Goal: Task Accomplishment & Management: Complete application form

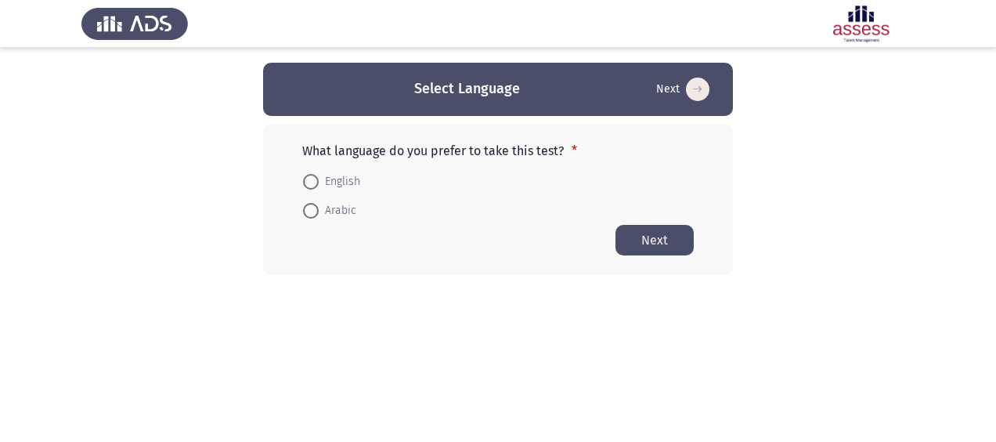
click at [312, 188] on span at bounding box center [311, 182] width 16 height 16
click at [312, 188] on input "English" at bounding box center [311, 182] width 16 height 16
radio input "true"
click at [653, 241] on button "Next" at bounding box center [655, 239] width 78 height 31
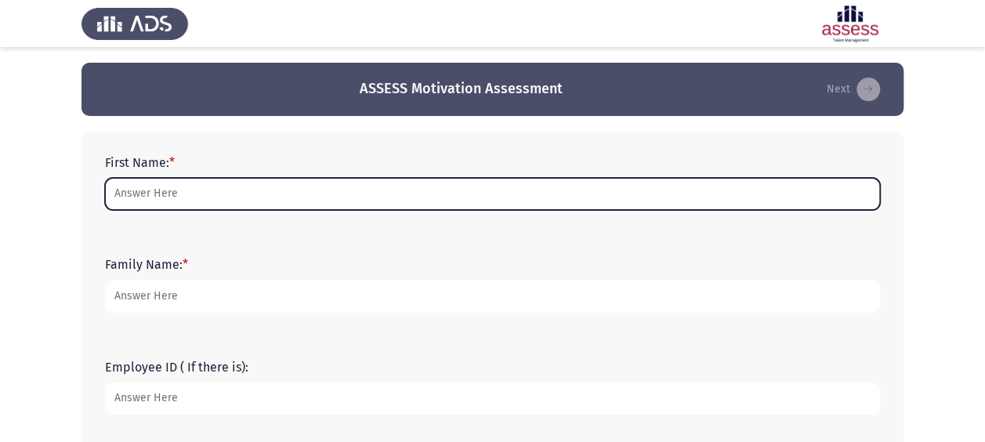
click at [141, 202] on input "First Name: *" at bounding box center [492, 194] width 775 height 32
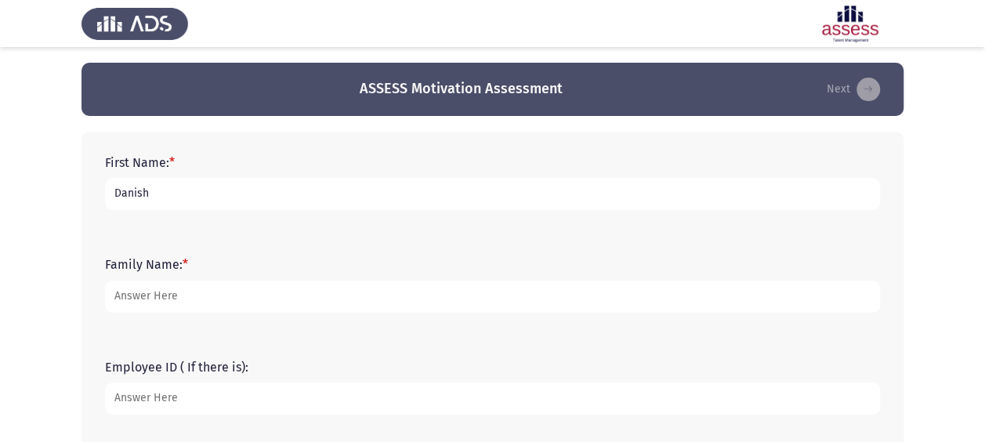
type input "Danish"
type input "[PERSON_NAME]"
click at [147, 409] on input "Employee ID ( If there is):" at bounding box center [492, 398] width 775 height 32
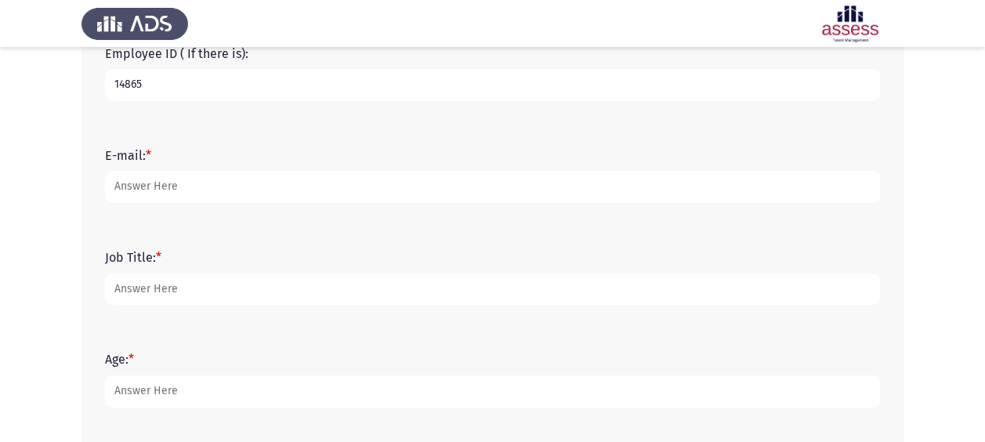
type input "14865"
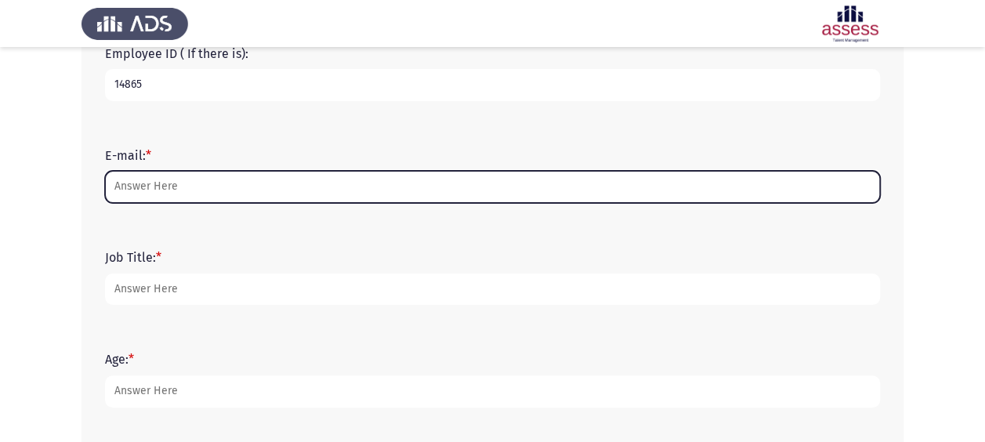
click at [150, 193] on input "E-mail: *" at bounding box center [492, 187] width 775 height 32
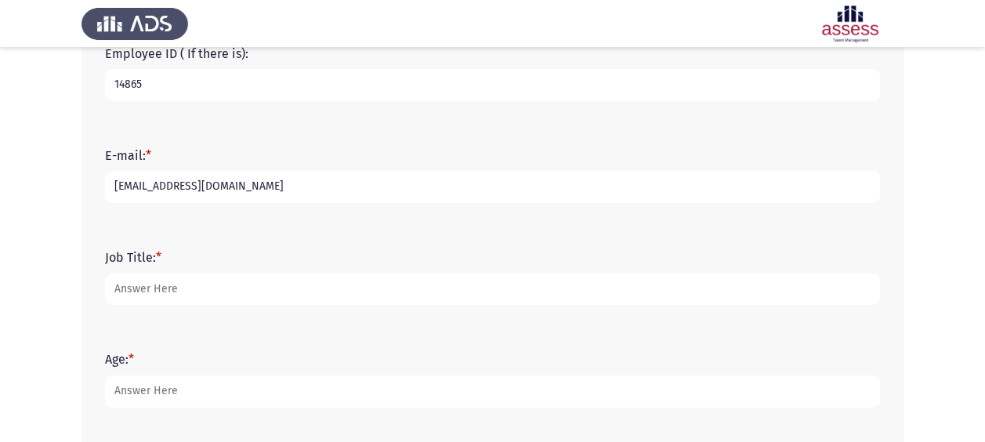
type input "[EMAIL_ADDRESS][DOMAIN_NAME]"
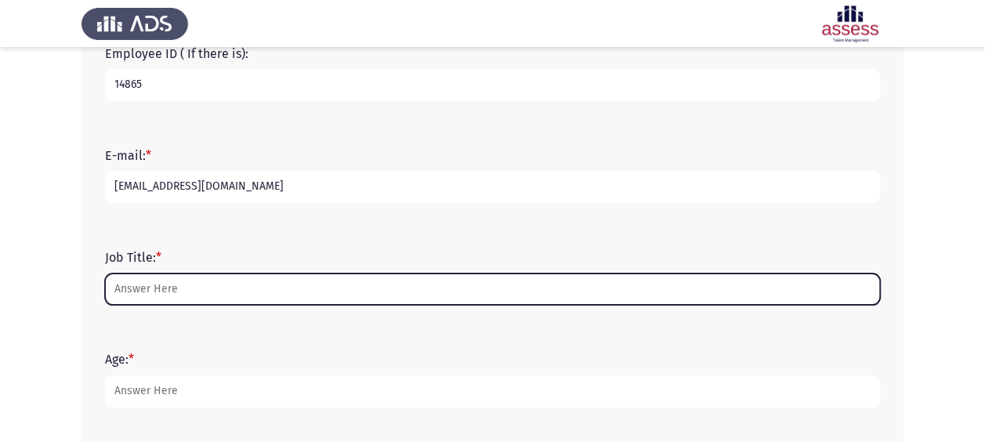
click at [147, 293] on input "Job Title: *" at bounding box center [492, 289] width 775 height 32
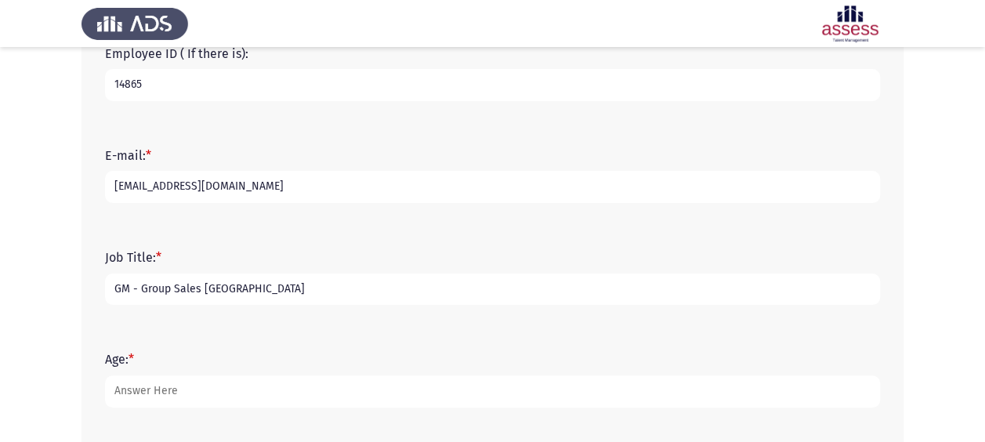
type input "GM - Group Sales [GEOGRAPHIC_DATA]"
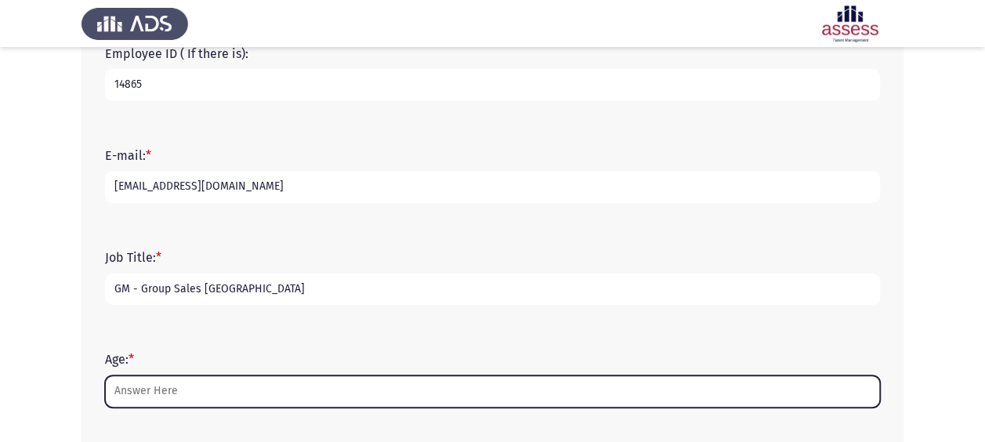
click at [153, 393] on input "Age: *" at bounding box center [492, 391] width 775 height 32
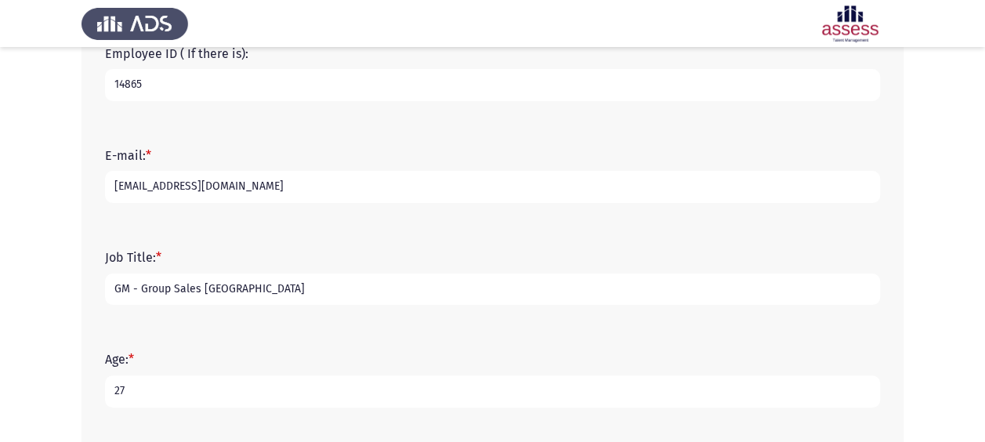
type input "2"
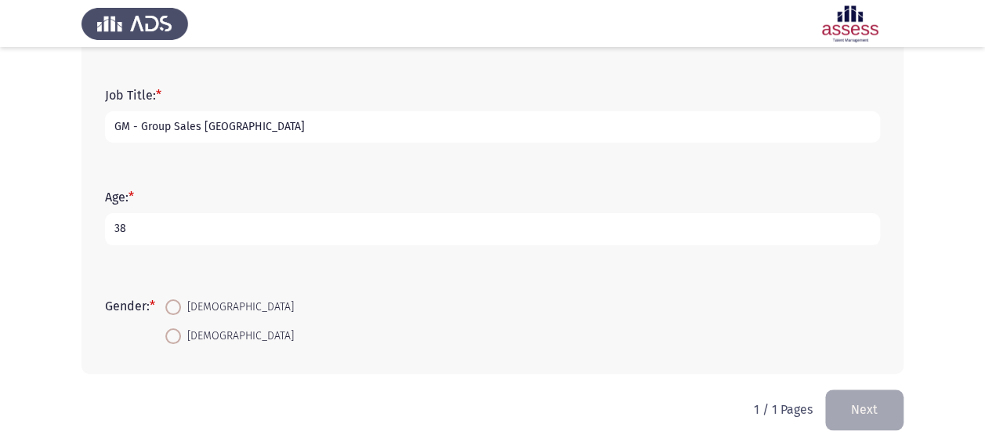
scroll to position [486, 0]
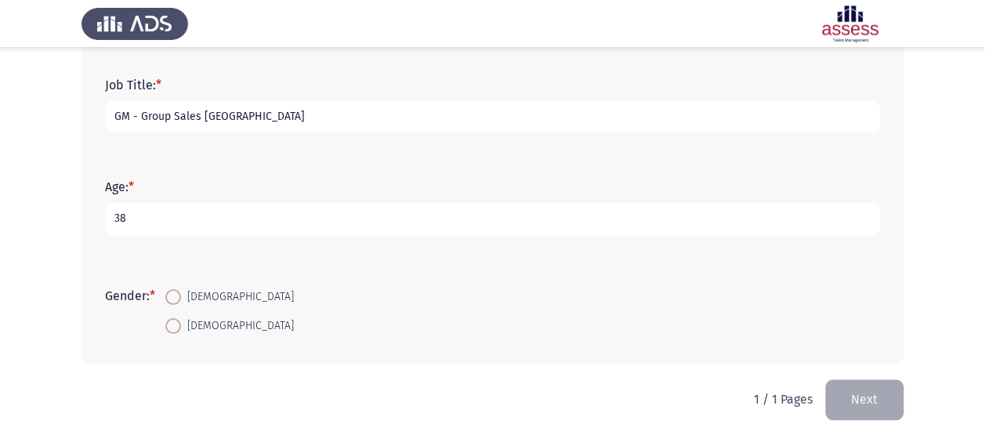
type input "38"
click at [176, 302] on span at bounding box center [173, 297] width 16 height 16
click at [176, 302] on input "[DEMOGRAPHIC_DATA]" at bounding box center [173, 297] width 16 height 16
radio input "true"
click at [884, 398] on button "Next" at bounding box center [864, 399] width 78 height 40
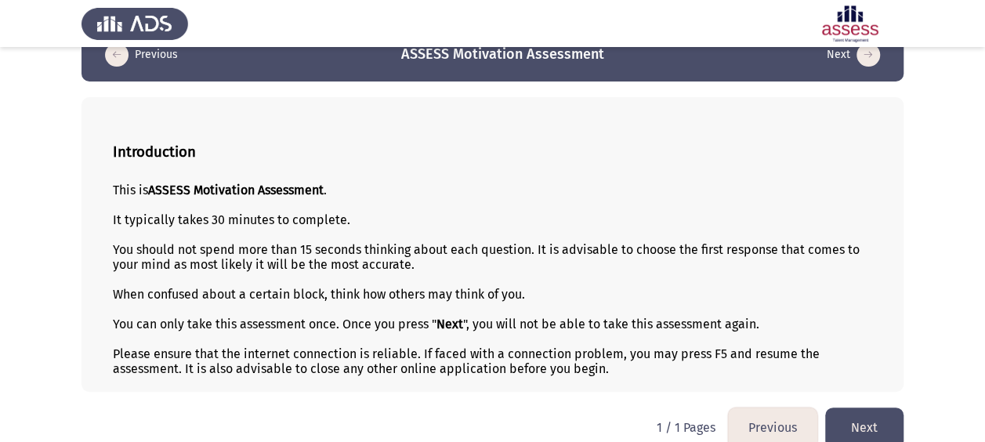
scroll to position [52, 0]
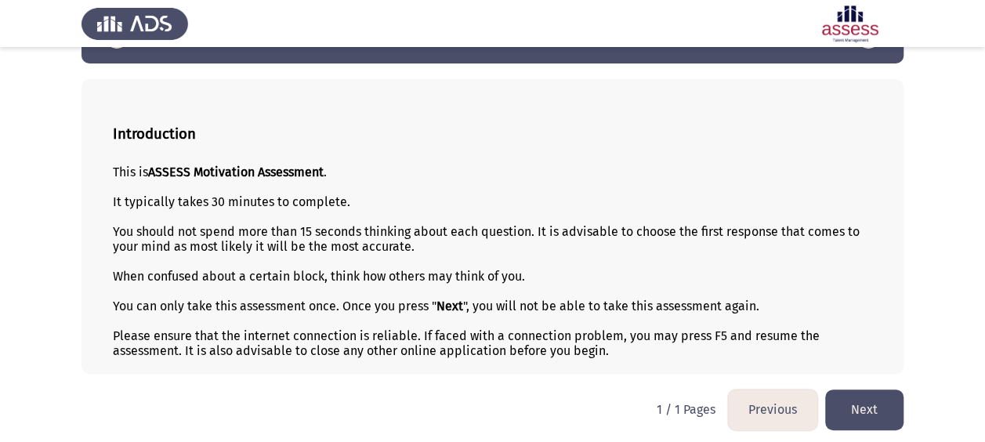
click at [855, 404] on button "Next" at bounding box center [864, 409] width 78 height 40
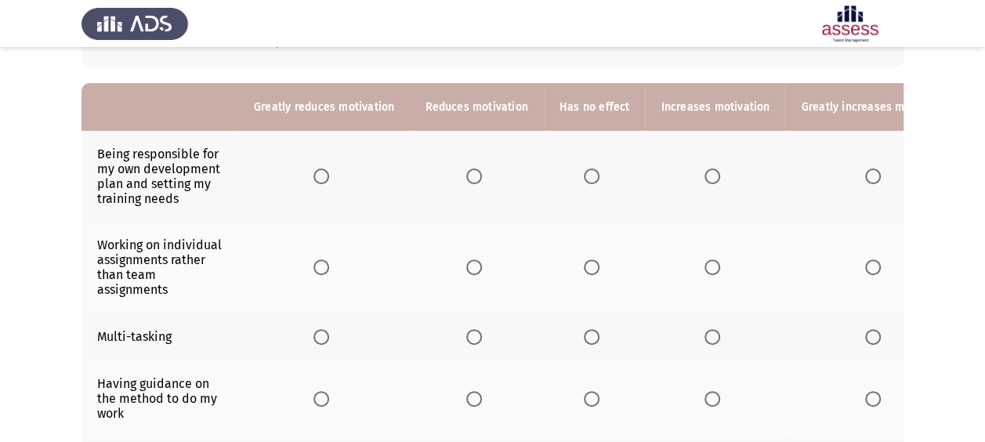
scroll to position [137, 0]
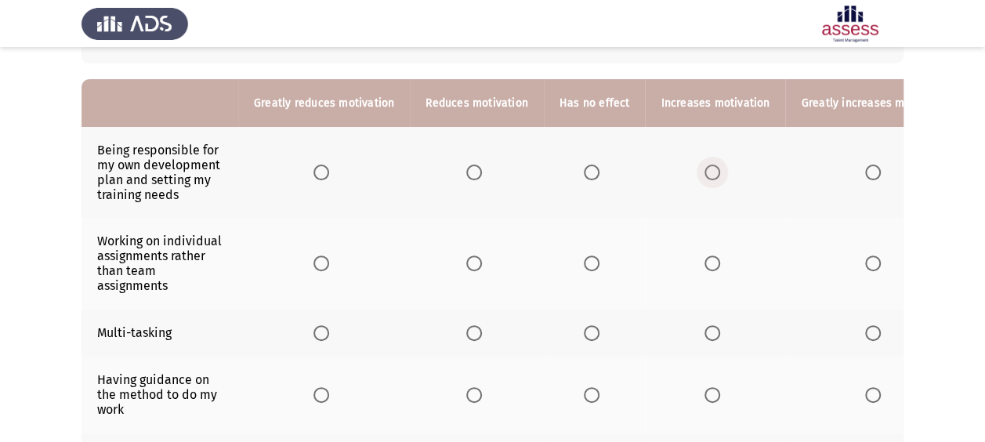
click at [707, 172] on span "Select an option" at bounding box center [712, 172] width 16 height 16
click at [707, 172] on input "Select an option" at bounding box center [712, 172] width 16 height 16
click at [469, 262] on span "Select an option" at bounding box center [474, 263] width 16 height 16
click at [469, 262] on input "Select an option" at bounding box center [474, 263] width 16 height 16
click at [584, 329] on span "Select an option" at bounding box center [592, 333] width 16 height 16
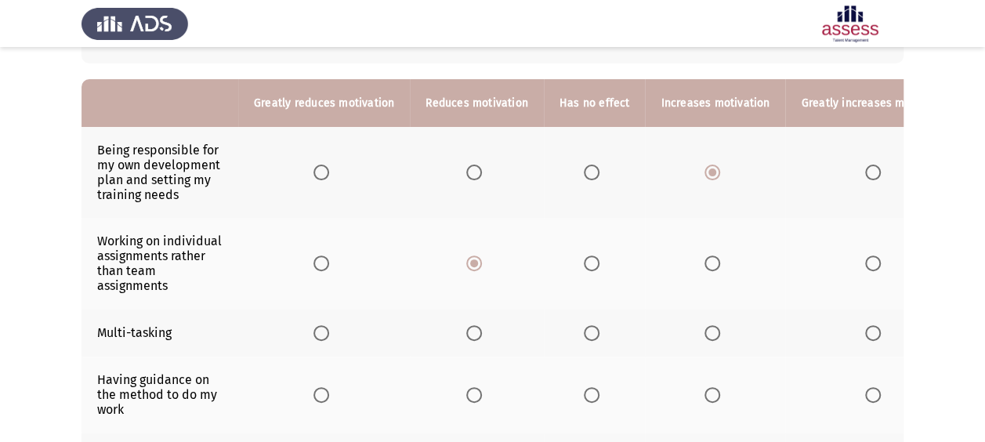
click at [584, 329] on input "Select an option" at bounding box center [592, 333] width 16 height 16
click at [708, 390] on span "Select an option" at bounding box center [712, 395] width 16 height 16
click at [708, 390] on input "Select an option" at bounding box center [712, 395] width 16 height 16
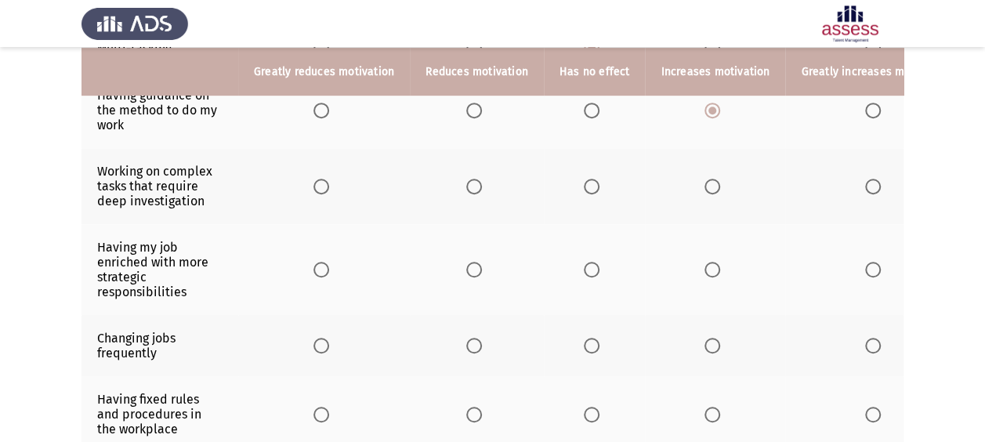
scroll to position [422, 0]
click at [696, 185] on th at bounding box center [715, 185] width 140 height 76
click at [708, 185] on span "Select an option" at bounding box center [712, 186] width 16 height 16
click at [708, 185] on input "Select an option" at bounding box center [712, 186] width 16 height 16
drag, startPoint x: 703, startPoint y: 265, endPoint x: 811, endPoint y: 265, distance: 108.1
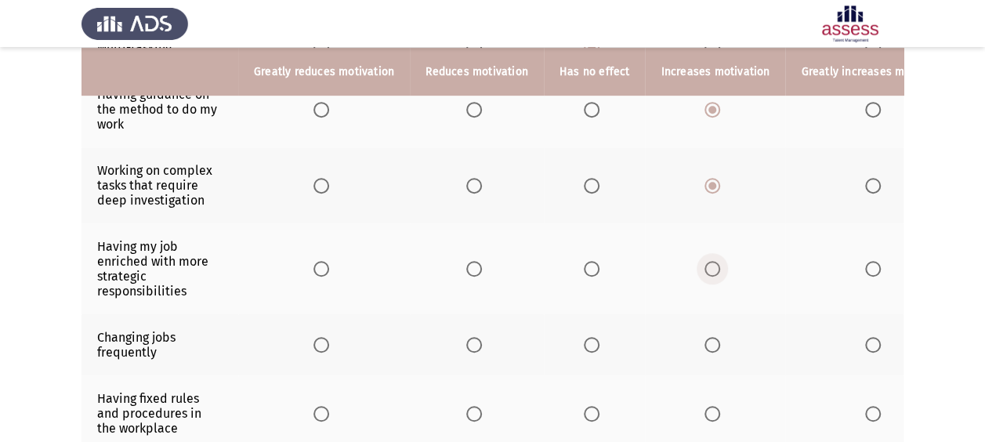
click at [806, 265] on tr "Having my job enriched with more strategic responsibilities" at bounding box center [523, 268] width 884 height 91
click at [865, 264] on span "Select an option" at bounding box center [873, 269] width 16 height 16
click at [865, 264] on input "Select an option" at bounding box center [873, 269] width 16 height 16
click at [319, 341] on span "Select an option" at bounding box center [321, 345] width 16 height 16
click at [319, 341] on input "Select an option" at bounding box center [321, 345] width 16 height 16
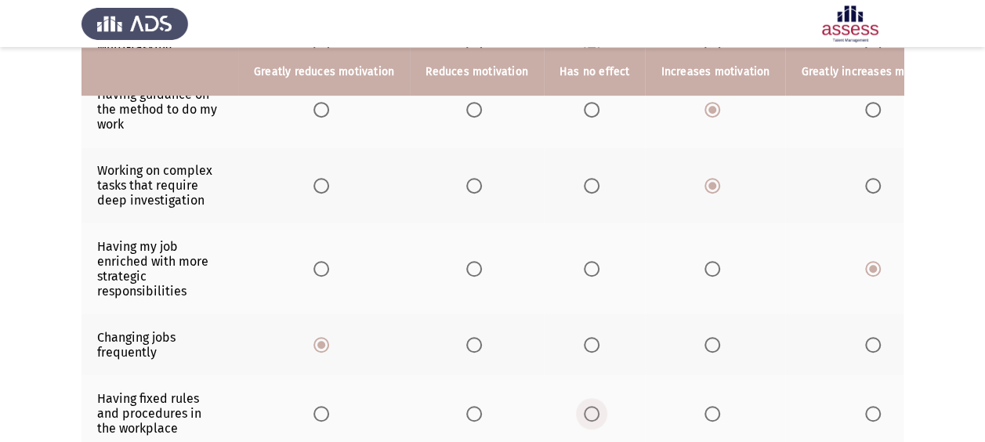
click at [584, 410] on span "Select an option" at bounding box center [592, 414] width 16 height 16
click at [584, 410] on input "Select an option" at bounding box center [592, 414] width 16 height 16
click at [704, 406] on span "Select an option" at bounding box center [712, 414] width 16 height 16
click at [704, 406] on input "Select an option" at bounding box center [712, 414] width 16 height 16
click at [585, 406] on span "Select an option" at bounding box center [592, 414] width 16 height 16
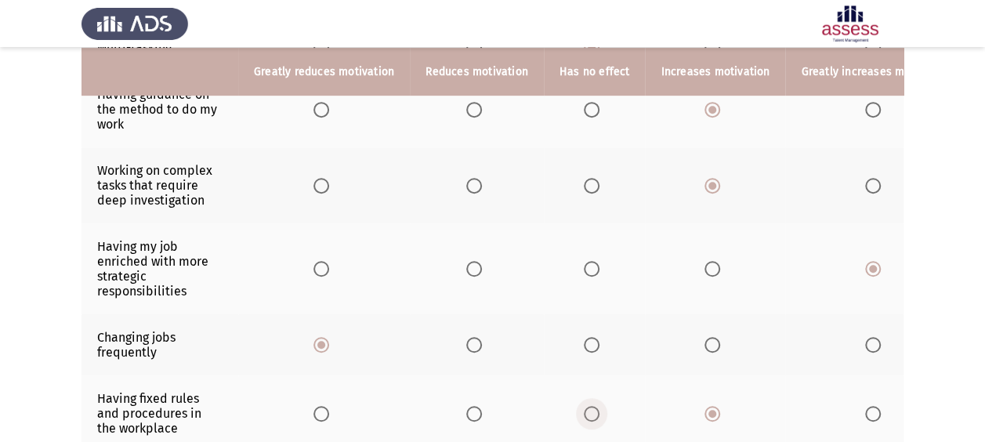
click at [585, 406] on input "Select an option" at bounding box center [592, 414] width 16 height 16
click at [467, 406] on span "Select an option" at bounding box center [474, 414] width 16 height 16
click at [467, 406] on input "Select an option" at bounding box center [474, 414] width 16 height 16
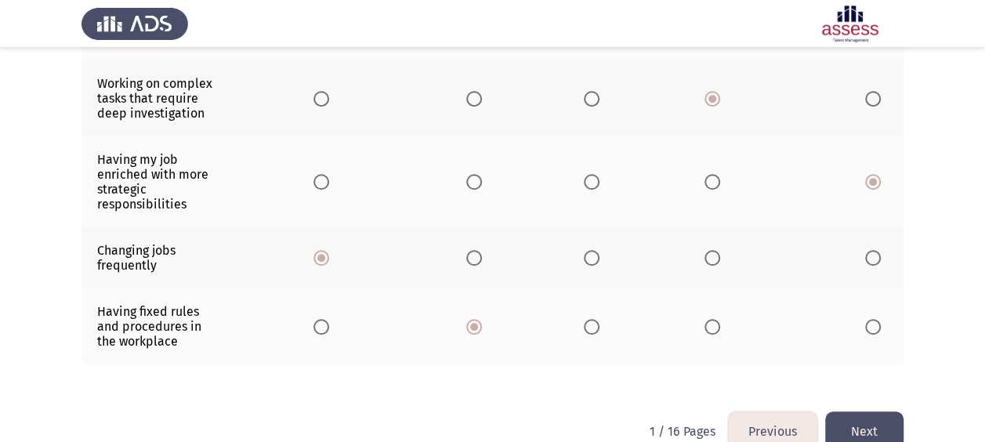
scroll to position [546, 0]
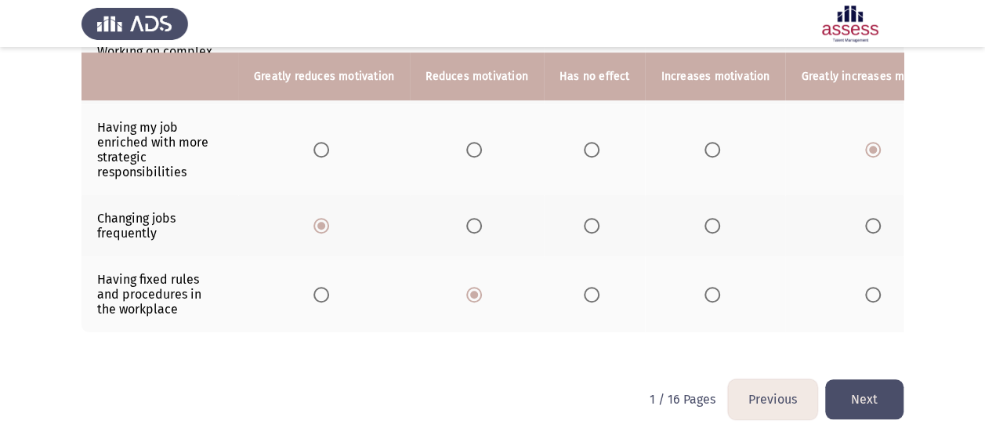
click at [866, 399] on button "Next" at bounding box center [864, 399] width 78 height 40
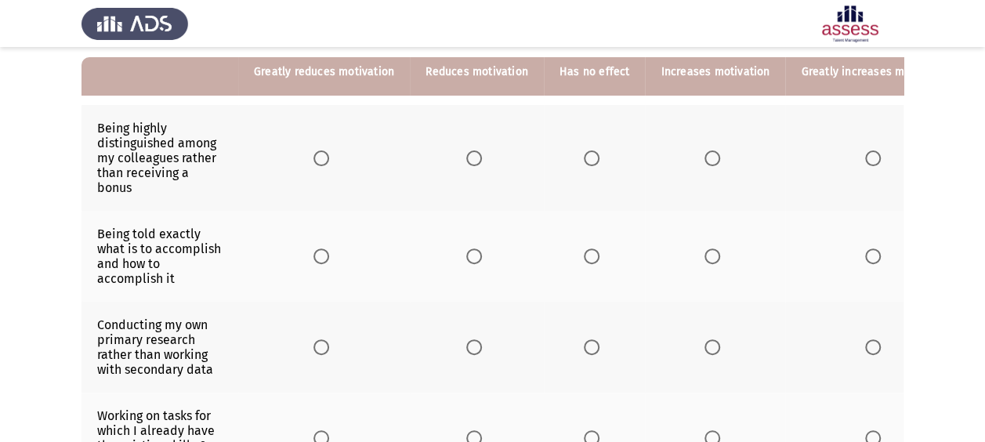
scroll to position [168, 0]
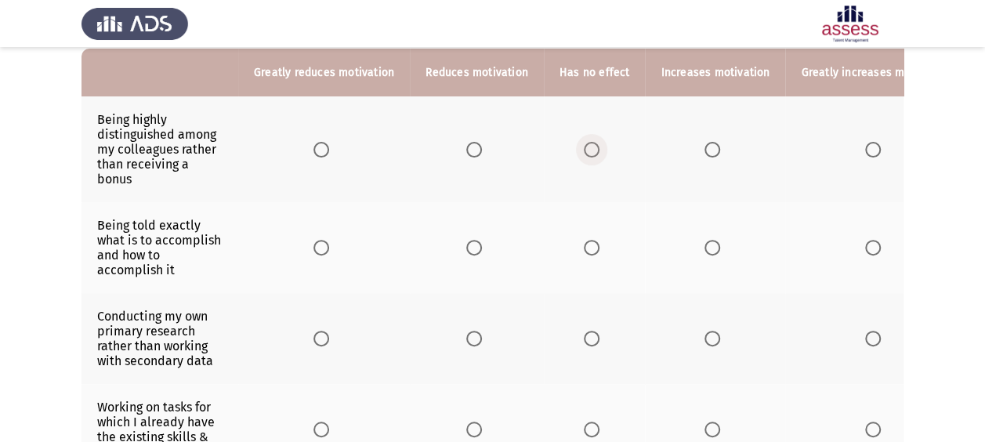
click at [587, 154] on span "Select an option" at bounding box center [592, 150] width 16 height 16
click at [587, 154] on input "Select an option" at bounding box center [592, 150] width 16 height 16
click at [704, 245] on span "Select an option" at bounding box center [712, 248] width 16 height 16
click at [704, 245] on input "Select an option" at bounding box center [712, 248] width 16 height 16
click at [593, 338] on span "Select an option" at bounding box center [592, 339] width 16 height 16
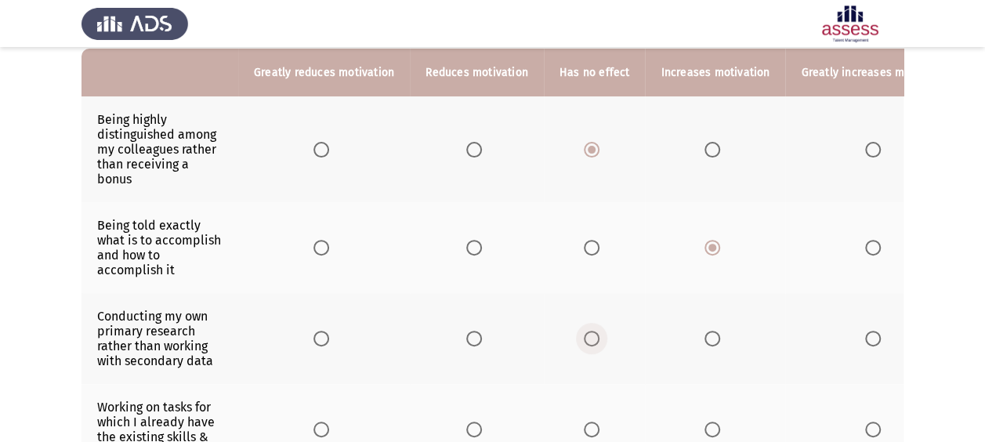
click at [593, 338] on input "Select an option" at bounding box center [592, 339] width 16 height 16
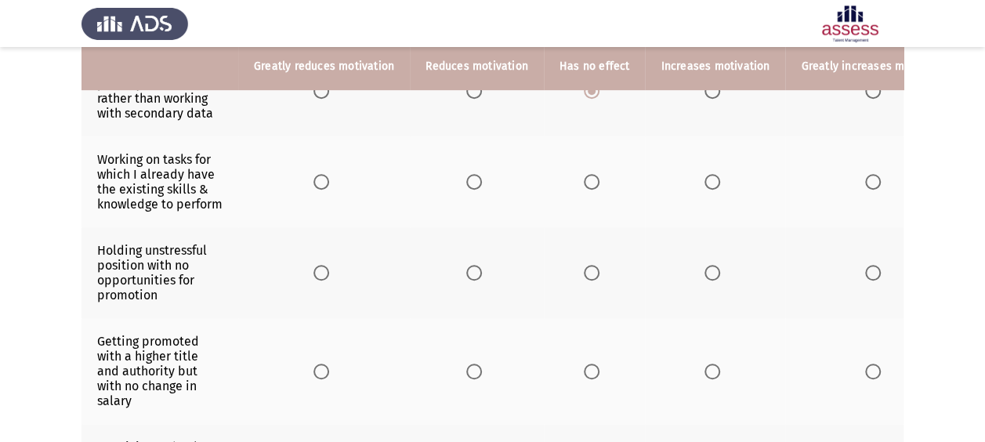
scroll to position [417, 0]
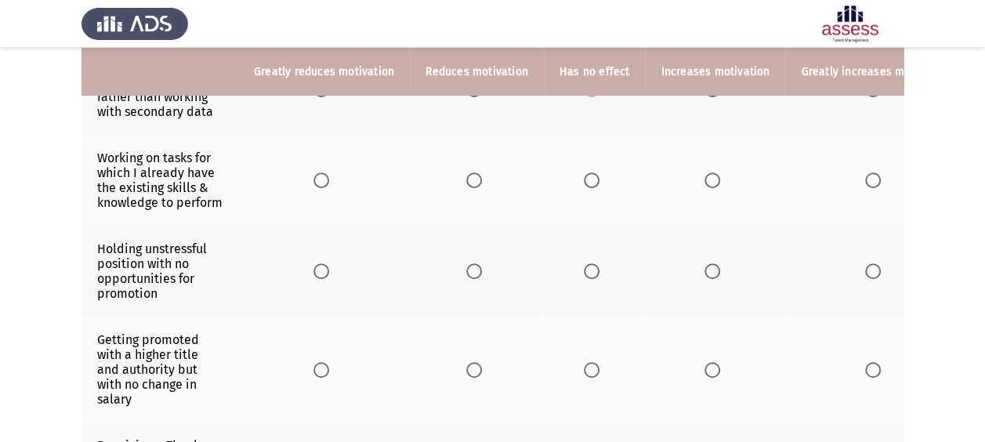
click at [704, 186] on span "Select an option" at bounding box center [712, 180] width 16 height 16
click at [704, 186] on input "Select an option" at bounding box center [712, 180] width 16 height 16
click at [474, 279] on span "Select an option" at bounding box center [474, 271] width 16 height 16
click at [474, 279] on input "Select an option" at bounding box center [474, 271] width 16 height 16
drag, startPoint x: 467, startPoint y: 376, endPoint x: 467, endPoint y: 344, distance: 32.1
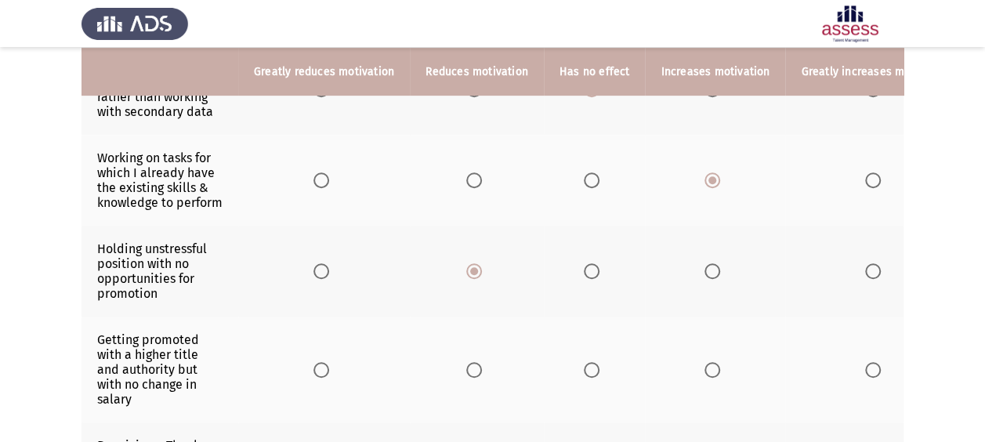
click at [467, 344] on th at bounding box center [477, 369] width 134 height 106
click at [467, 378] on span "Select an option" at bounding box center [474, 370] width 16 height 16
click at [467, 378] on input "Select an option" at bounding box center [474, 370] width 16 height 16
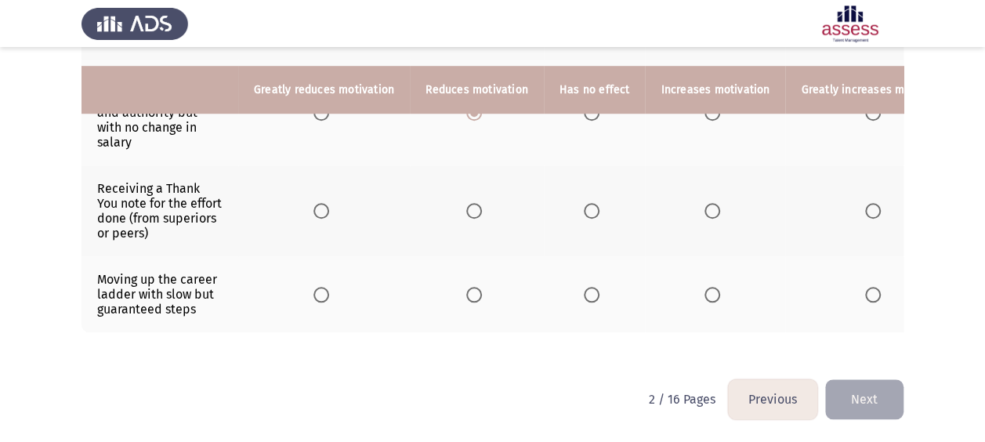
click at [865, 203] on span "Select an option" at bounding box center [873, 211] width 16 height 16
click at [865, 203] on input "Select an option" at bounding box center [873, 211] width 16 height 16
click at [865, 287] on span "Select an option" at bounding box center [873, 295] width 16 height 16
click at [865, 287] on input "Select an option" at bounding box center [873, 295] width 16 height 16
click at [862, 396] on button "Next" at bounding box center [864, 399] width 78 height 40
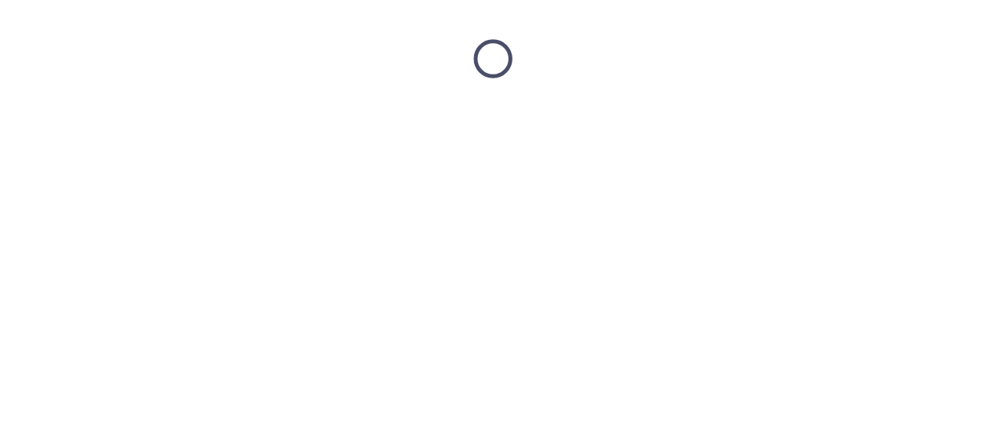
scroll to position [0, 0]
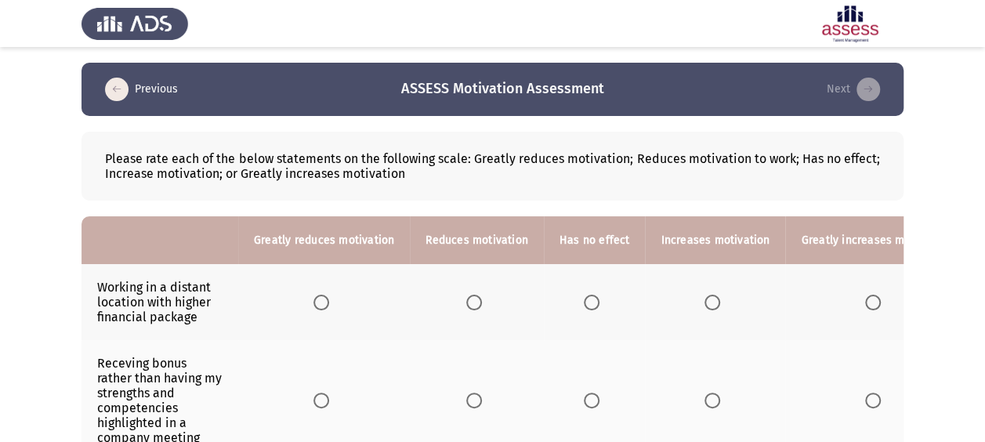
click at [593, 305] on span "Select an option" at bounding box center [592, 303] width 16 height 16
click at [593, 305] on input "Select an option" at bounding box center [592, 303] width 16 height 16
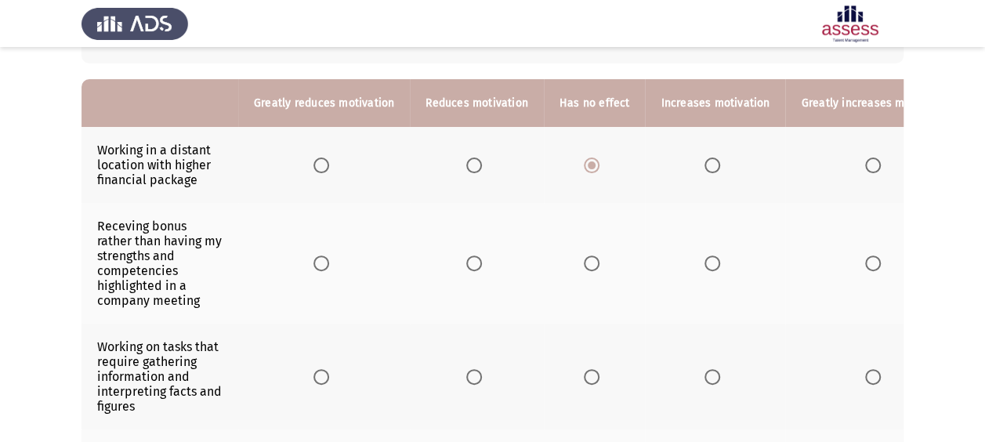
scroll to position [167, 0]
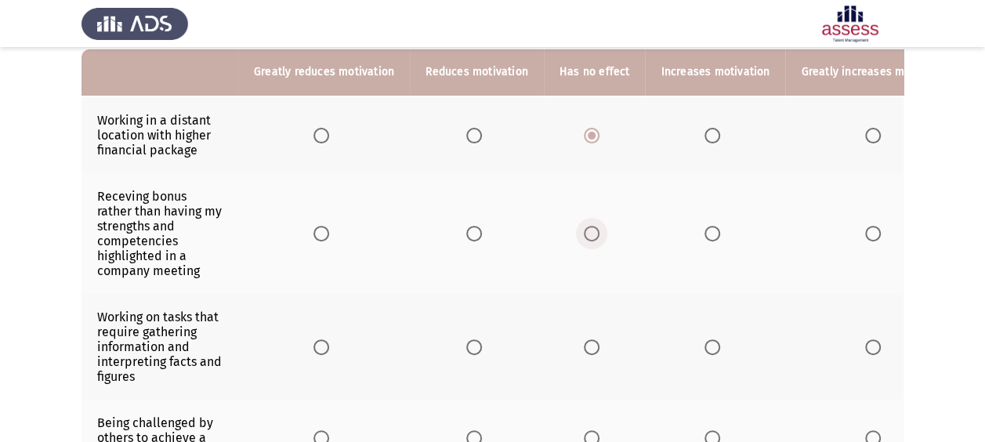
click at [589, 235] on span "Select an option" at bounding box center [592, 234] width 16 height 16
click at [589, 235] on input "Select an option" at bounding box center [592, 234] width 16 height 16
click at [469, 238] on span "Select an option" at bounding box center [474, 234] width 16 height 16
click at [469, 238] on input "Select an option" at bounding box center [474, 234] width 16 height 16
click at [709, 340] on span "Select an option" at bounding box center [712, 347] width 16 height 16
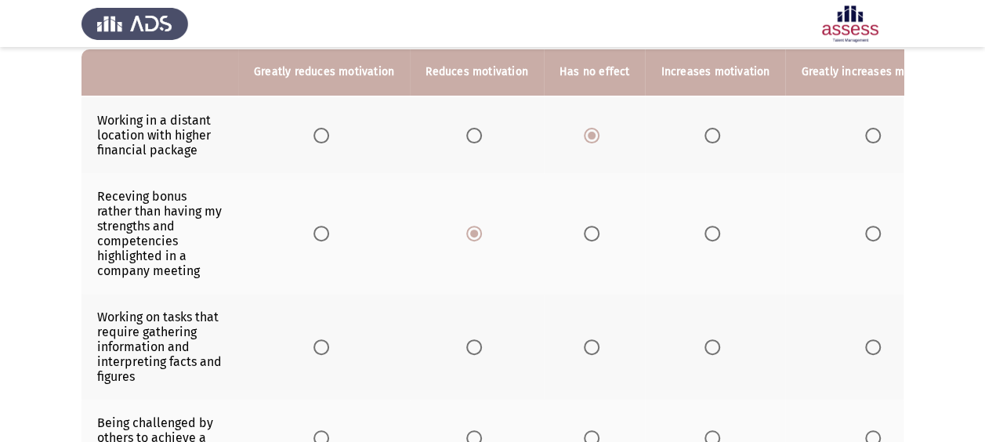
click at [709, 340] on input "Select an option" at bounding box center [712, 347] width 16 height 16
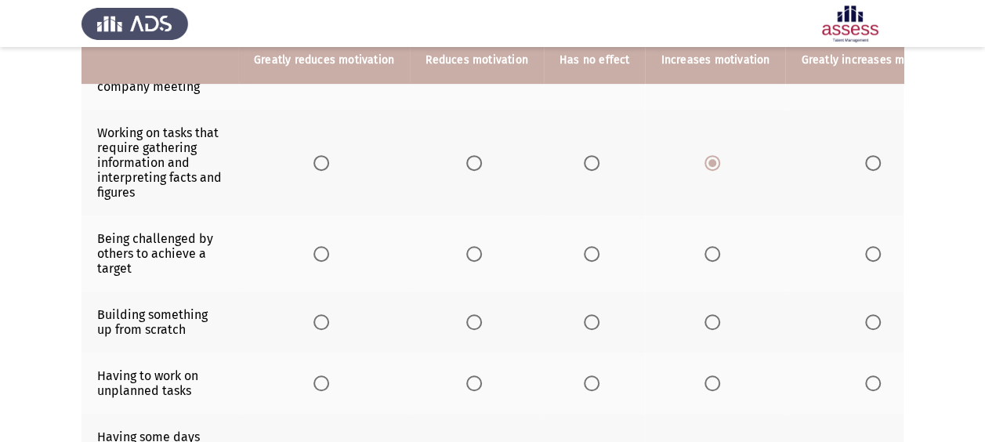
scroll to position [365, 0]
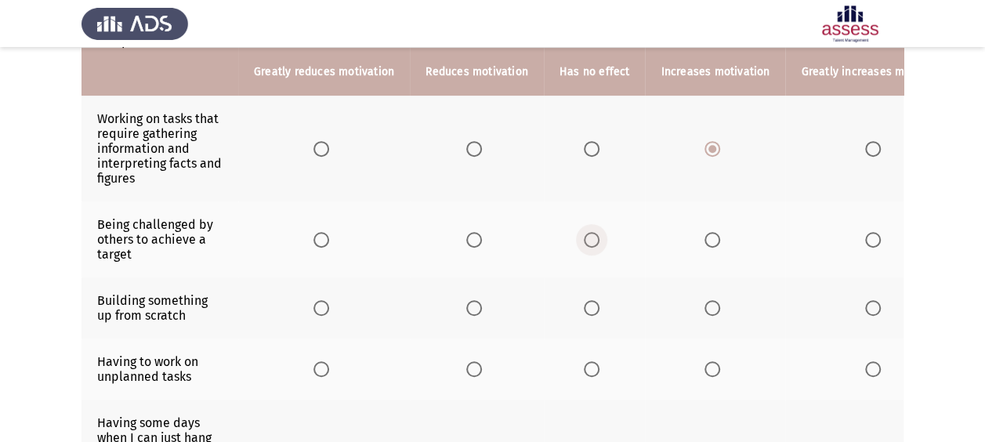
click at [587, 237] on span "Select an option" at bounding box center [592, 240] width 16 height 16
click at [587, 237] on input "Select an option" at bounding box center [592, 240] width 16 height 16
click at [853, 305] on th at bounding box center [875, 307] width 181 height 61
click at [865, 302] on span "Select an option" at bounding box center [873, 308] width 16 height 16
click at [865, 302] on input "Select an option" at bounding box center [873, 308] width 16 height 16
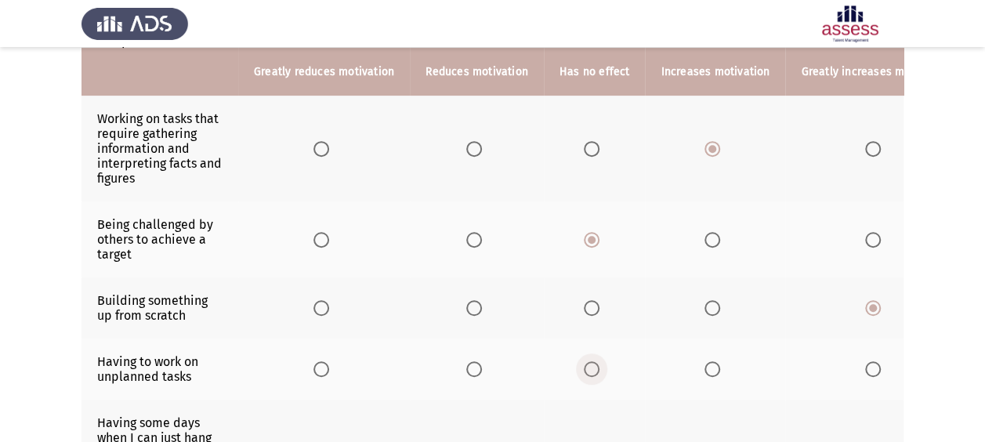
click at [584, 365] on span "Select an option" at bounding box center [592, 369] width 16 height 16
click at [584, 365] on input "Select an option" at bounding box center [592, 369] width 16 height 16
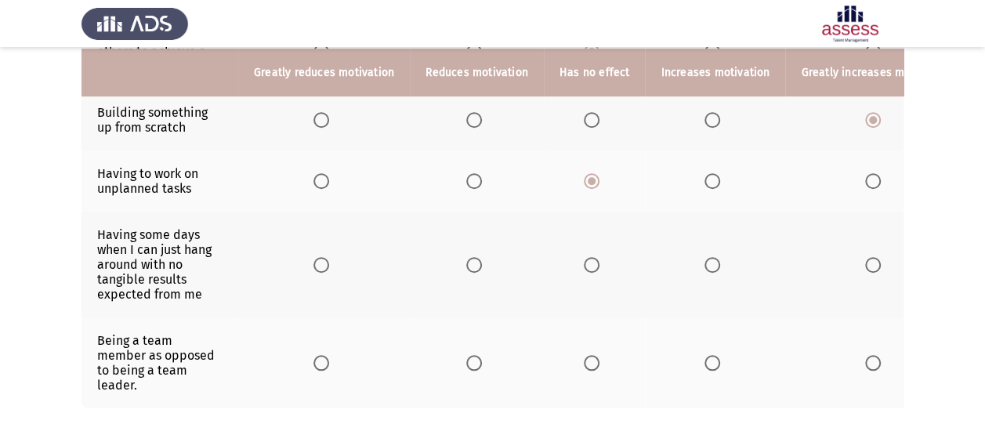
scroll to position [562, 0]
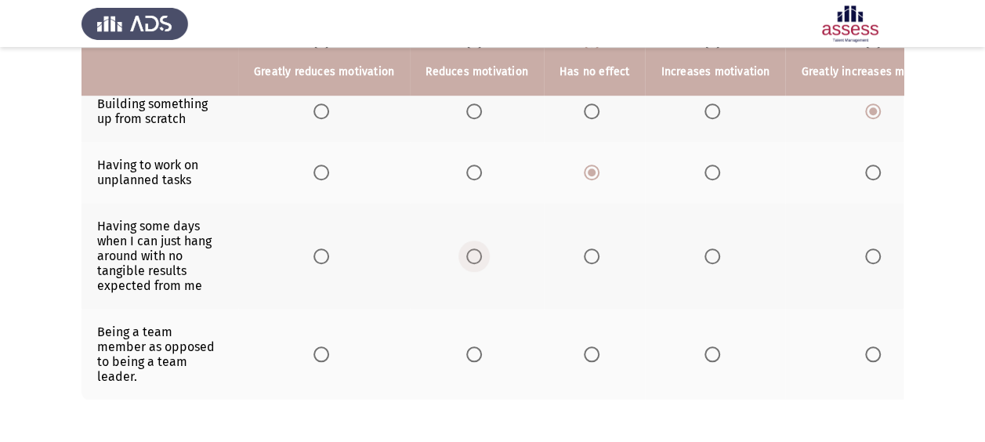
click at [471, 249] on span "Select an option" at bounding box center [474, 256] width 16 height 16
click at [471, 249] on input "Select an option" at bounding box center [474, 256] width 16 height 16
click at [873, 354] on span "Select an option" at bounding box center [873, 354] width 0 height 0
click at [865, 346] on input "Select an option" at bounding box center [873, 354] width 16 height 16
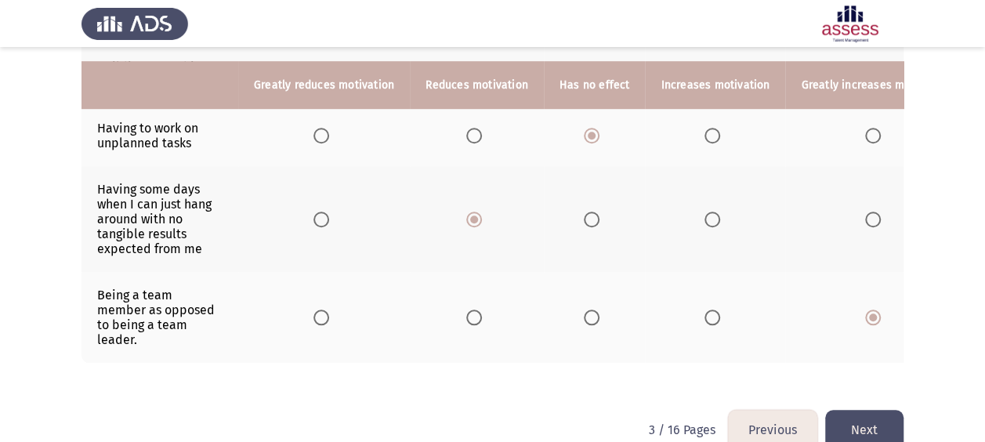
scroll to position [618, 0]
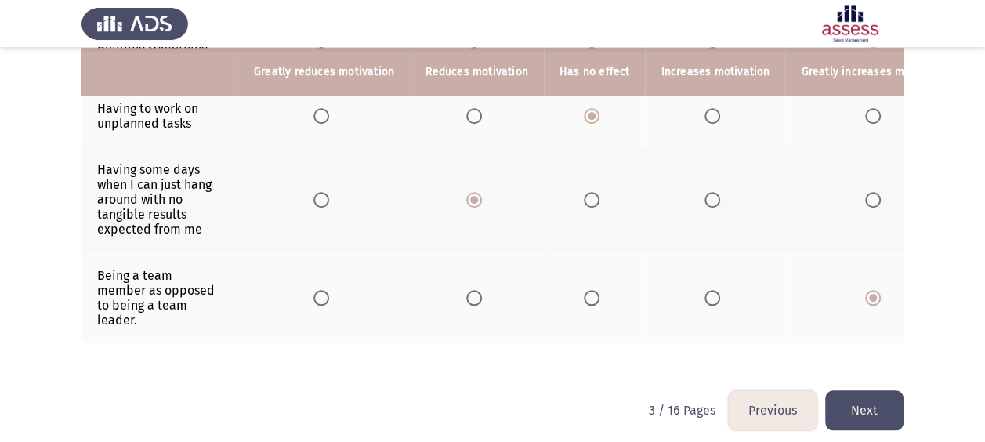
click at [878, 393] on button "Next" at bounding box center [864, 410] width 78 height 40
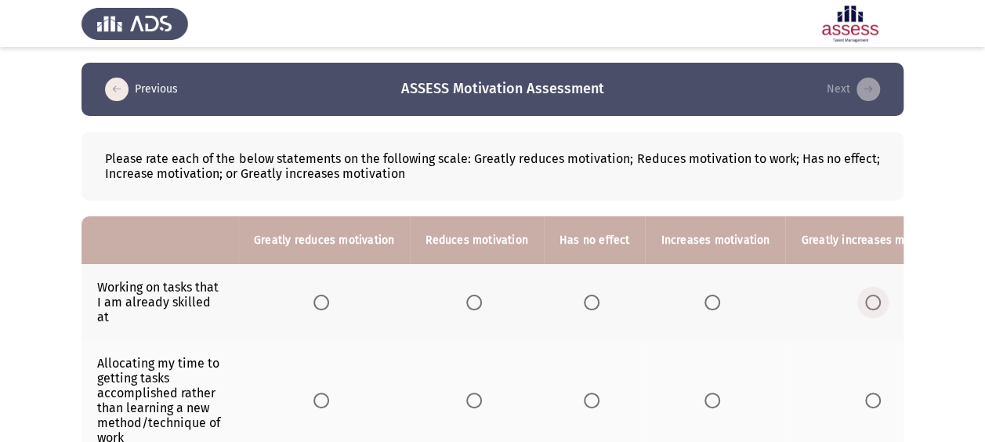
click at [865, 295] on span "Select an option" at bounding box center [873, 303] width 16 height 16
click at [865, 295] on input "Select an option" at bounding box center [873, 303] width 16 height 16
click at [587, 392] on span "Select an option" at bounding box center [592, 400] width 16 height 16
click at [587, 392] on input "Select an option" at bounding box center [592, 400] width 16 height 16
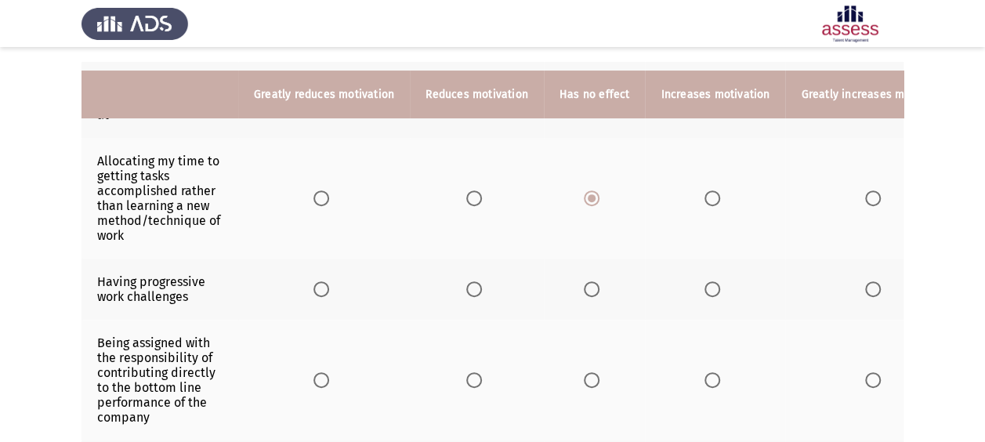
scroll to position [185, 0]
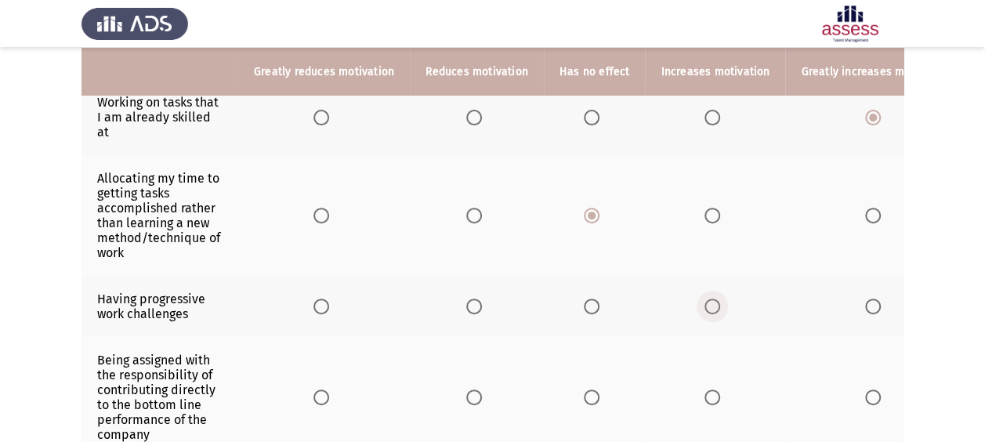
click at [711, 298] on span "Select an option" at bounding box center [712, 306] width 16 height 16
click at [711, 298] on input "Select an option" at bounding box center [712, 306] width 16 height 16
click at [704, 389] on span "Select an option" at bounding box center [712, 397] width 16 height 16
click at [704, 389] on input "Select an option" at bounding box center [712, 397] width 16 height 16
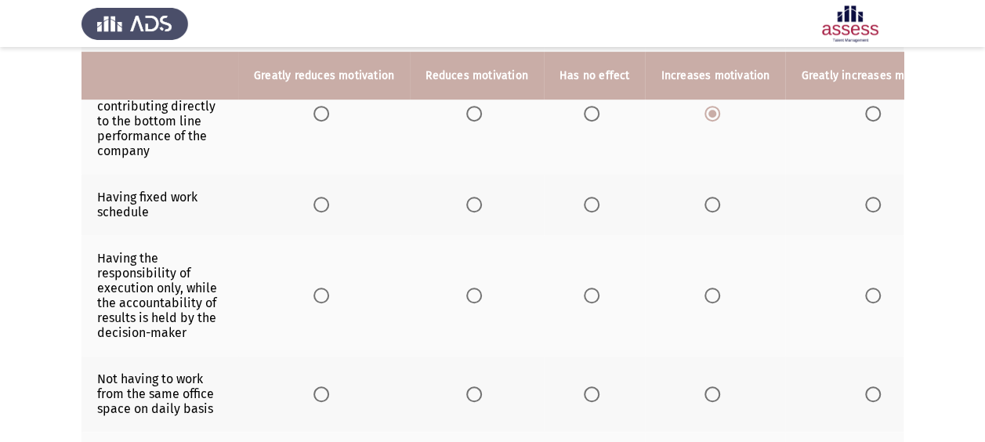
scroll to position [486, 0]
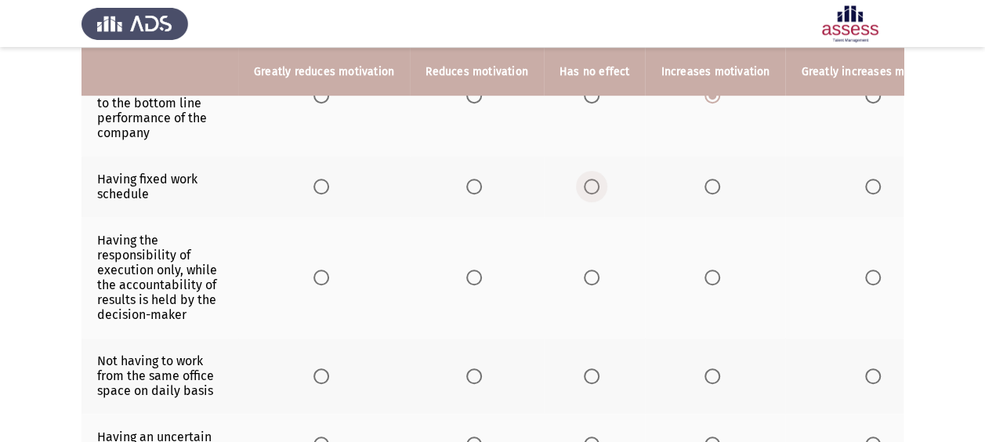
click at [584, 179] on span "Select an option" at bounding box center [592, 187] width 16 height 16
click at [584, 179] on input "Select an option" at bounding box center [592, 187] width 16 height 16
click at [586, 269] on span "Select an option" at bounding box center [592, 277] width 16 height 16
click at [586, 269] on input "Select an option" at bounding box center [592, 277] width 16 height 16
click at [584, 368] on span "Select an option" at bounding box center [592, 376] width 16 height 16
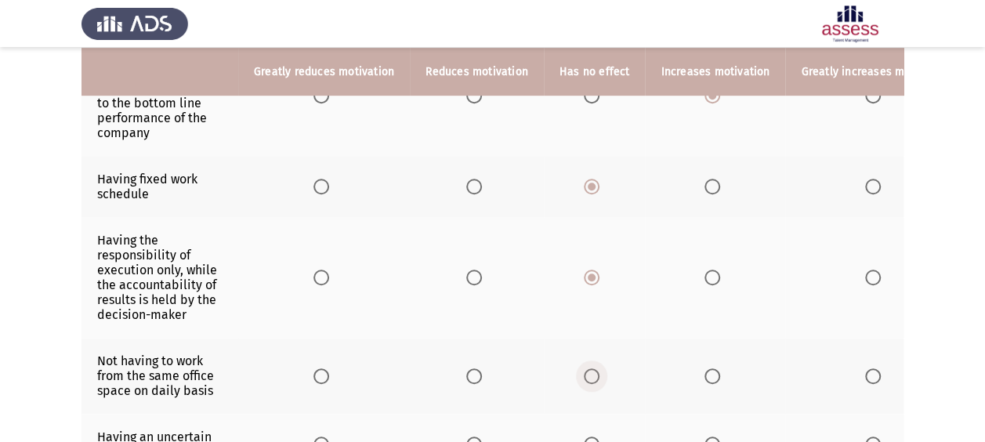
click at [584, 368] on input "Select an option" at bounding box center [592, 376] width 16 height 16
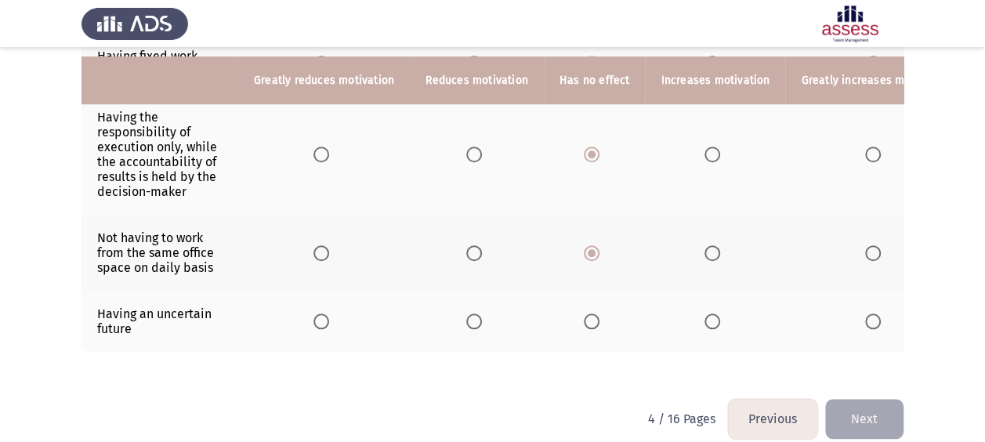
scroll to position [618, 0]
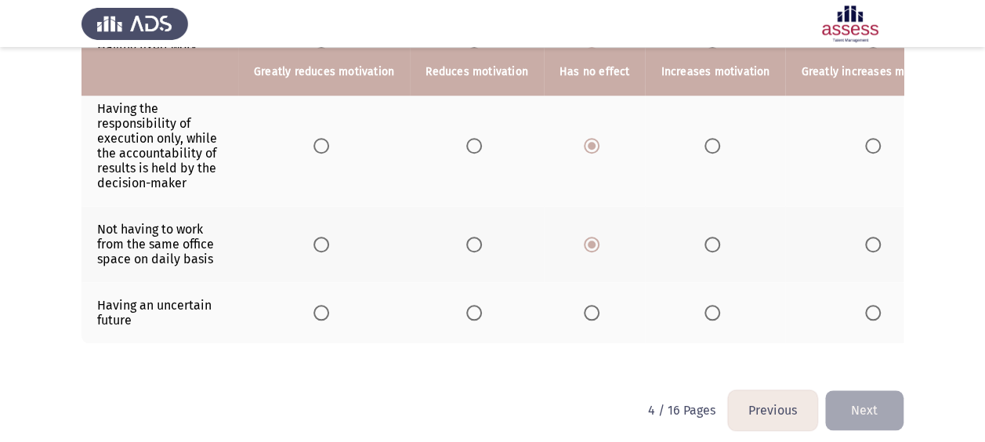
click at [323, 305] on span "Select an option" at bounding box center [321, 313] width 16 height 16
click at [323, 305] on input "Select an option" at bounding box center [321, 313] width 16 height 16
click at [877, 390] on button "Next" at bounding box center [864, 410] width 78 height 40
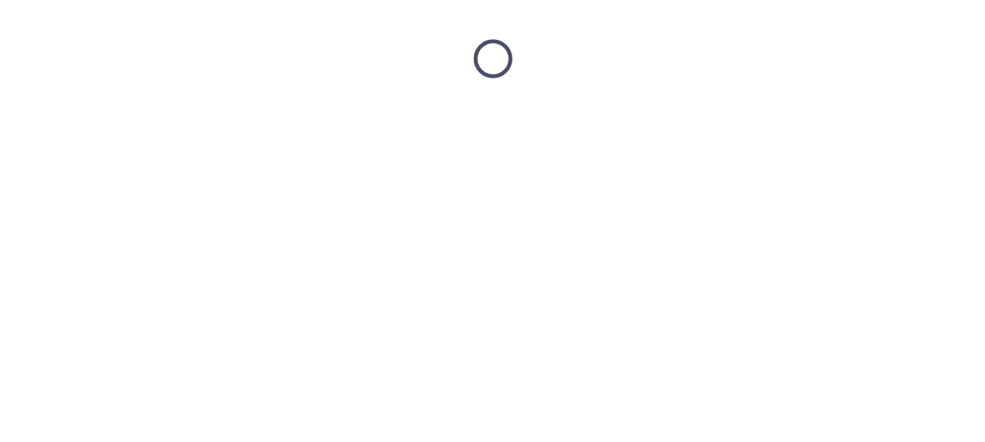
scroll to position [0, 0]
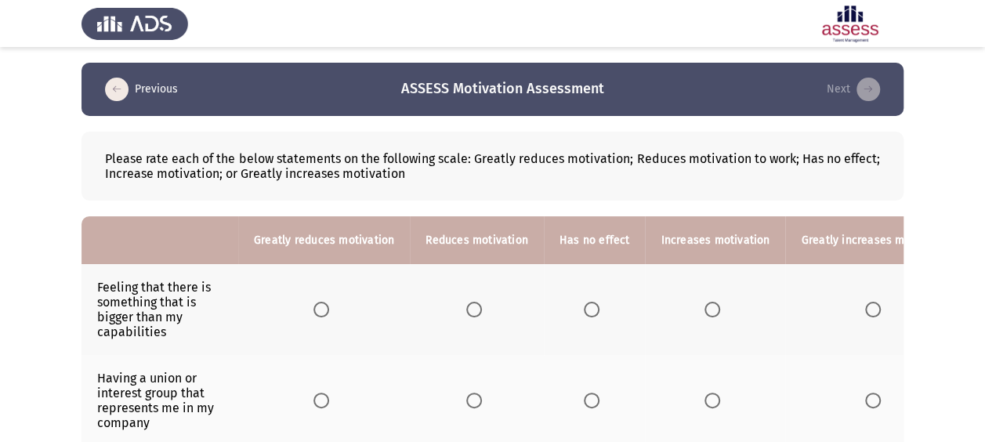
drag, startPoint x: 980, startPoint y: 128, endPoint x: 990, endPoint y: 183, distance: 55.8
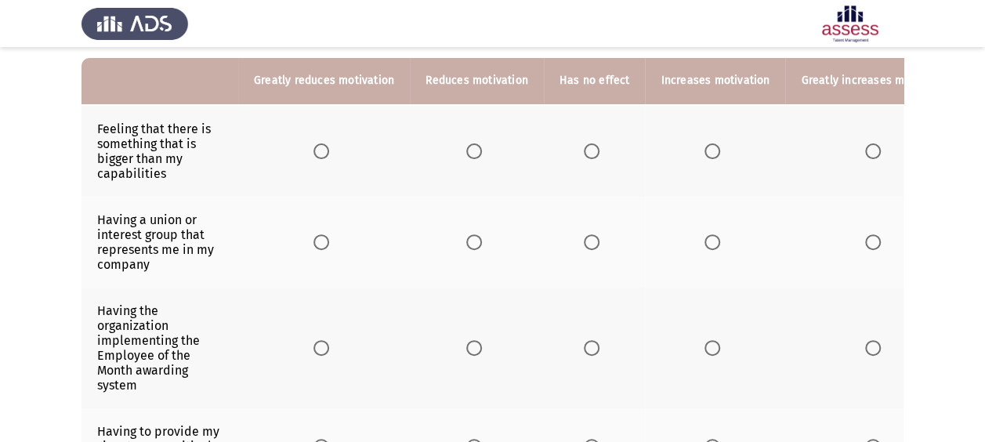
scroll to position [166, 0]
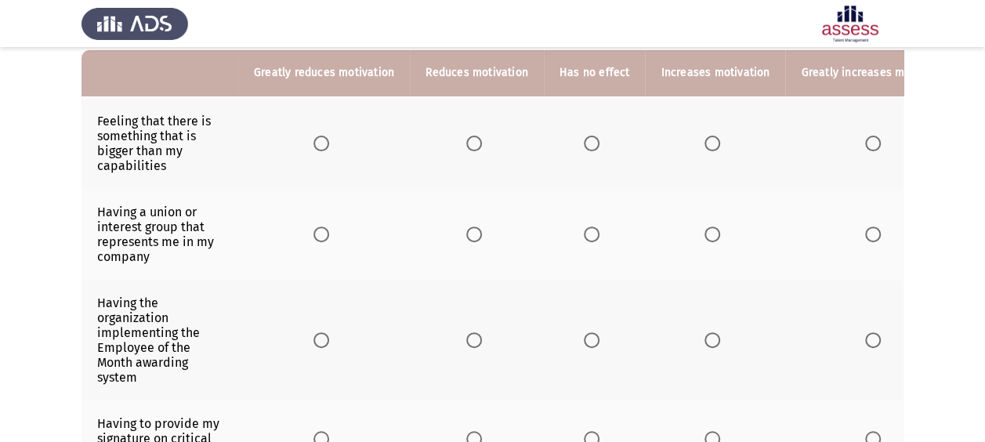
click at [584, 143] on span "Select an option" at bounding box center [592, 144] width 16 height 16
click at [584, 143] on input "Select an option" at bounding box center [592, 144] width 16 height 16
click at [316, 236] on span "Select an option" at bounding box center [321, 234] width 16 height 16
click at [316, 236] on input "Select an option" at bounding box center [321, 234] width 16 height 16
click at [584, 334] on span "Select an option" at bounding box center [592, 340] width 16 height 16
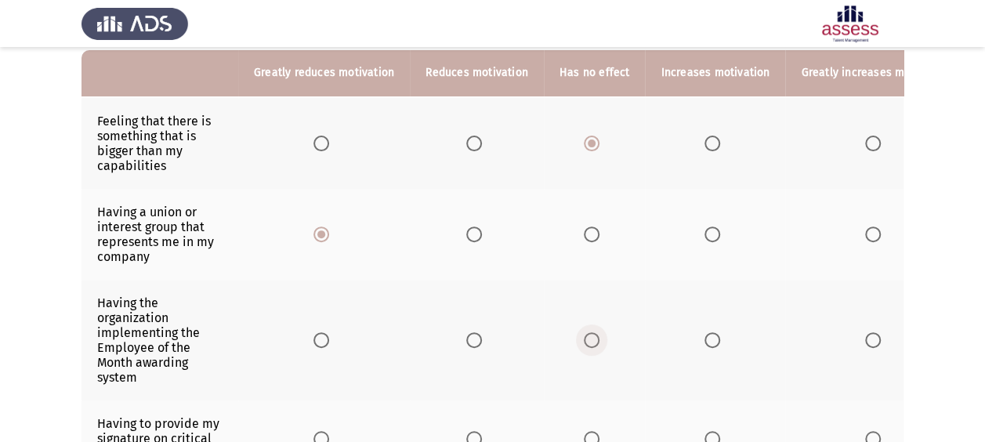
click at [584, 334] on input "Select an option" at bounding box center [592, 340] width 16 height 16
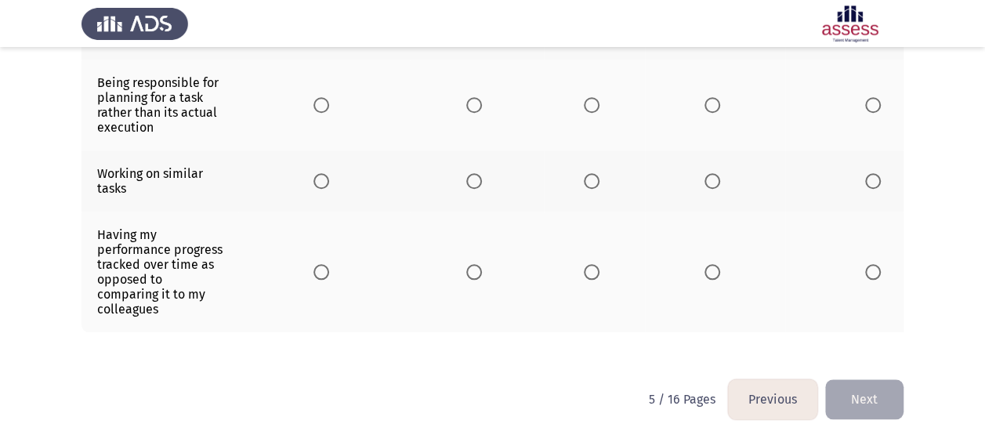
scroll to position [349, 0]
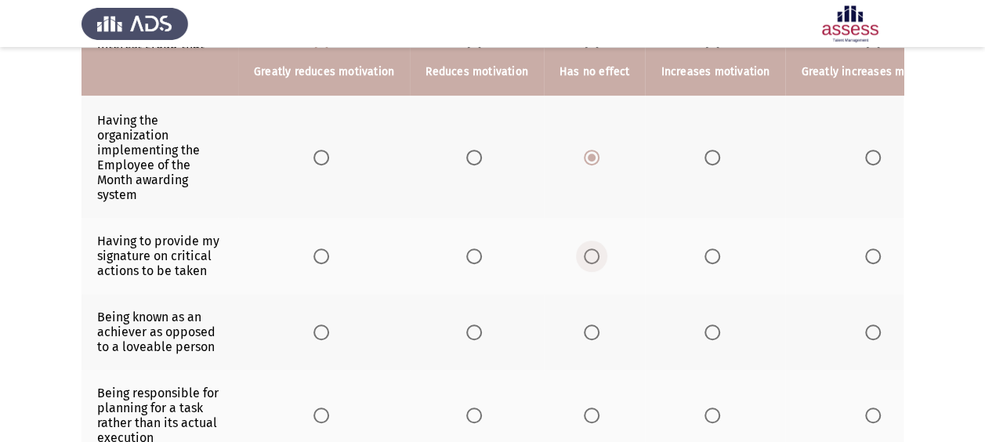
click at [584, 253] on span "Select an option" at bounding box center [592, 256] width 16 height 16
click at [584, 253] on input "Select an option" at bounding box center [592, 256] width 16 height 16
click at [713, 315] on th at bounding box center [715, 332] width 140 height 76
click at [704, 324] on span "Select an option" at bounding box center [712, 332] width 16 height 16
click at [704, 324] on input "Select an option" at bounding box center [712, 332] width 16 height 16
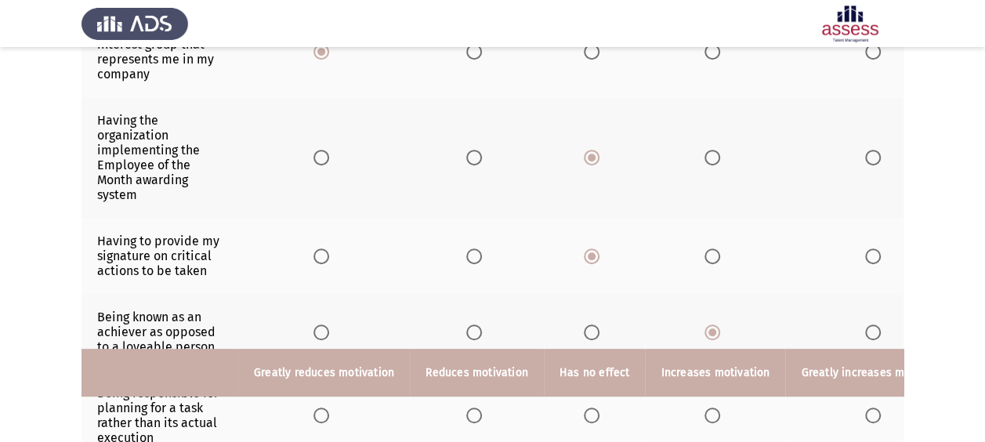
scroll to position [662, 0]
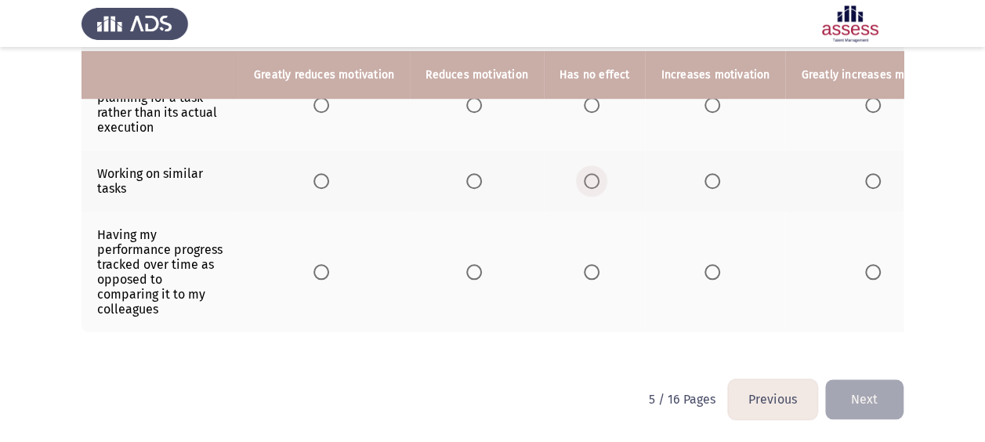
click at [584, 174] on span "Select an option" at bounding box center [592, 181] width 16 height 16
click at [584, 174] on input "Select an option" at bounding box center [592, 181] width 16 height 16
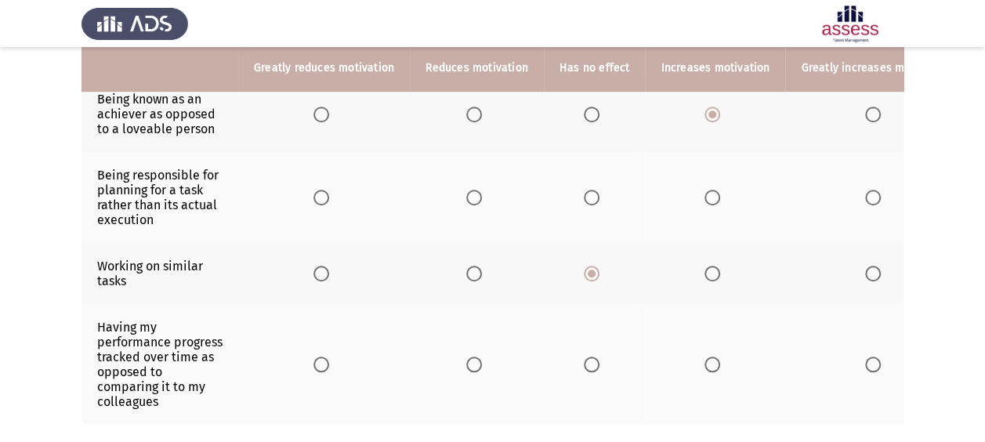
scroll to position [562, 0]
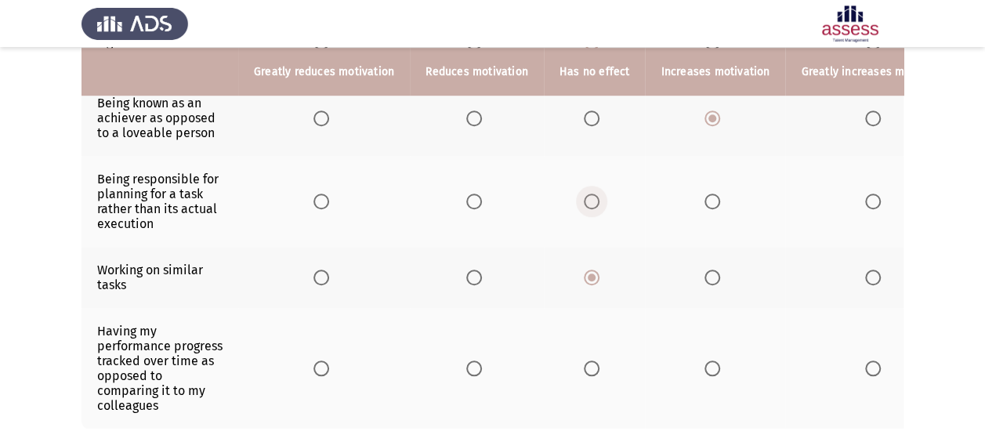
click at [584, 193] on span "Select an option" at bounding box center [592, 201] width 16 height 16
click at [584, 193] on input "Select an option" at bounding box center [592, 201] width 16 height 16
click at [704, 193] on span "Select an option" at bounding box center [712, 201] width 16 height 16
click at [704, 193] on input "Select an option" at bounding box center [712, 201] width 16 height 16
click at [713, 360] on label "Select an option" at bounding box center [715, 368] width 22 height 16
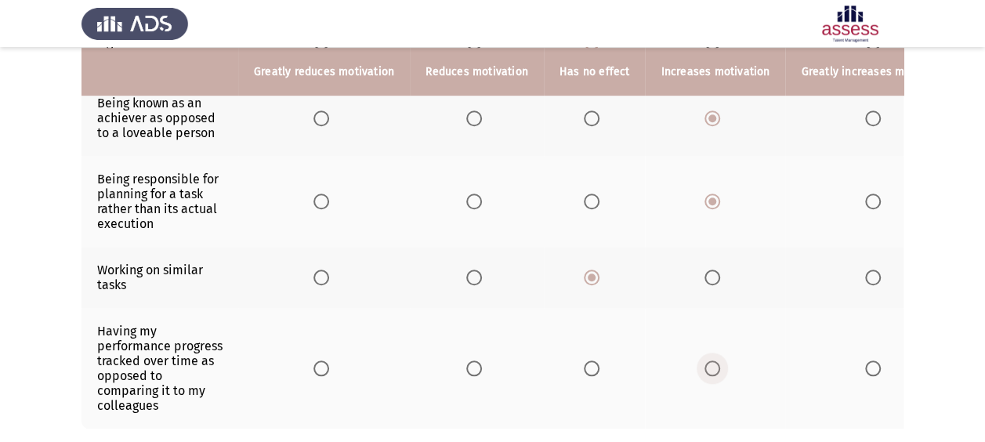
click at [713, 360] on input "Select an option" at bounding box center [712, 368] width 16 height 16
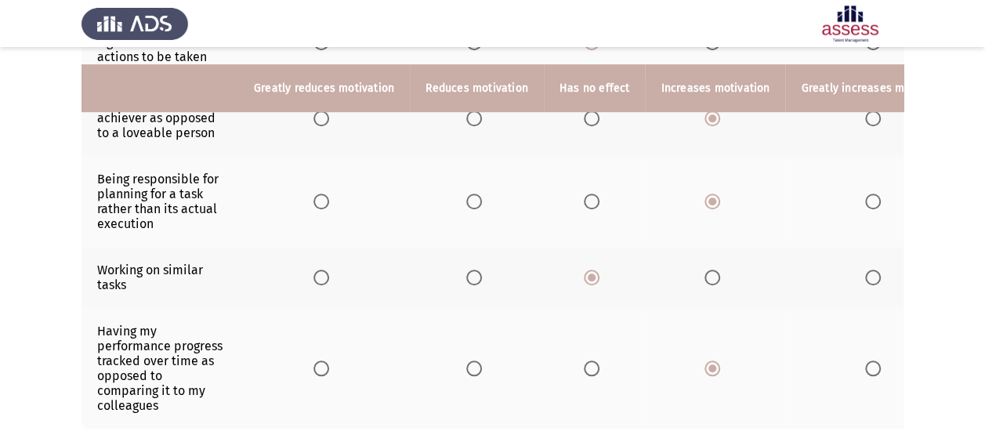
scroll to position [662, 0]
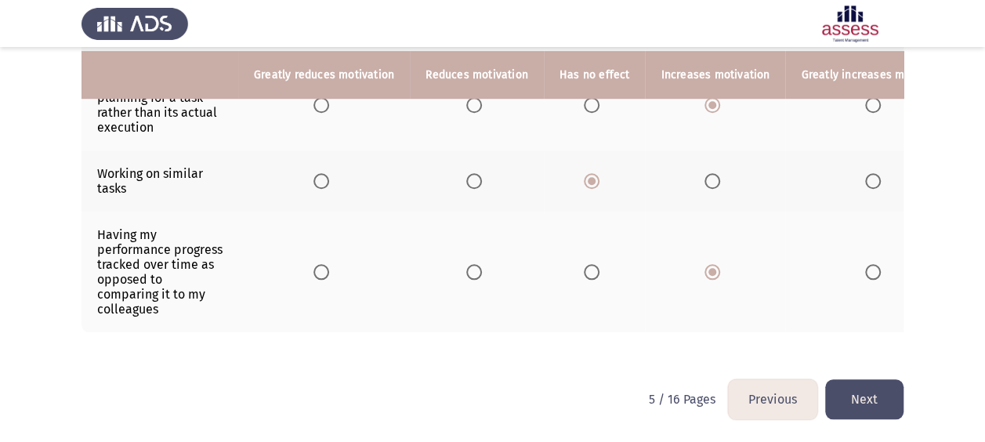
click at [862, 396] on button "Next" at bounding box center [864, 399] width 78 height 40
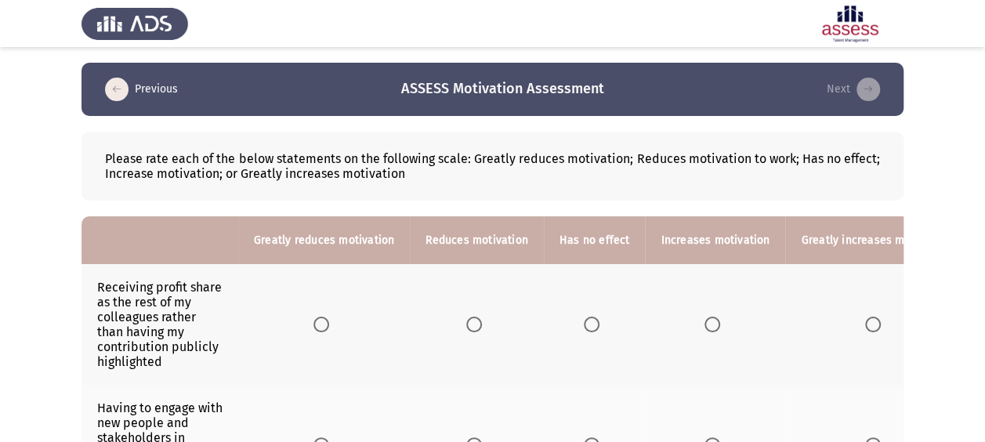
scroll to position [313, 0]
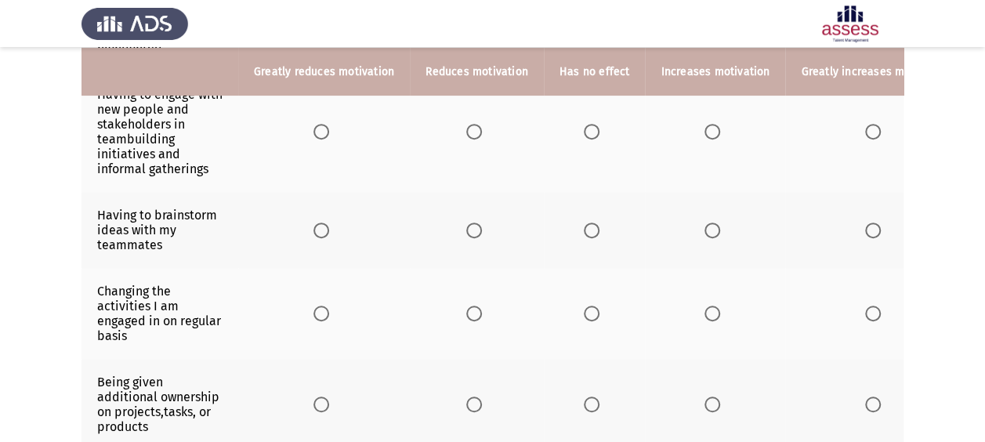
click at [865, 225] on span "Select an option" at bounding box center [873, 230] width 16 height 16
click at [865, 225] on input "Select an option" at bounding box center [873, 230] width 16 height 16
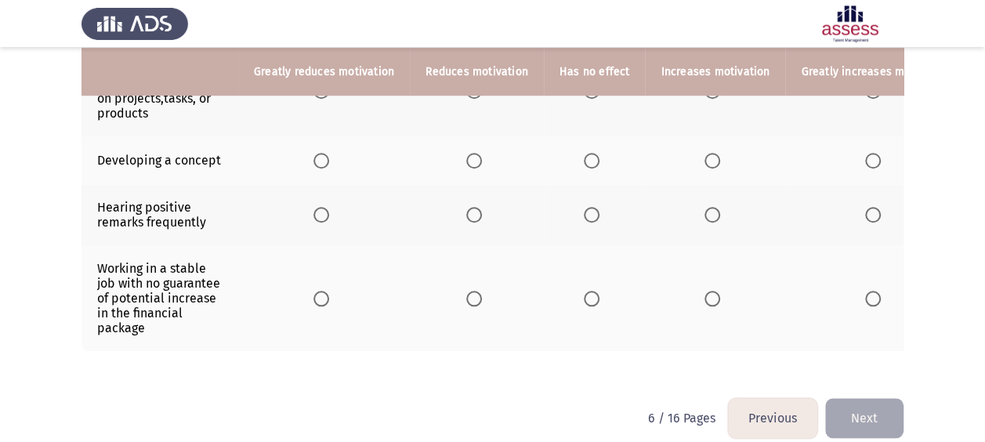
click at [708, 211] on span "Select an option" at bounding box center [712, 215] width 16 height 16
click at [708, 211] on input "Select an option" at bounding box center [712, 215] width 16 height 16
click at [318, 292] on span "Select an option" at bounding box center [321, 299] width 16 height 16
click at [318, 292] on input "Select an option" at bounding box center [321, 299] width 16 height 16
click at [589, 291] on span "Select an option" at bounding box center [592, 299] width 16 height 16
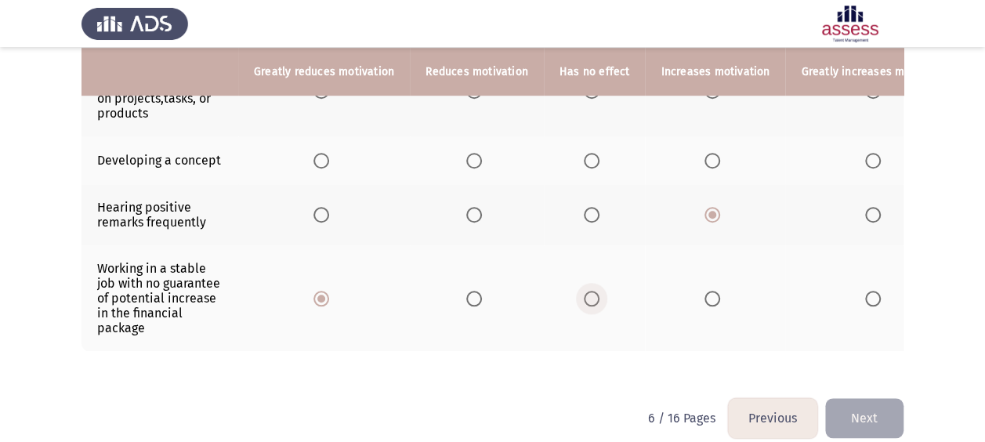
click at [589, 291] on input "Select an option" at bounding box center [592, 299] width 16 height 16
drag, startPoint x: 587, startPoint y: 158, endPoint x: 684, endPoint y: 157, distance: 96.4
click at [684, 157] on tr "Developing a concept" at bounding box center [523, 160] width 884 height 48
click at [707, 155] on span "Select an option" at bounding box center [712, 161] width 16 height 16
click at [707, 155] on input "Select an option" at bounding box center [712, 161] width 16 height 16
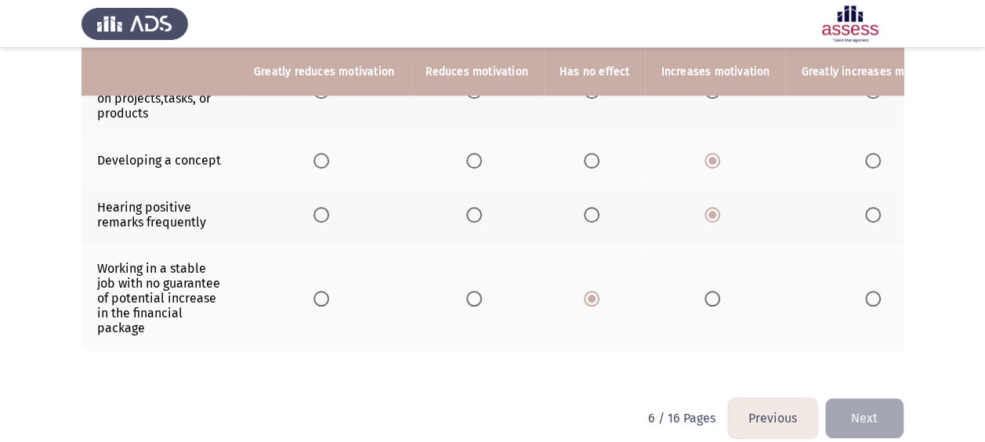
scroll to position [313, 0]
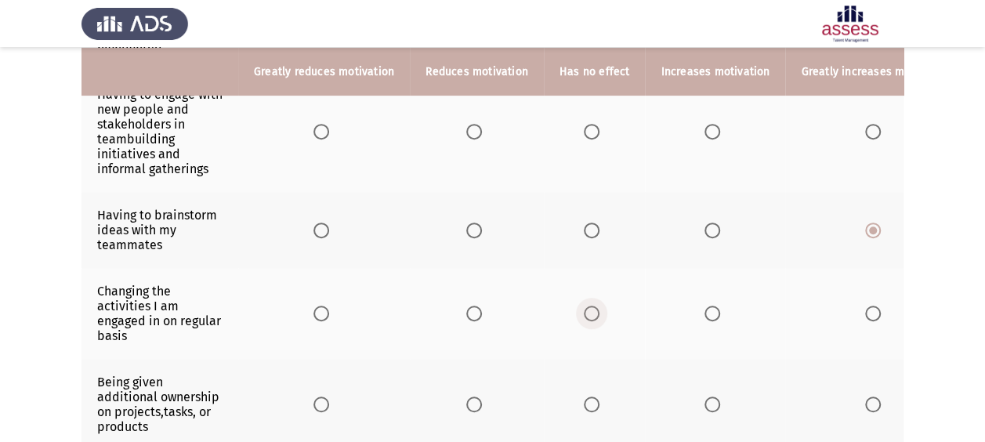
click at [591, 307] on span "Select an option" at bounding box center [592, 313] width 16 height 16
click at [591, 307] on input "Select an option" at bounding box center [592, 313] width 16 height 16
click at [704, 398] on span "Select an option" at bounding box center [712, 404] width 16 height 16
click at [704, 398] on input "Select an option" at bounding box center [712, 404] width 16 height 16
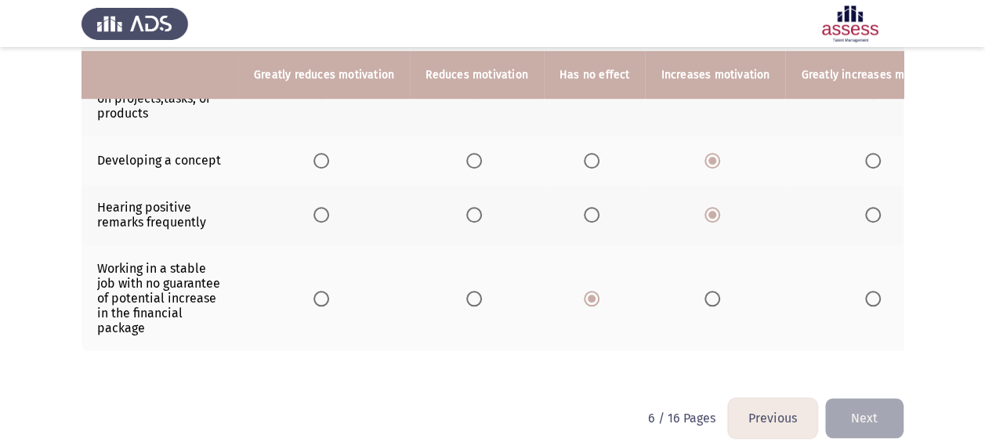
scroll to position [649, 0]
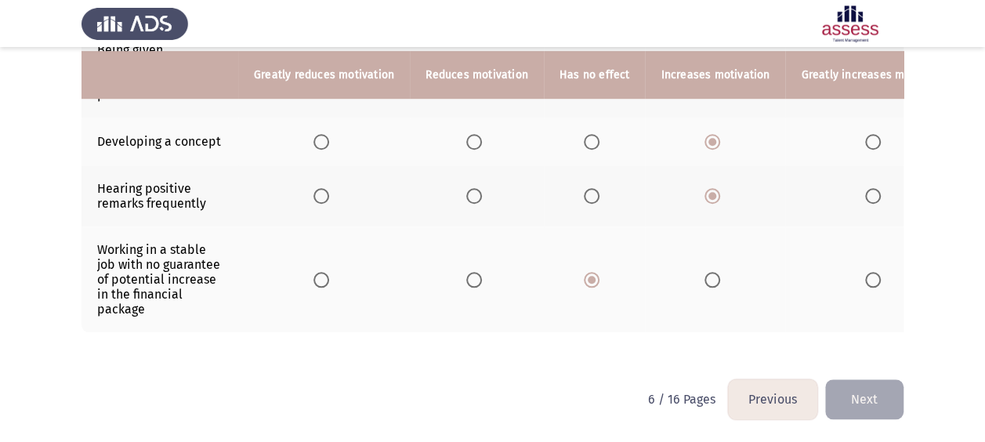
click at [880, 398] on button "Next" at bounding box center [864, 399] width 78 height 40
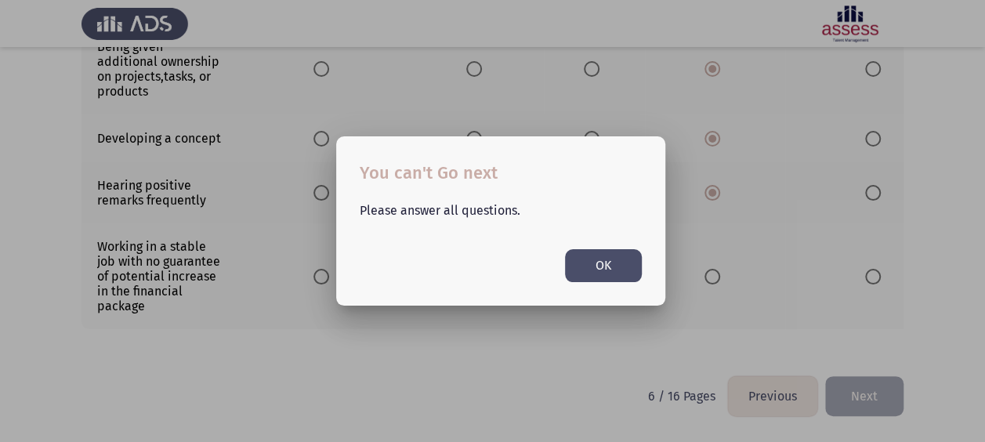
scroll to position [0, 0]
click at [583, 269] on button "OK" at bounding box center [603, 265] width 77 height 32
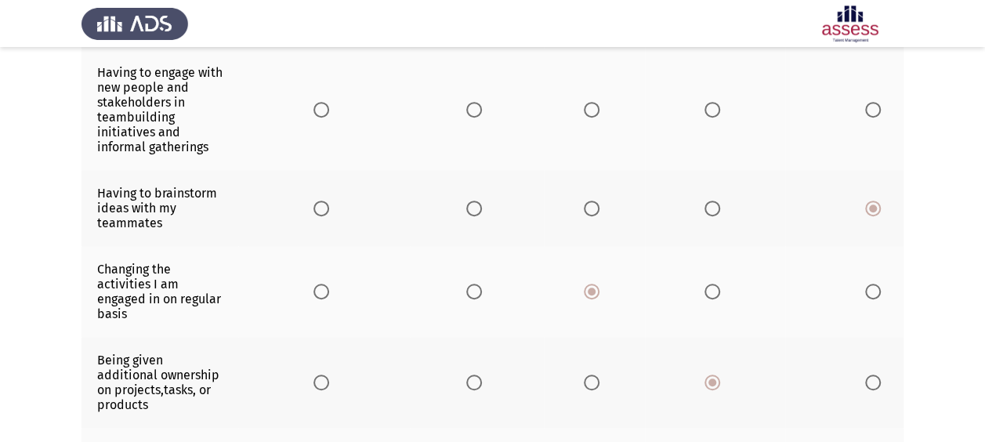
scroll to position [22, 0]
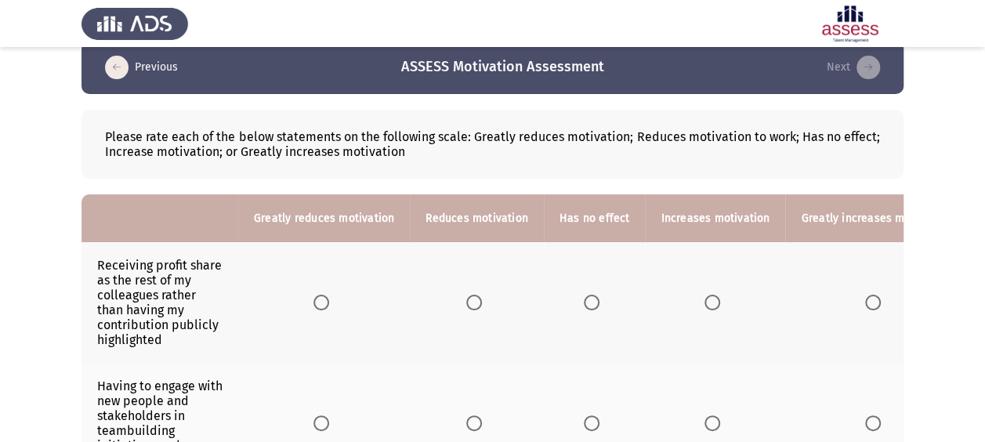
click at [584, 309] on th at bounding box center [595, 302] width 102 height 121
click at [584, 306] on span "Select an option" at bounding box center [592, 303] width 16 height 16
click at [584, 306] on input "Select an option" at bounding box center [592, 303] width 16 height 16
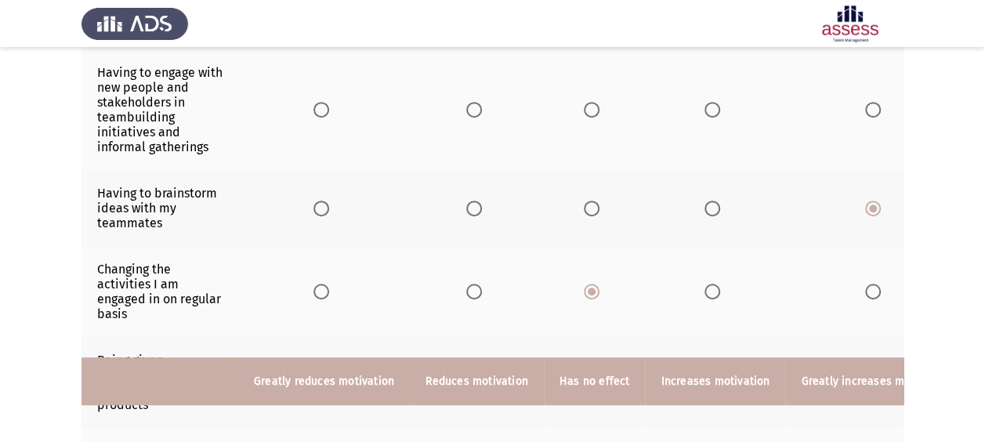
scroll to position [649, 0]
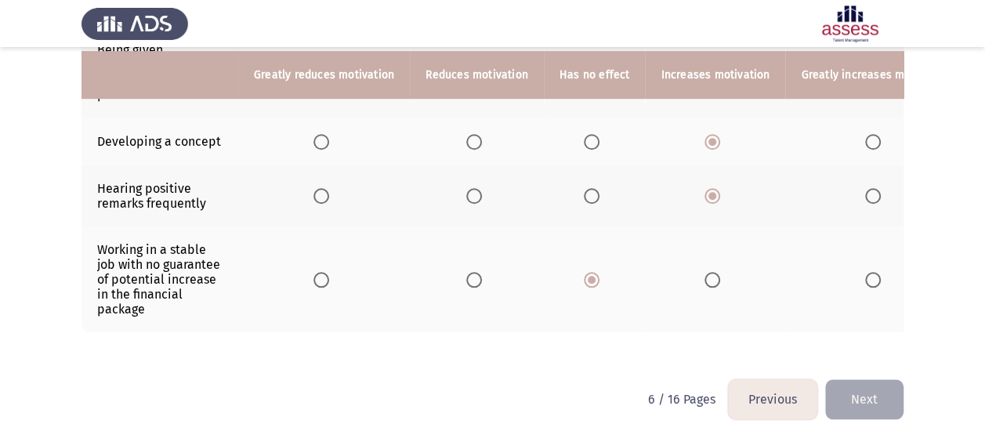
click at [882, 405] on button "Next" at bounding box center [864, 399] width 78 height 40
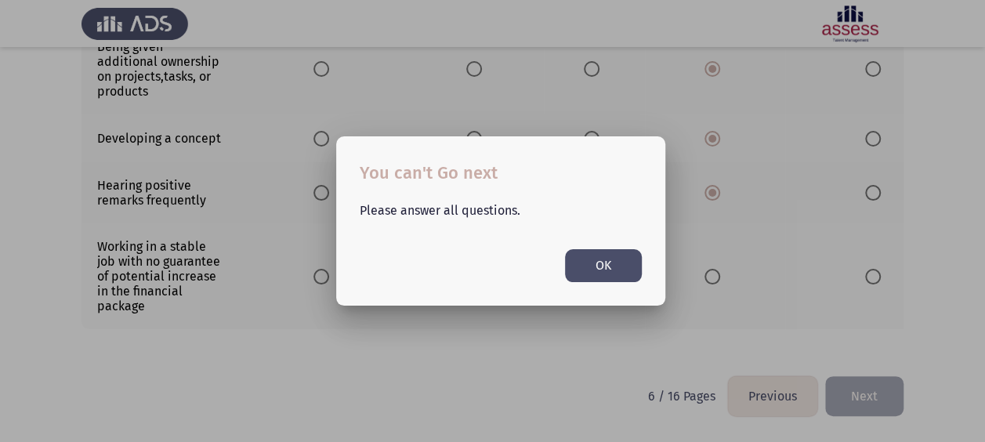
click at [619, 272] on button "OK" at bounding box center [603, 265] width 77 height 32
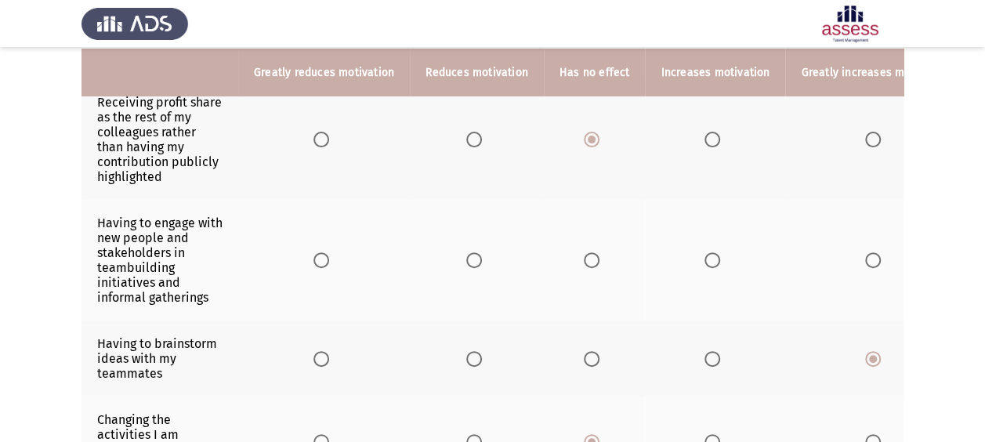
scroll to position [179, 0]
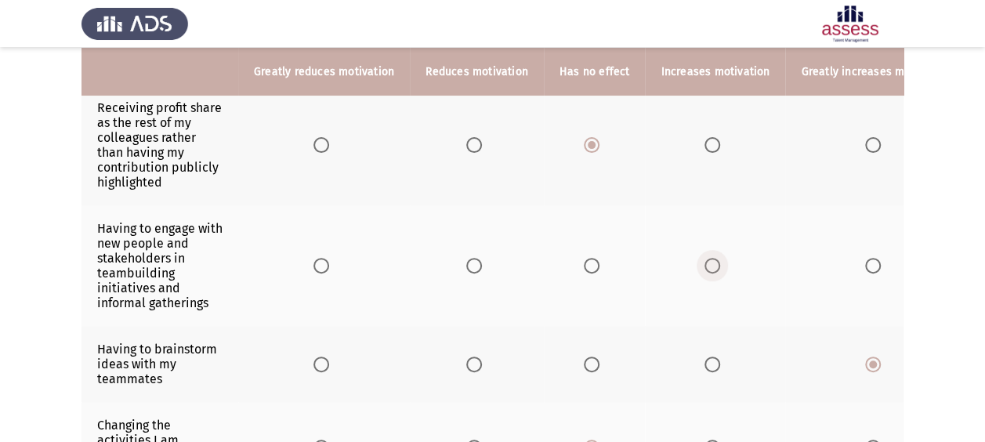
click at [704, 266] on span "Select an option" at bounding box center [712, 266] width 16 height 16
click at [704, 266] on input "Select an option" at bounding box center [712, 266] width 16 height 16
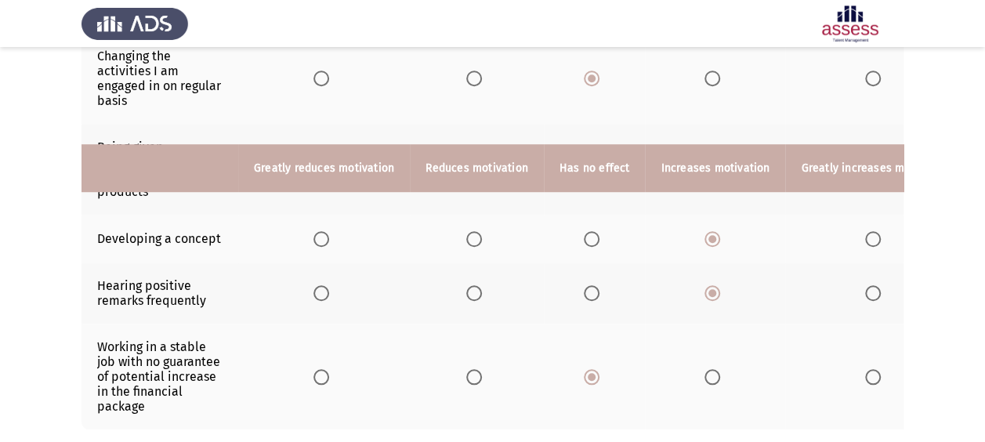
scroll to position [649, 0]
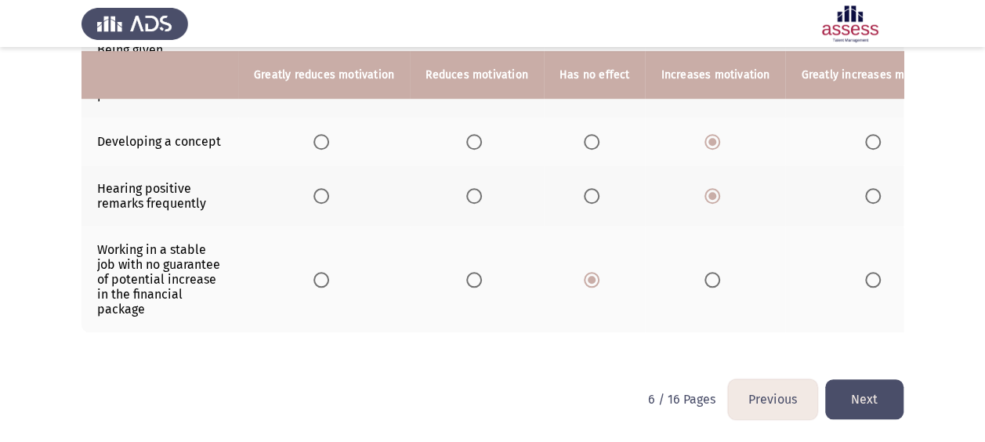
click at [874, 397] on button "Next" at bounding box center [864, 399] width 78 height 40
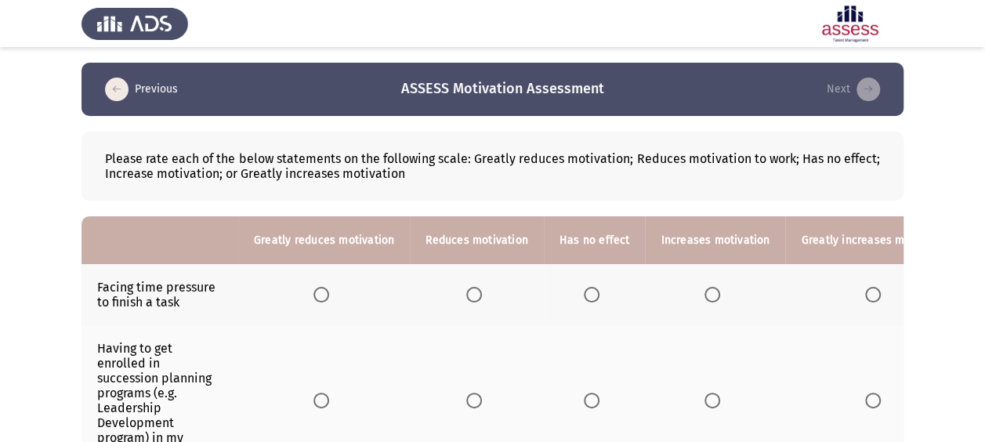
click at [710, 295] on span "Select an option" at bounding box center [712, 295] width 16 height 16
click at [710, 295] on input "Select an option" at bounding box center [712, 295] width 16 height 16
click at [584, 295] on span "Select an option" at bounding box center [592, 295] width 16 height 16
click at [584, 295] on input "Select an option" at bounding box center [592, 295] width 16 height 16
drag, startPoint x: 983, startPoint y: 147, endPoint x: 993, endPoint y: 189, distance: 42.7
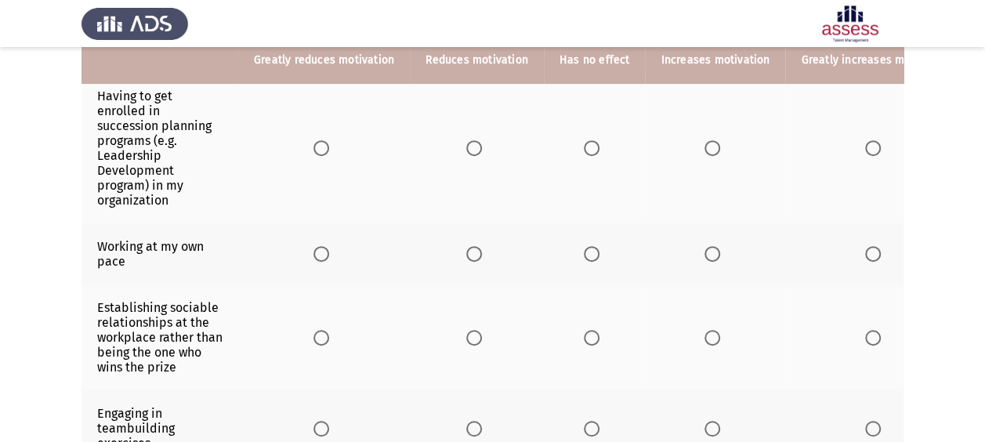
scroll to position [232, 0]
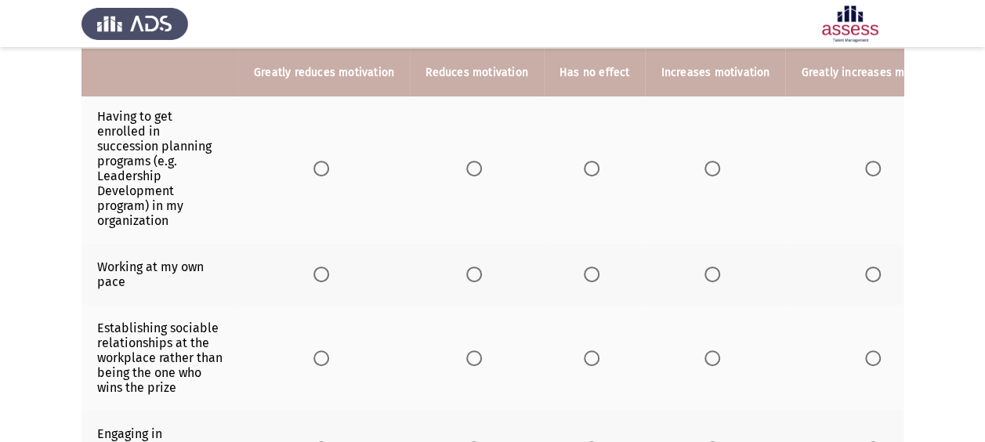
click at [704, 171] on span "Select an option" at bounding box center [712, 169] width 16 height 16
click at [704, 171] on input "Select an option" at bounding box center [712, 169] width 16 height 16
click at [466, 270] on span "Select an option" at bounding box center [474, 274] width 16 height 16
click at [466, 270] on input "Select an option" at bounding box center [474, 274] width 16 height 16
click at [584, 356] on span "Select an option" at bounding box center [592, 358] width 16 height 16
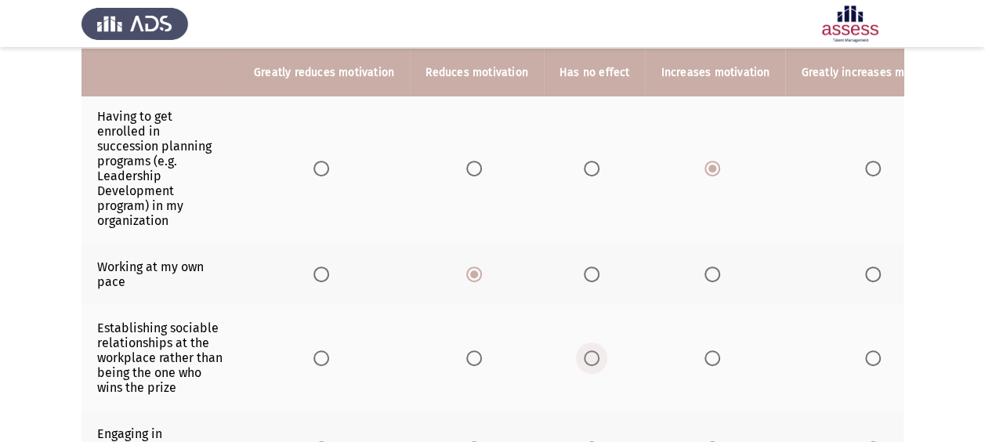
click at [584, 356] on input "Select an option" at bounding box center [592, 358] width 16 height 16
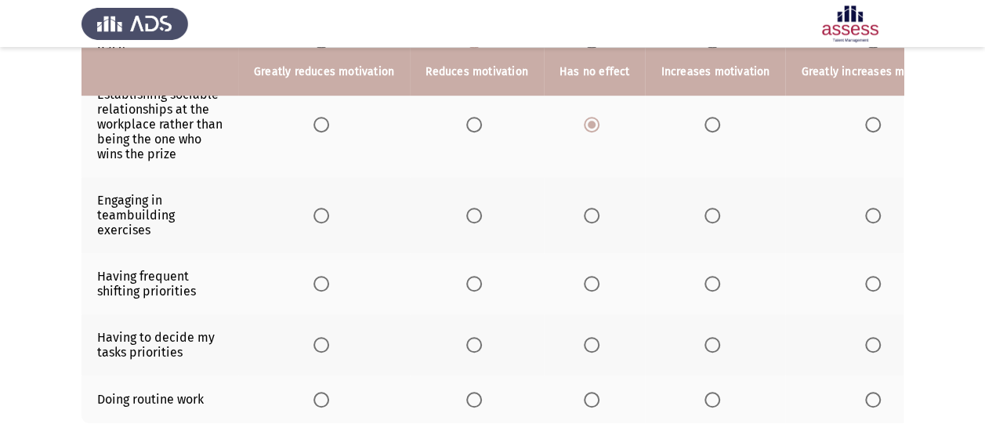
scroll to position [468, 0]
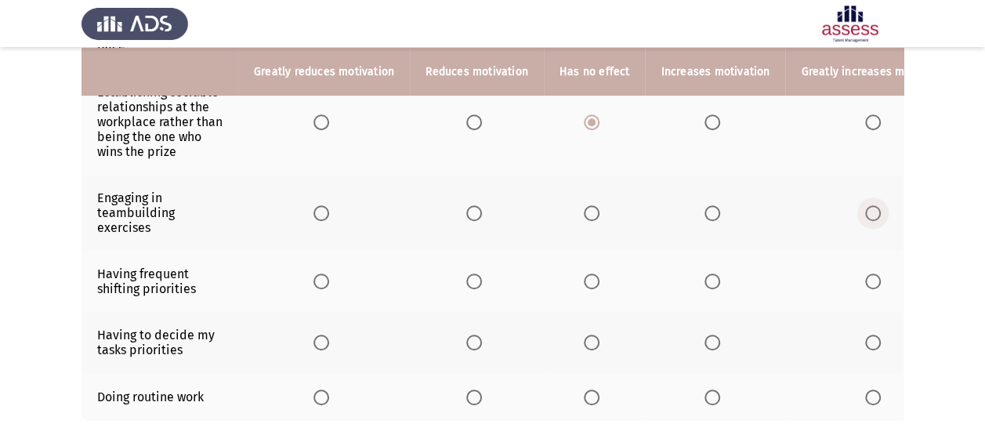
click at [865, 207] on span "Select an option" at bounding box center [873, 213] width 16 height 16
click at [865, 207] on input "Select an option" at bounding box center [873, 213] width 16 height 16
click at [584, 277] on span "Select an option" at bounding box center [592, 281] width 16 height 16
click at [584, 277] on input "Select an option" at bounding box center [592, 281] width 16 height 16
click at [586, 334] on span "Select an option" at bounding box center [592, 342] width 16 height 16
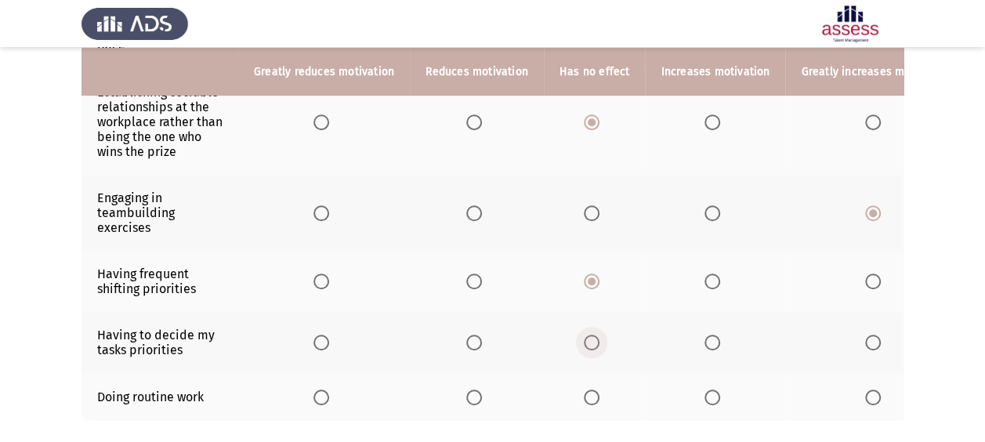
click at [586, 334] on input "Select an option" at bounding box center [592, 342] width 16 height 16
click at [589, 389] on span "Select an option" at bounding box center [592, 397] width 16 height 16
click at [589, 389] on input "Select an option" at bounding box center [592, 397] width 16 height 16
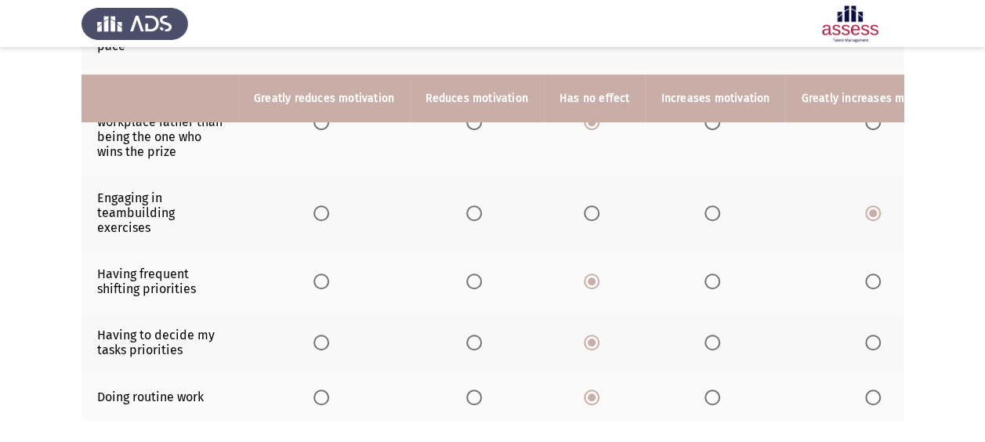
scroll to position [561, 0]
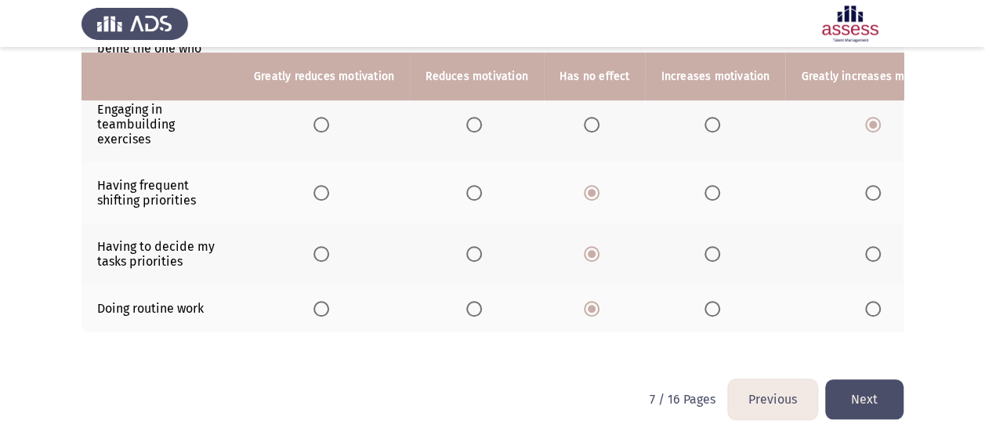
click at [866, 396] on button "Next" at bounding box center [864, 399] width 78 height 40
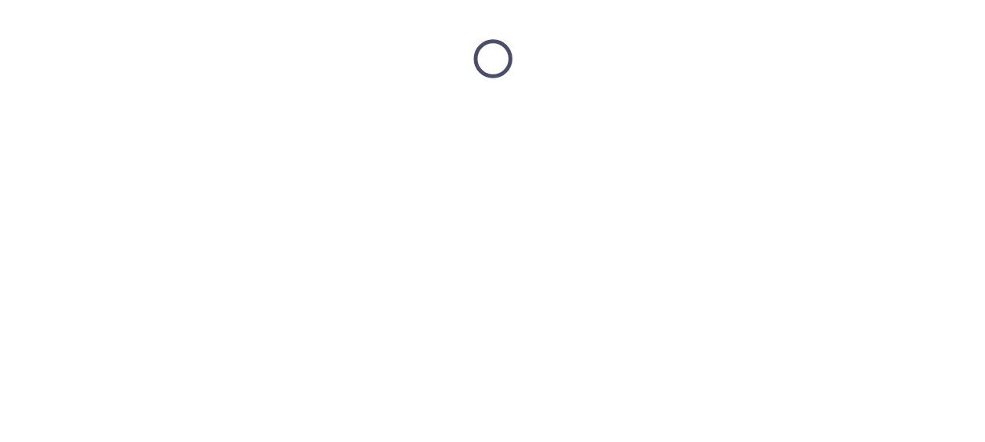
scroll to position [0, 0]
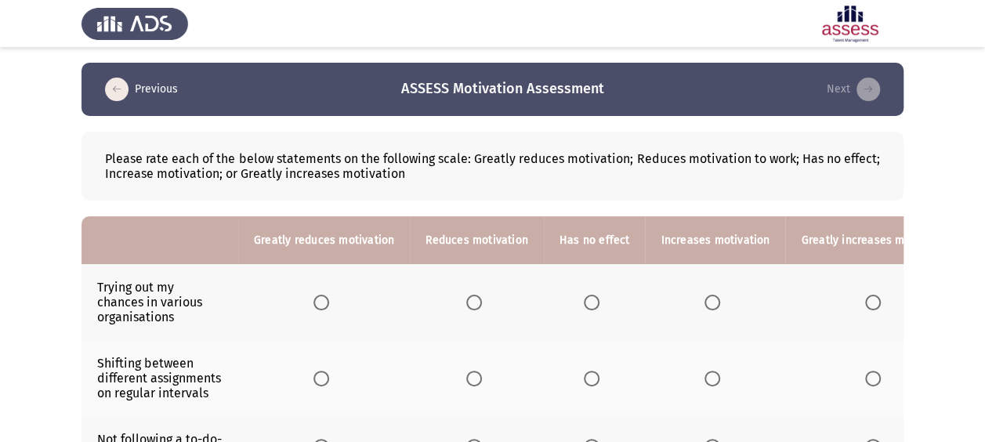
click at [577, 301] on th at bounding box center [595, 302] width 102 height 76
click at [589, 303] on span "Select an option" at bounding box center [592, 303] width 16 height 16
click at [589, 303] on input "Select an option" at bounding box center [592, 303] width 16 height 16
click at [472, 382] on span "Select an option" at bounding box center [474, 378] width 16 height 16
click at [472, 382] on input "Select an option" at bounding box center [474, 378] width 16 height 16
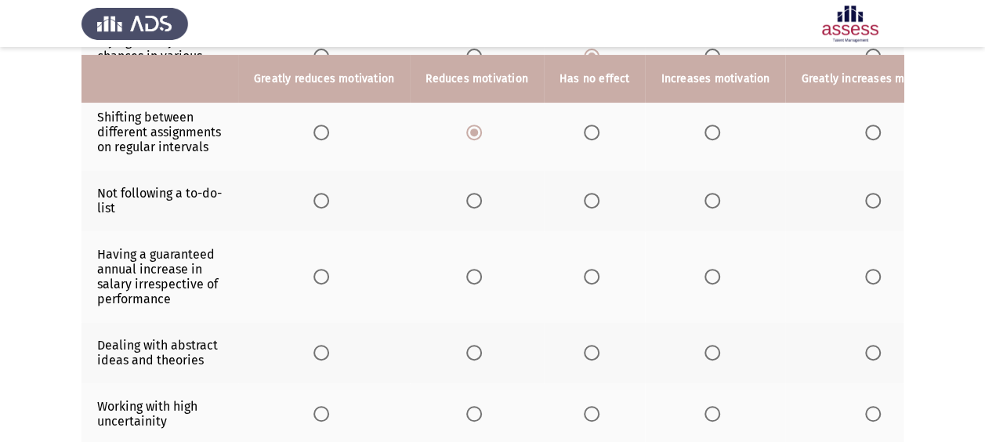
scroll to position [252, 0]
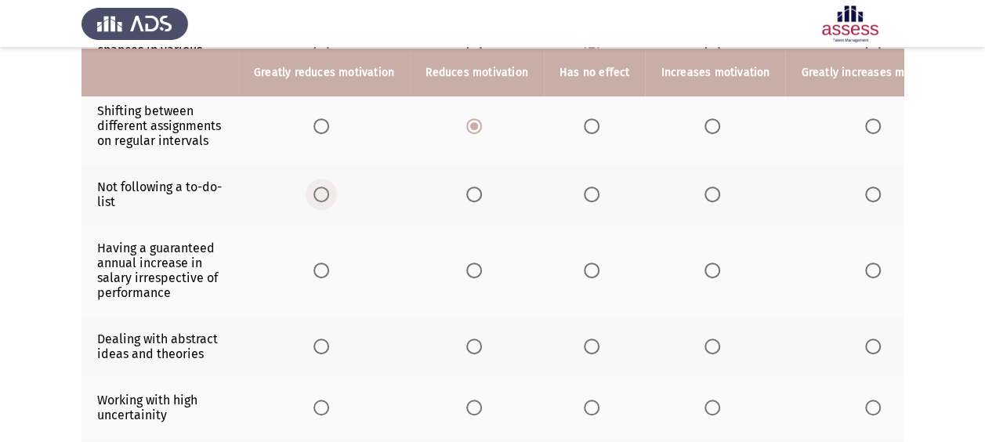
click at [316, 194] on span "Select an option" at bounding box center [321, 194] width 16 height 16
click at [316, 194] on input "Select an option" at bounding box center [321, 194] width 16 height 16
click at [589, 265] on span "Select an option" at bounding box center [592, 270] width 16 height 16
click at [589, 265] on input "Select an option" at bounding box center [592, 270] width 16 height 16
click at [704, 339] on span "Select an option" at bounding box center [712, 346] width 16 height 16
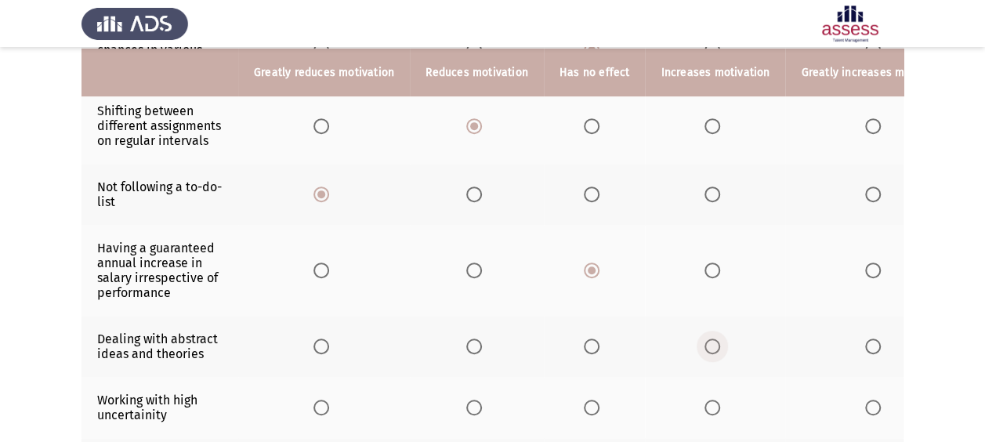
click at [704, 339] on input "Select an option" at bounding box center [712, 346] width 16 height 16
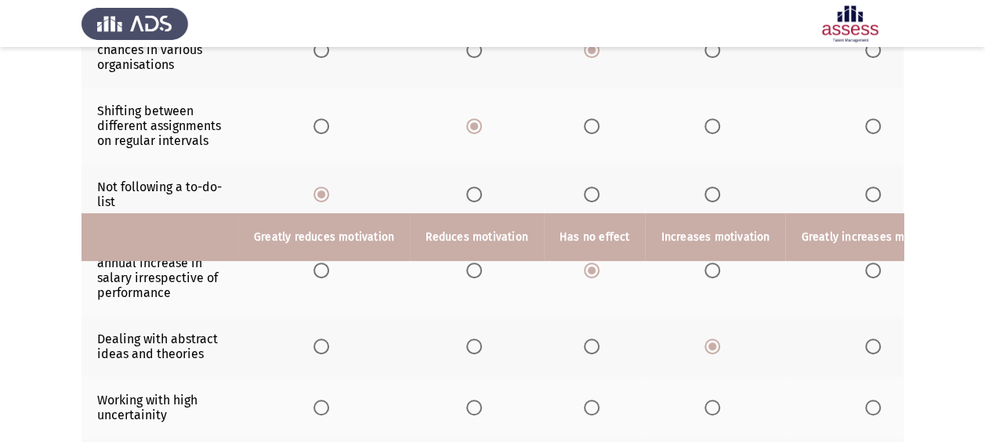
scroll to position [559, 0]
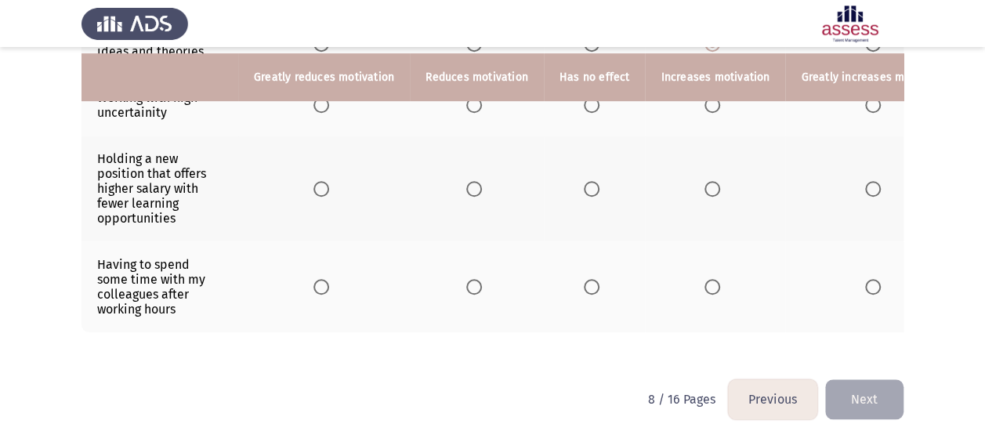
drag, startPoint x: 587, startPoint y: 274, endPoint x: 706, endPoint y: 277, distance: 118.3
click at [706, 277] on tr "Having to spend some time with my colleagues after working hours" at bounding box center [523, 286] width 884 height 91
click at [706, 279] on span "Select an option" at bounding box center [712, 287] width 16 height 16
click at [706, 279] on input "Select an option" at bounding box center [712, 287] width 16 height 16
click at [472, 183] on span "Select an option" at bounding box center [474, 189] width 16 height 16
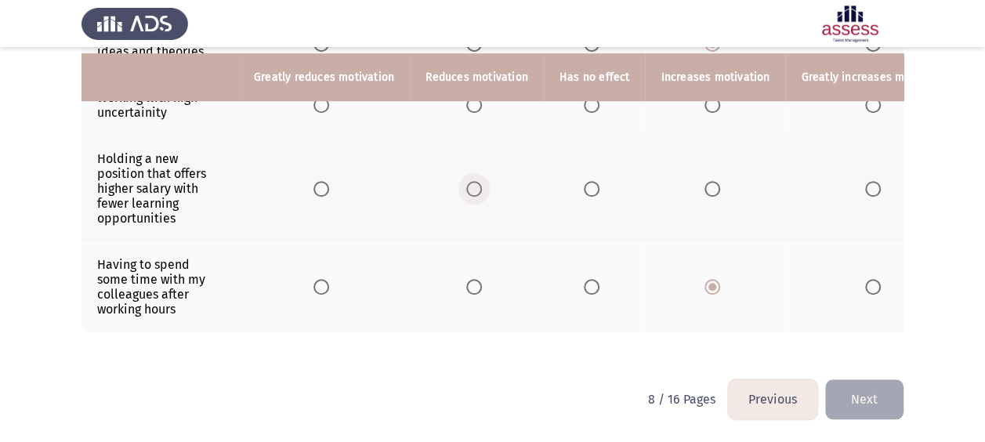
click at [472, 183] on input "Select an option" at bounding box center [474, 189] width 16 height 16
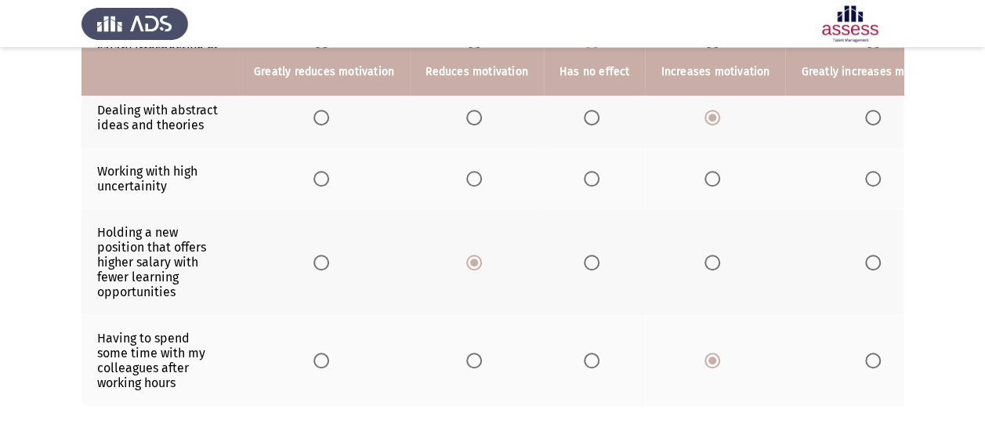
scroll to position [478, 0]
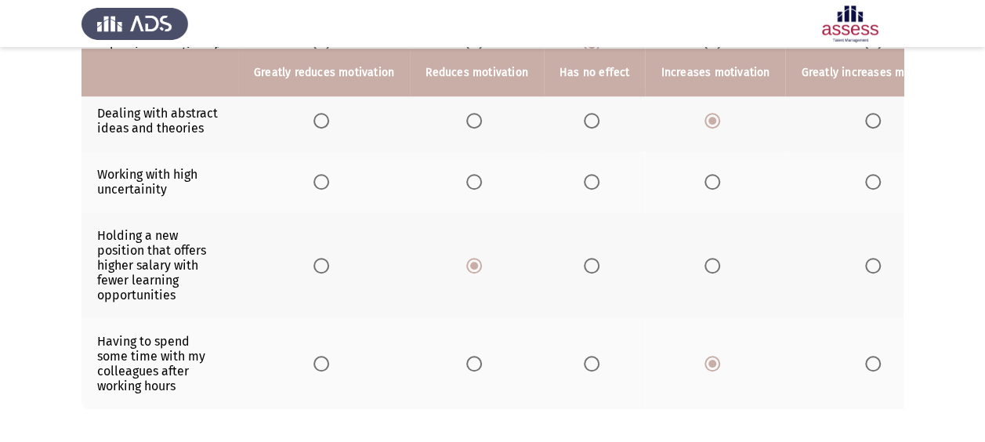
click at [466, 175] on span "Select an option" at bounding box center [474, 182] width 16 height 16
click at [466, 175] on input "Select an option" at bounding box center [474, 182] width 16 height 16
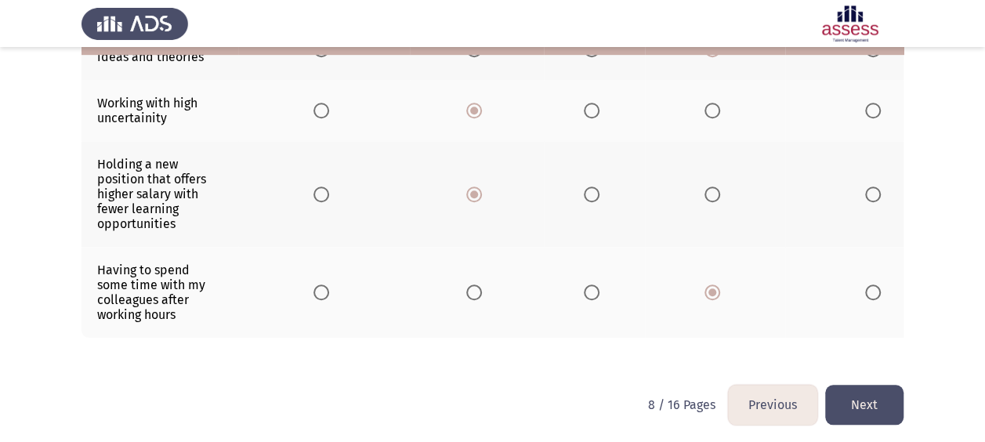
scroll to position [559, 0]
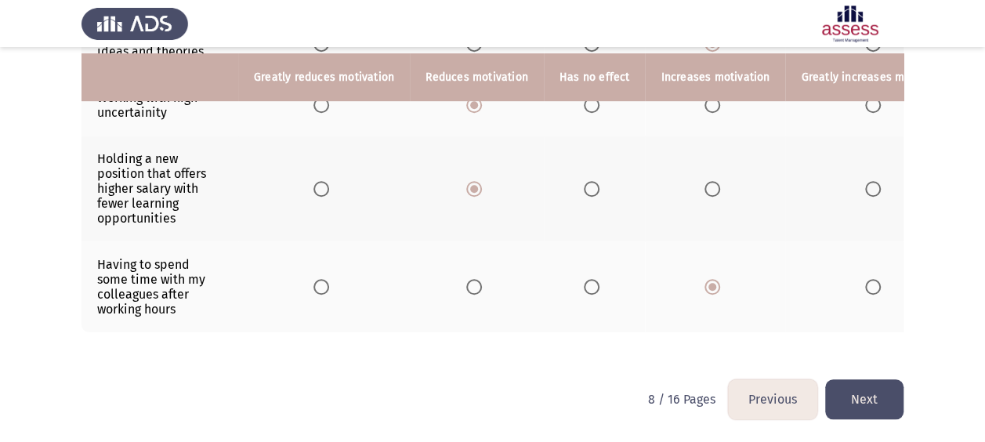
click at [872, 407] on button "Next" at bounding box center [864, 399] width 78 height 40
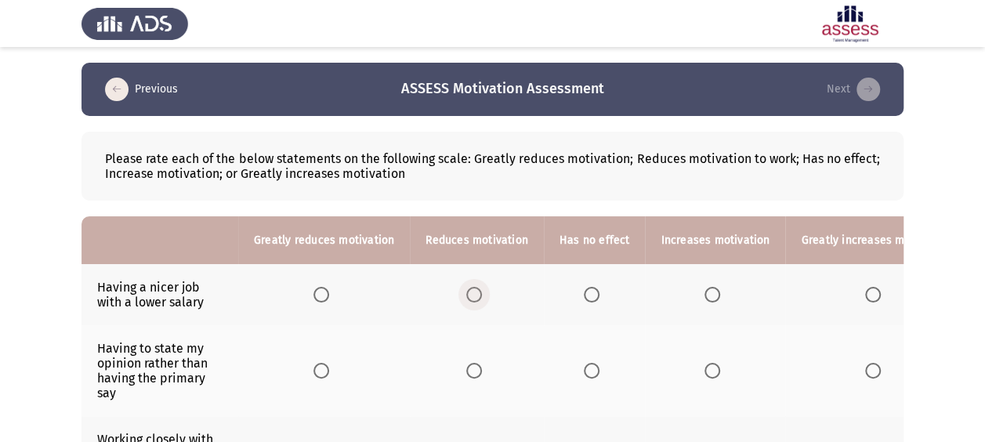
click at [466, 294] on span "Select an option" at bounding box center [474, 295] width 16 height 16
click at [466, 294] on input "Select an option" at bounding box center [474, 295] width 16 height 16
click at [590, 371] on span "Select an option" at bounding box center [592, 371] width 16 height 16
click at [590, 371] on input "Select an option" at bounding box center [592, 371] width 16 height 16
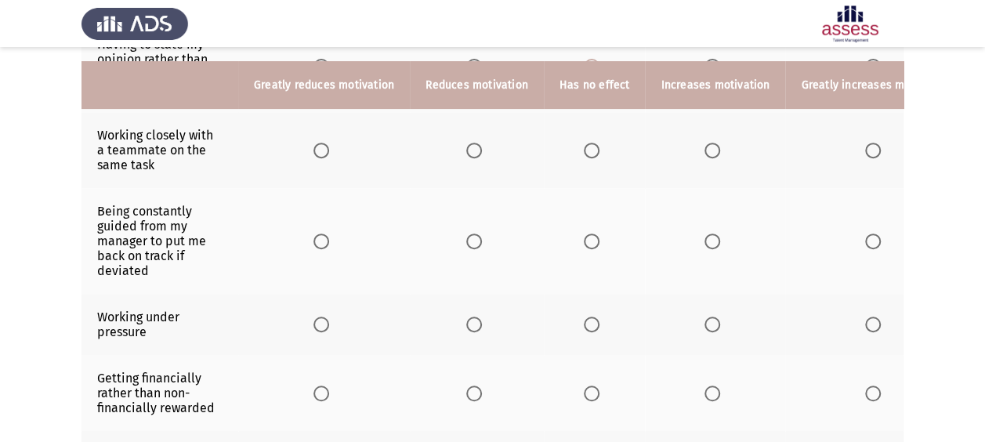
scroll to position [317, 0]
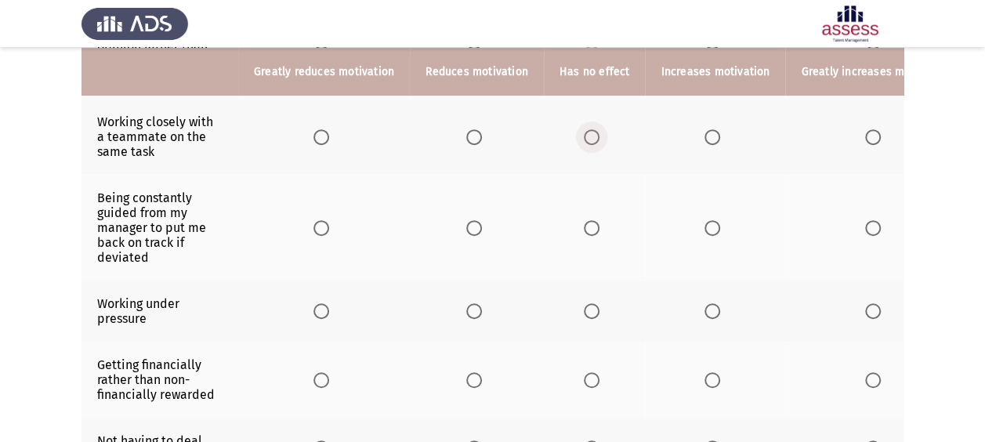
click at [589, 133] on span "Select an option" at bounding box center [592, 137] width 16 height 16
click at [589, 133] on input "Select an option" at bounding box center [592, 137] width 16 height 16
click at [475, 227] on span "Select an option" at bounding box center [474, 228] width 16 height 16
click at [475, 227] on input "Select an option" at bounding box center [474, 228] width 16 height 16
click at [588, 310] on span "Select an option" at bounding box center [592, 311] width 16 height 16
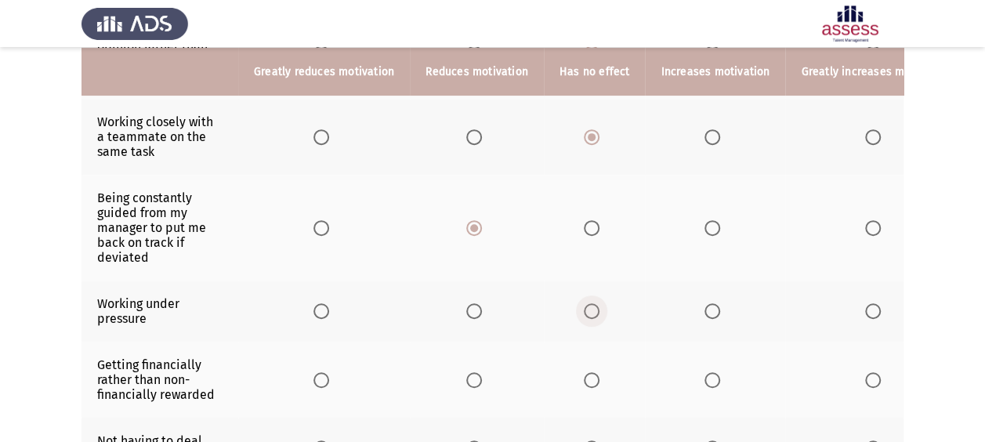
click at [588, 310] on input "Select an option" at bounding box center [592, 311] width 16 height 16
click at [590, 376] on span "Select an option" at bounding box center [592, 380] width 16 height 16
click at [590, 376] on input "Select an option" at bounding box center [592, 380] width 16 height 16
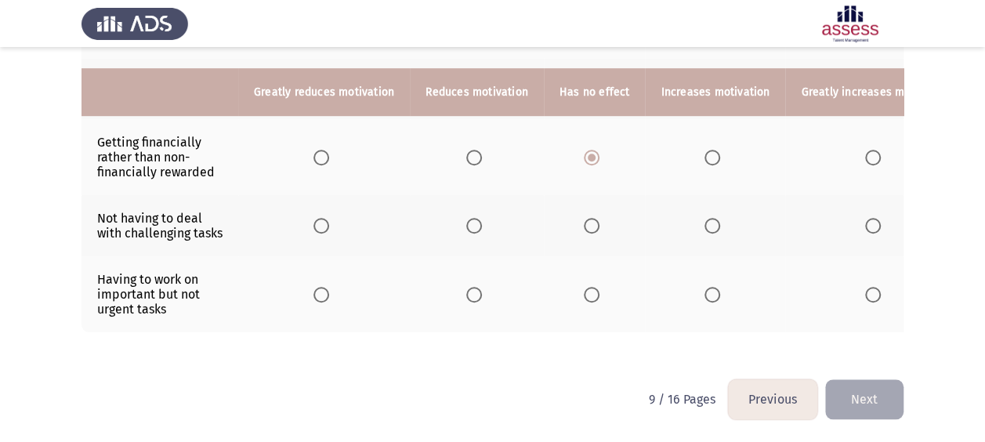
click at [466, 218] on span "Select an option" at bounding box center [474, 226] width 16 height 16
click at [466, 218] on input "Select an option" at bounding box center [474, 226] width 16 height 16
click at [584, 287] on span "Select an option" at bounding box center [592, 295] width 16 height 16
click at [584, 287] on input "Select an option" at bounding box center [592, 295] width 16 height 16
click at [468, 287] on span "Select an option" at bounding box center [474, 295] width 16 height 16
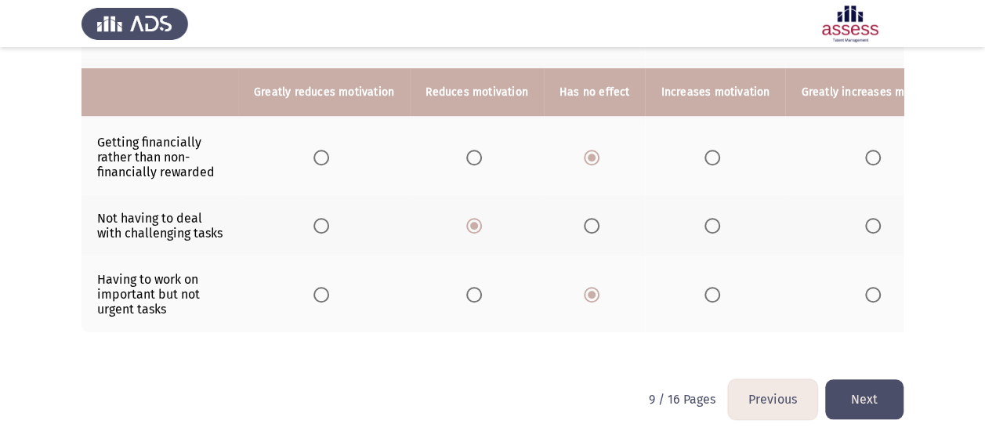
click at [468, 287] on input "Select an option" at bounding box center [474, 295] width 16 height 16
click at [859, 392] on button "Next" at bounding box center [864, 399] width 78 height 40
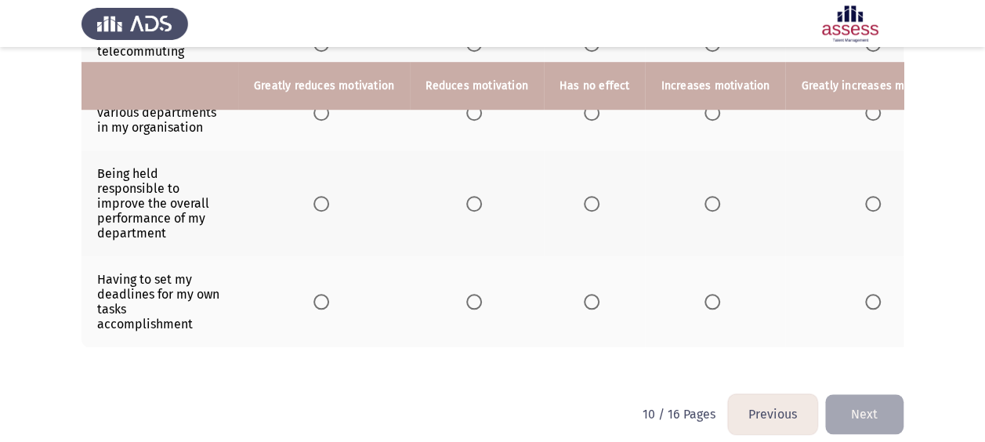
scroll to position [647, 0]
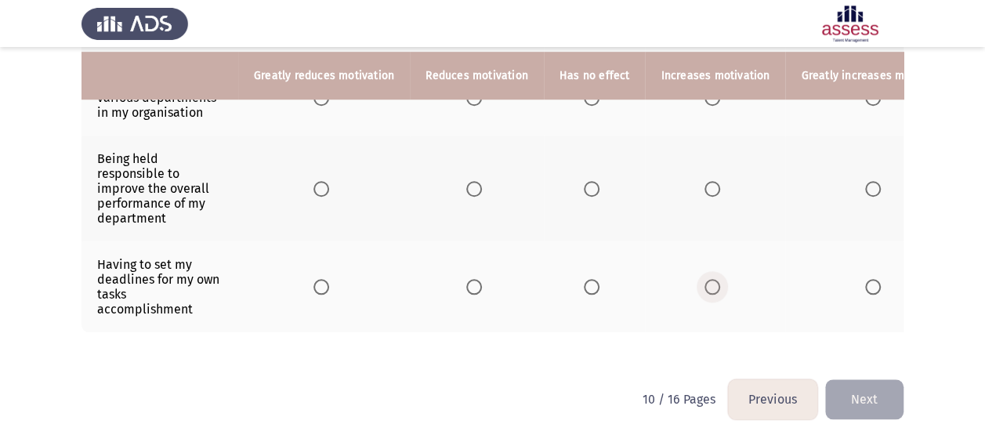
click at [709, 279] on span "Select an option" at bounding box center [712, 287] width 16 height 16
click at [709, 279] on input "Select an option" at bounding box center [712, 287] width 16 height 16
click at [708, 185] on span "Select an option" at bounding box center [712, 189] width 16 height 16
click at [708, 185] on input "Select an option" at bounding box center [712, 189] width 16 height 16
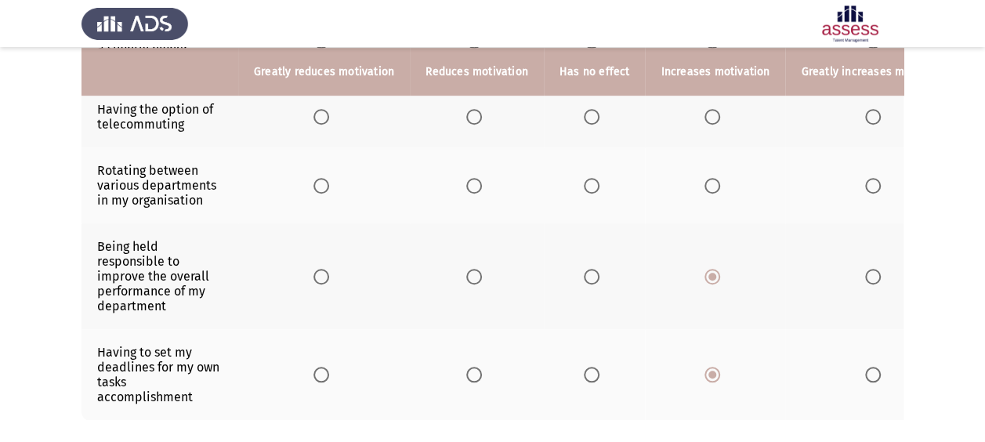
scroll to position [553, 0]
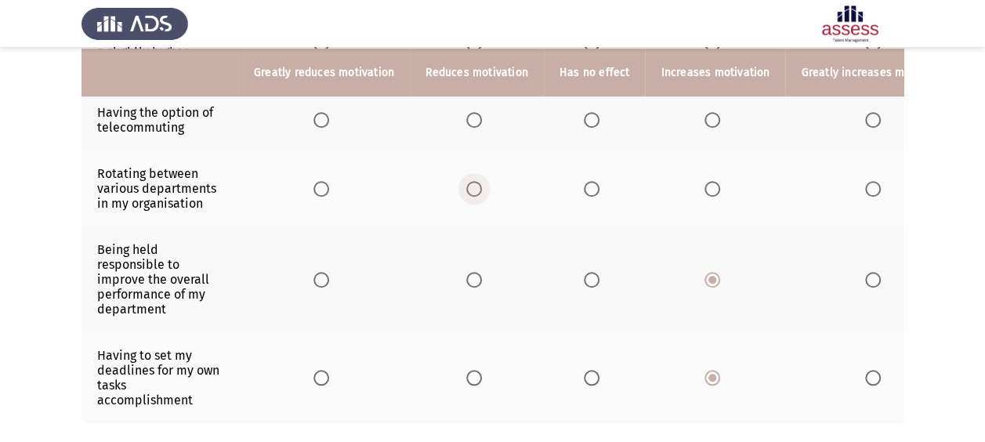
click at [466, 183] on span "Select an option" at bounding box center [474, 189] width 16 height 16
click at [466, 183] on input "Select an option" at bounding box center [474, 189] width 16 height 16
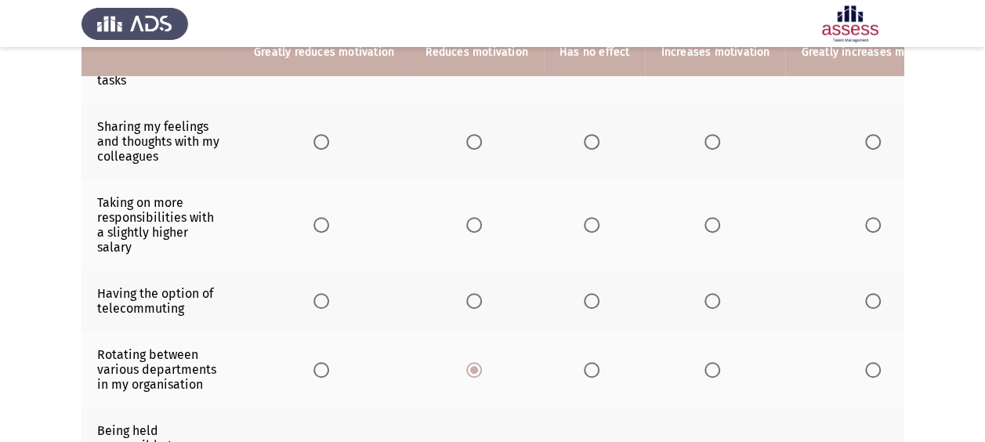
scroll to position [352, 0]
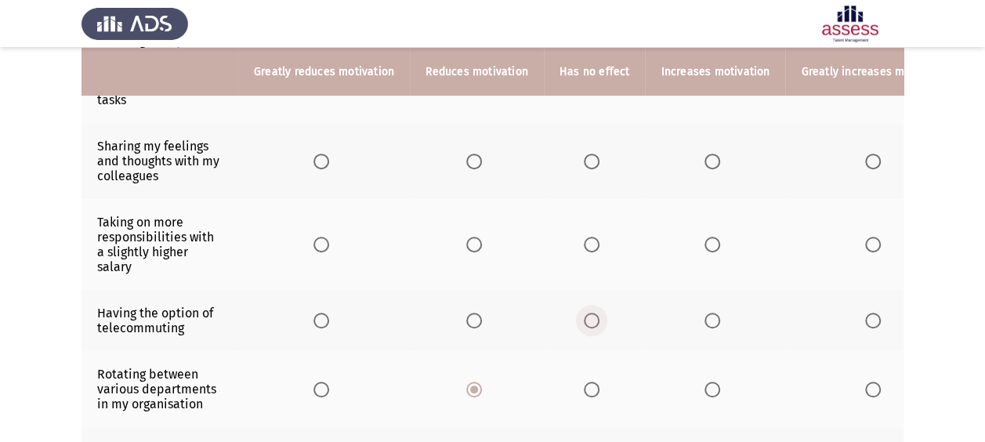
click at [584, 313] on span "Select an option" at bounding box center [592, 321] width 16 height 16
click at [584, 313] on input "Select an option" at bounding box center [592, 321] width 16 height 16
click at [711, 240] on span "Select an option" at bounding box center [712, 245] width 16 height 16
click at [711, 240] on input "Select an option" at bounding box center [712, 245] width 16 height 16
click at [865, 160] on span "Select an option" at bounding box center [873, 162] width 16 height 16
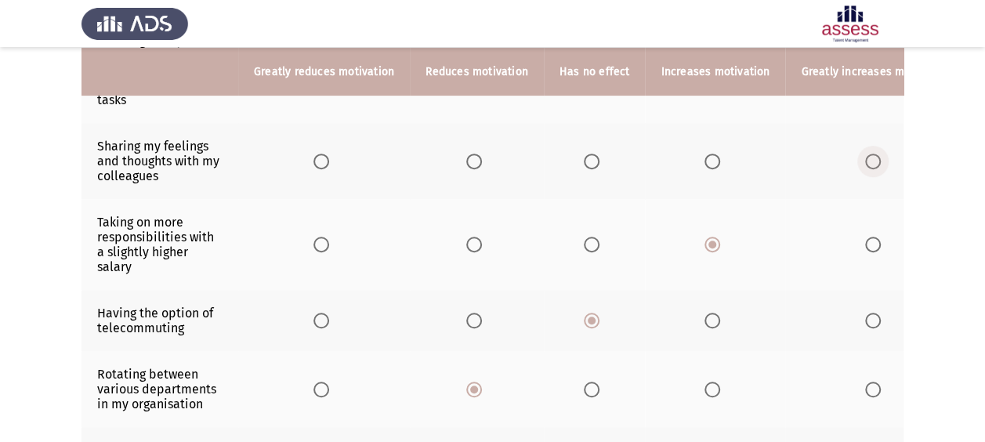
click at [865, 160] on input "Select an option" at bounding box center [873, 162] width 16 height 16
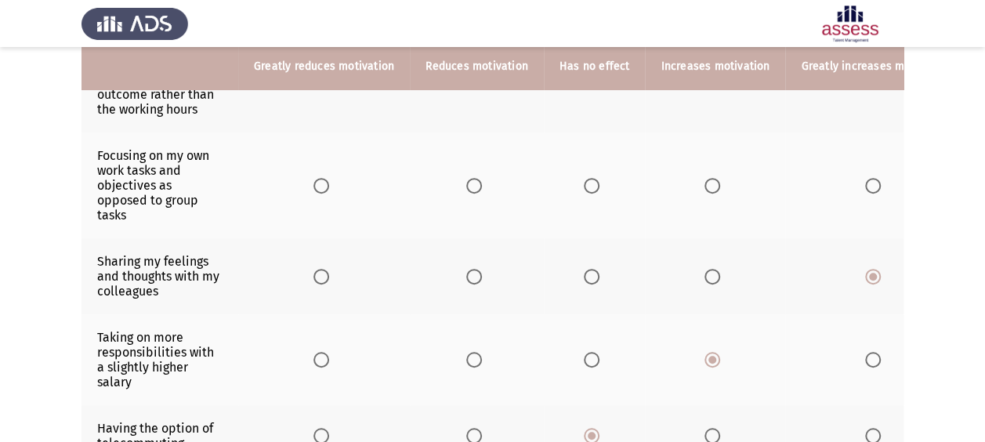
scroll to position [232, 0]
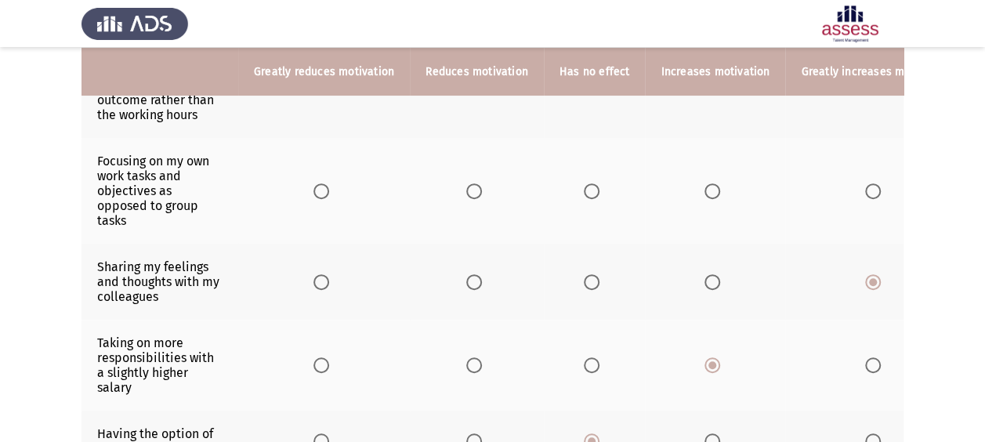
click at [704, 191] on span "Select an option" at bounding box center [712, 191] width 16 height 16
click at [704, 191] on input "Select an option" at bounding box center [712, 191] width 16 height 16
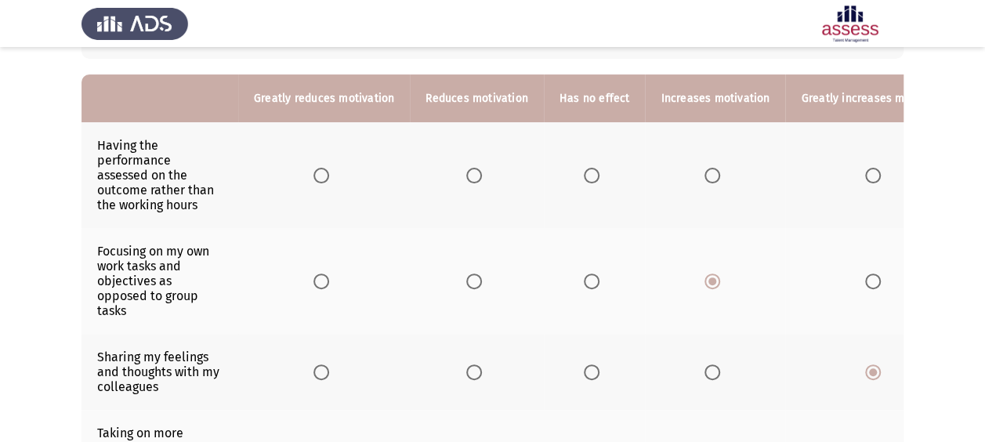
scroll to position [128, 0]
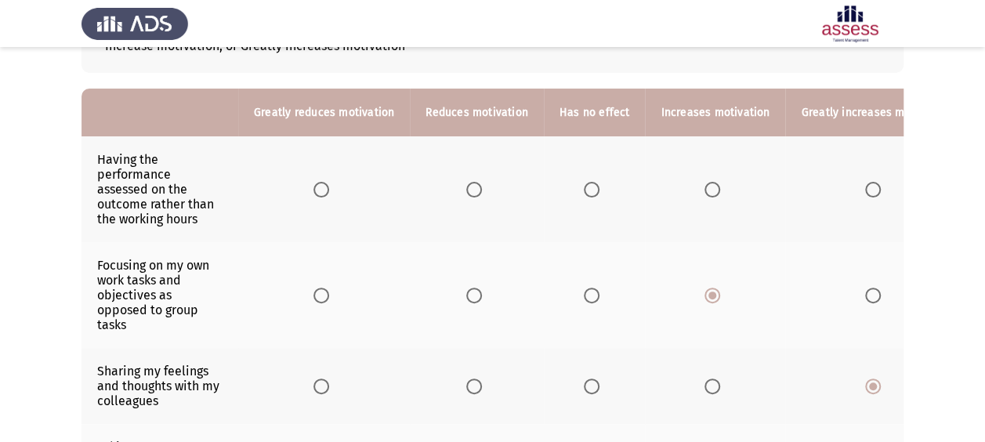
click at [704, 191] on span "Select an option" at bounding box center [712, 190] width 16 height 16
click at [704, 191] on input "Select an option" at bounding box center [712, 190] width 16 height 16
click at [591, 193] on span "Select an option" at bounding box center [592, 190] width 16 height 16
click at [591, 193] on input "Select an option" at bounding box center [592, 190] width 16 height 16
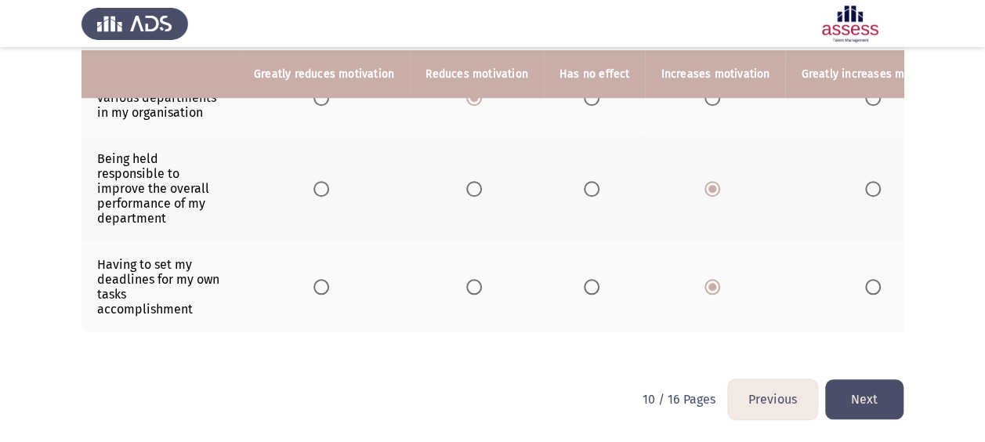
scroll to position [647, 0]
click at [866, 397] on button "Next" at bounding box center [864, 399] width 78 height 40
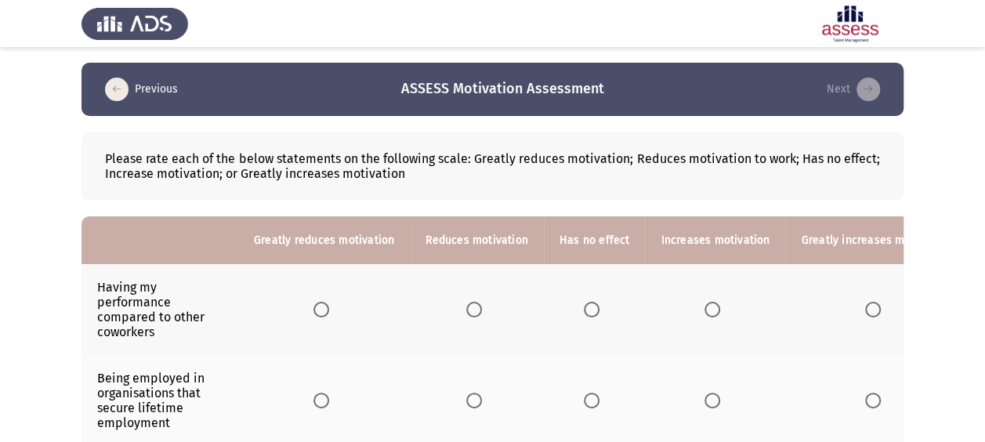
click at [694, 309] on th at bounding box center [715, 309] width 140 height 91
click at [704, 311] on span "Select an option" at bounding box center [712, 310] width 16 height 16
click at [704, 311] on input "Select an option" at bounding box center [712, 310] width 16 height 16
click at [584, 398] on span "Select an option" at bounding box center [592, 400] width 16 height 16
click at [584, 398] on input "Select an option" at bounding box center [592, 400] width 16 height 16
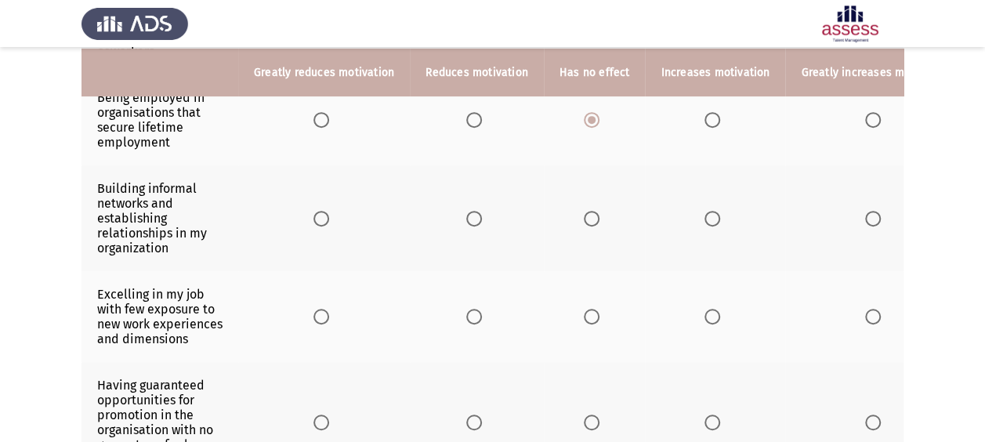
scroll to position [289, 0]
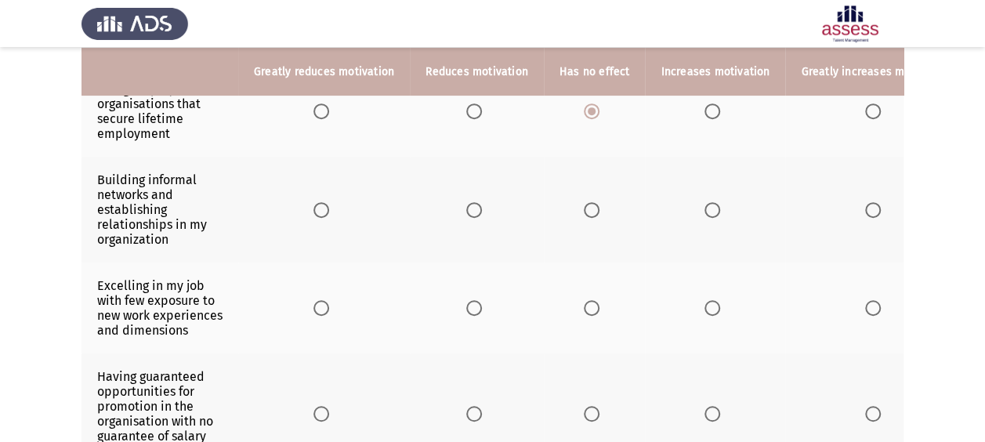
click at [588, 209] on span "Select an option" at bounding box center [592, 210] width 16 height 16
click at [588, 209] on input "Select an option" at bounding box center [592, 210] width 16 height 16
click at [316, 205] on span "Select an option" at bounding box center [321, 210] width 16 height 16
click at [316, 205] on input "Select an option" at bounding box center [321, 210] width 16 height 16
click at [472, 207] on span "Select an option" at bounding box center [474, 210] width 16 height 16
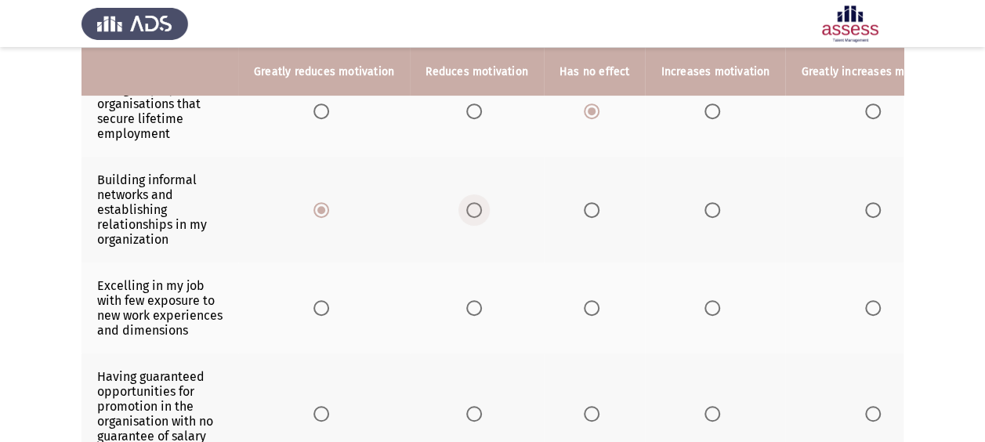
click at [472, 207] on input "Select an option" at bounding box center [474, 210] width 16 height 16
click at [596, 312] on label "Select an option" at bounding box center [595, 308] width 22 height 16
click at [596, 312] on input "Select an option" at bounding box center [592, 308] width 16 height 16
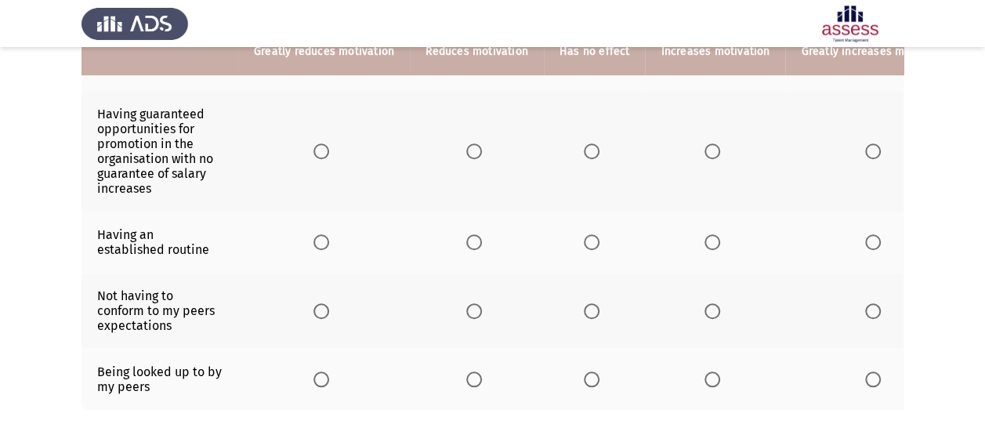
scroll to position [531, 0]
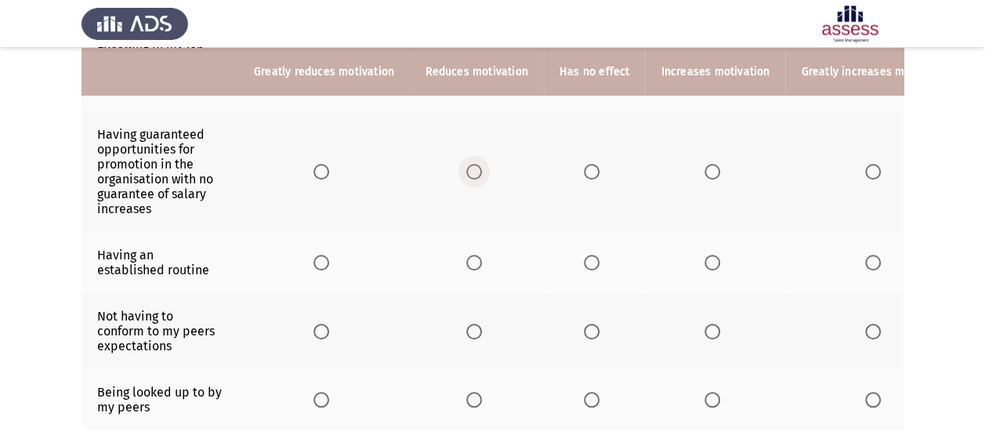
click at [468, 179] on span "Select an option" at bounding box center [474, 172] width 16 height 16
click at [468, 179] on input "Select an option" at bounding box center [474, 172] width 16 height 16
click at [591, 270] on span "Select an option" at bounding box center [592, 263] width 16 height 16
click at [591, 270] on input "Select an option" at bounding box center [592, 263] width 16 height 16
click at [587, 339] on span "Select an option" at bounding box center [592, 332] width 16 height 16
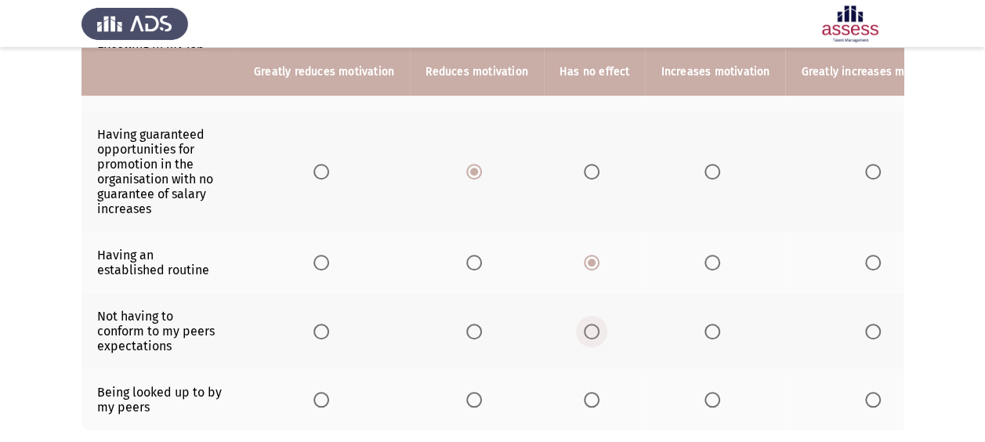
click at [587, 339] on input "Select an option" at bounding box center [592, 332] width 16 height 16
click at [584, 407] on span "Select an option" at bounding box center [592, 400] width 16 height 16
click at [584, 407] on input "Select an option" at bounding box center [592, 400] width 16 height 16
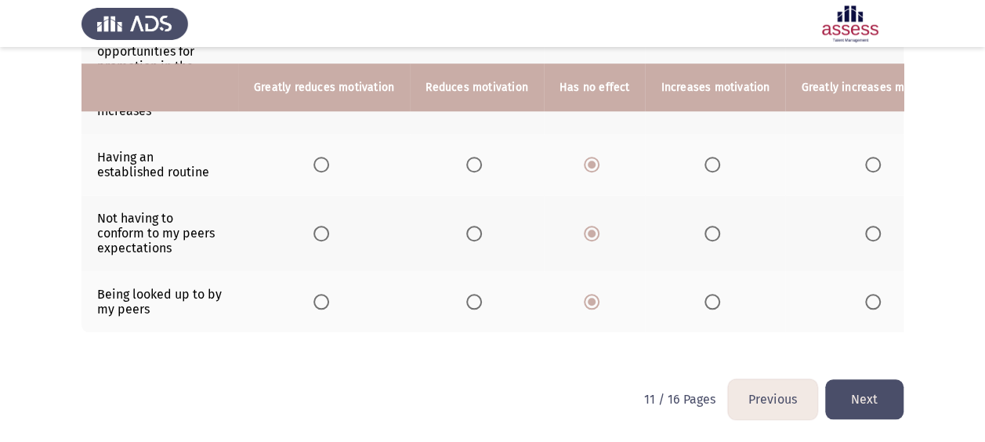
scroll to position [647, 0]
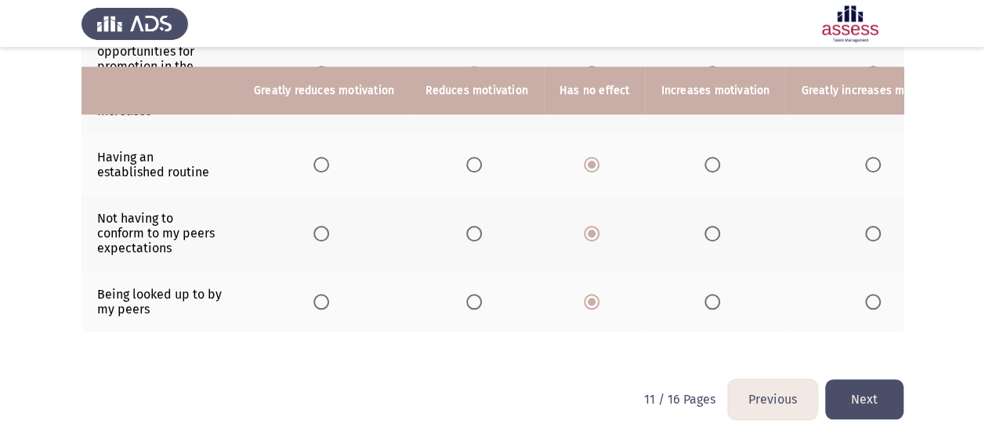
click at [877, 400] on button "Next" at bounding box center [864, 399] width 78 height 40
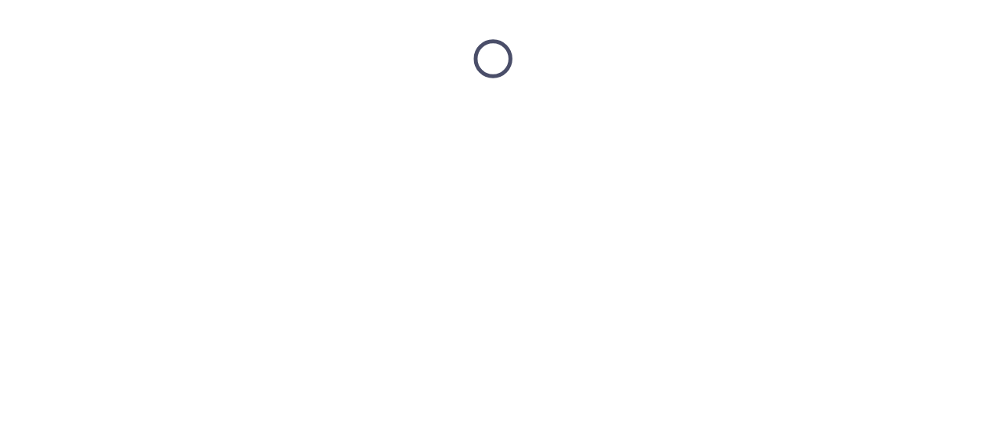
scroll to position [0, 0]
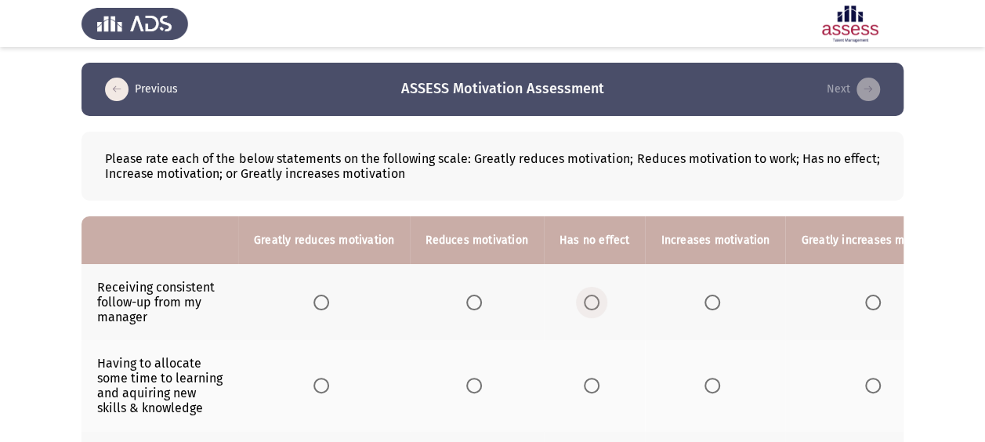
click at [587, 304] on span "Select an option" at bounding box center [592, 303] width 16 height 16
click at [587, 304] on input "Select an option" at bounding box center [592, 303] width 16 height 16
click at [852, 382] on th at bounding box center [875, 385] width 181 height 91
click at [865, 381] on span "Select an option" at bounding box center [873, 386] width 16 height 16
click at [865, 381] on input "Select an option" at bounding box center [873, 386] width 16 height 16
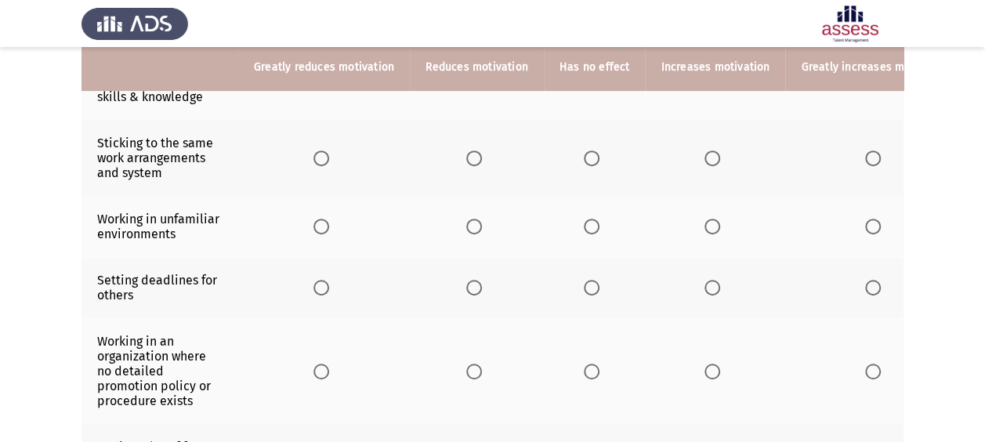
scroll to position [304, 0]
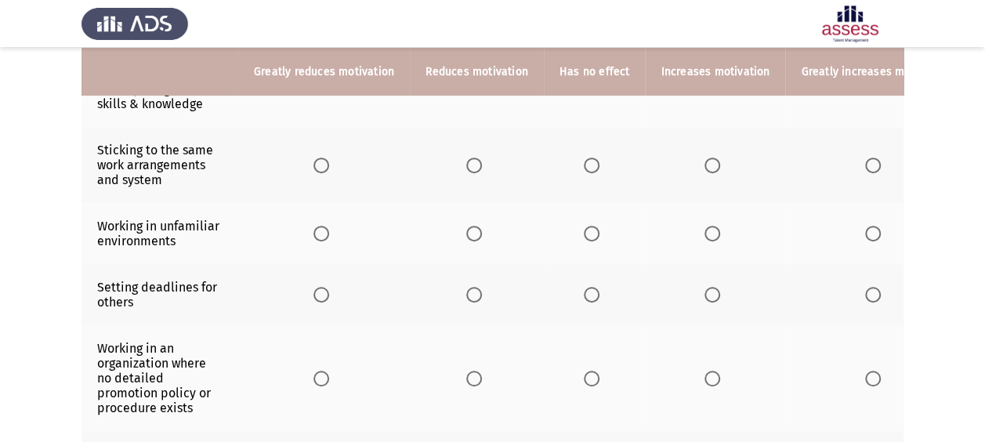
click at [473, 171] on th at bounding box center [477, 165] width 134 height 76
click at [472, 165] on span "Select an option" at bounding box center [474, 165] width 16 height 16
click at [472, 165] on input "Select an option" at bounding box center [474, 165] width 16 height 16
click at [322, 233] on span "Select an option" at bounding box center [321, 234] width 16 height 16
click at [322, 233] on input "Select an option" at bounding box center [321, 234] width 16 height 16
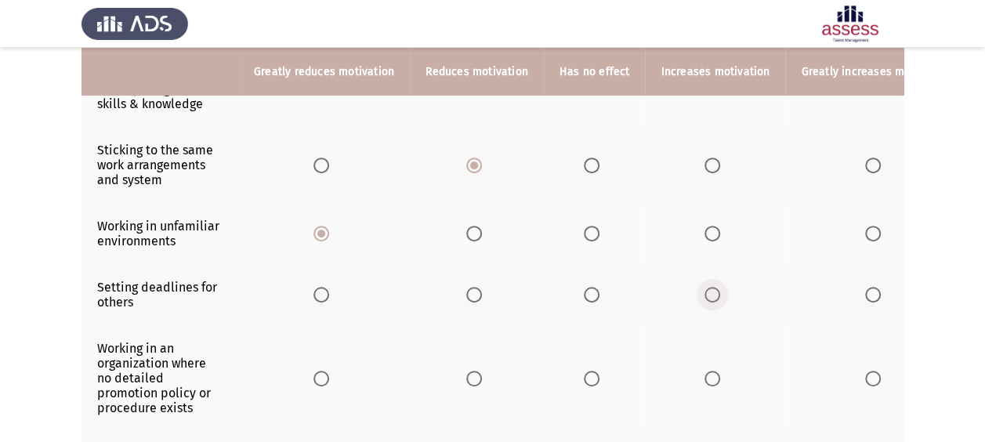
click at [706, 296] on span "Select an option" at bounding box center [712, 295] width 16 height 16
click at [706, 296] on input "Select an option" at bounding box center [712, 295] width 16 height 16
click at [320, 370] on span "Select an option" at bounding box center [321, 378] width 16 height 16
click at [320, 370] on input "Select an option" at bounding box center [321, 378] width 16 height 16
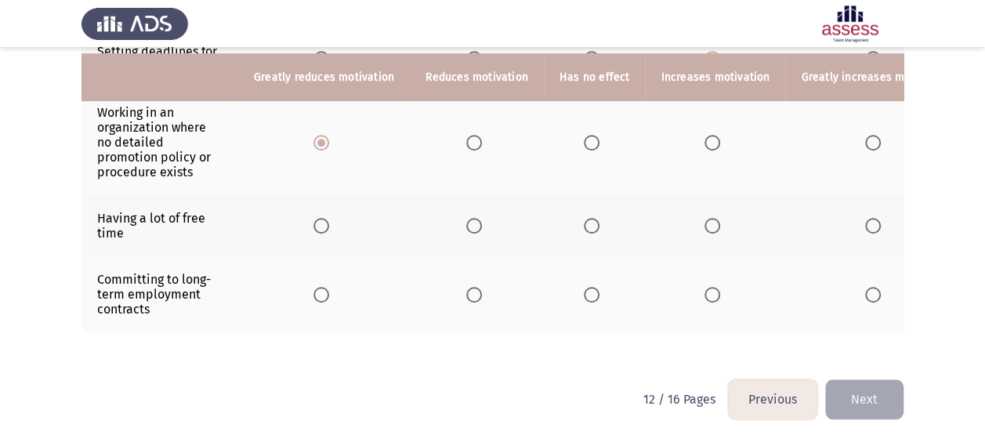
click at [320, 218] on span "Select an option" at bounding box center [321, 226] width 16 height 16
click at [320, 218] on input "Select an option" at bounding box center [321, 226] width 16 height 16
click at [865, 287] on span "Select an option" at bounding box center [873, 295] width 16 height 16
click at [865, 287] on input "Select an option" at bounding box center [873, 295] width 16 height 16
click at [858, 402] on button "Next" at bounding box center [864, 399] width 78 height 40
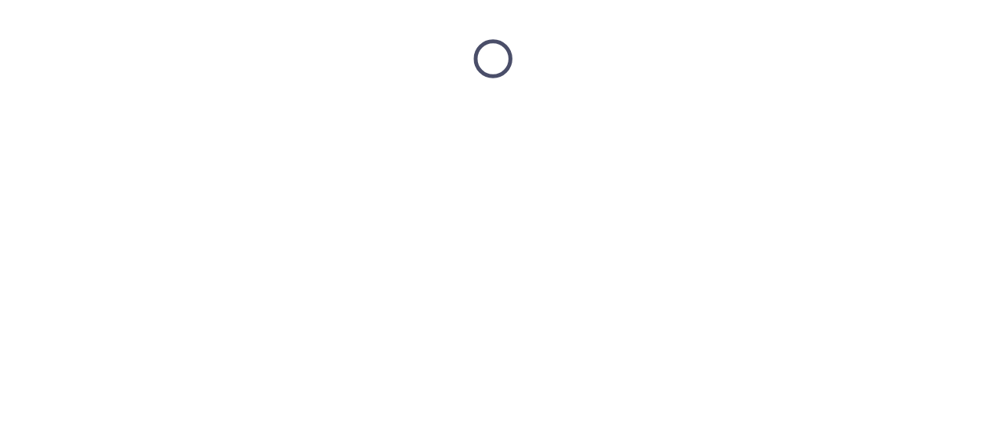
scroll to position [0, 0]
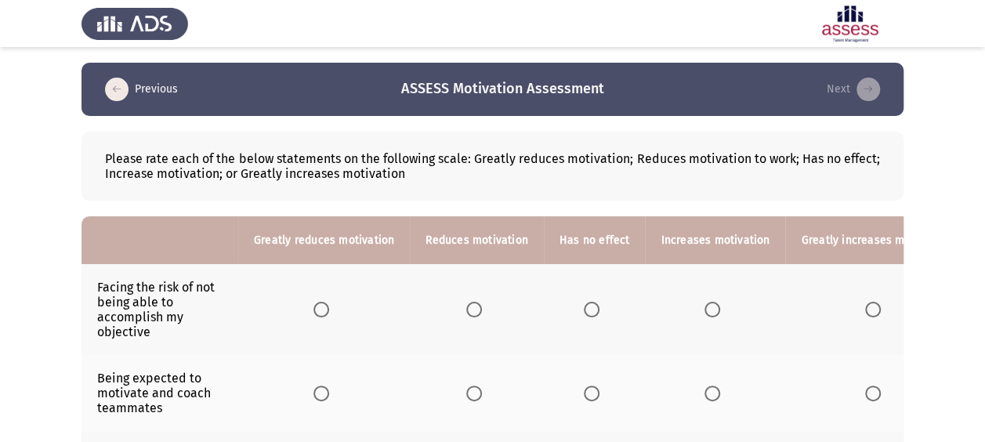
click at [478, 317] on th at bounding box center [477, 309] width 134 height 91
click at [466, 314] on span "Select an option" at bounding box center [474, 310] width 16 height 16
click at [466, 314] on input "Select an option" at bounding box center [474, 310] width 16 height 16
click at [707, 389] on span "Select an option" at bounding box center [712, 393] width 16 height 16
click at [707, 389] on input "Select an option" at bounding box center [712, 393] width 16 height 16
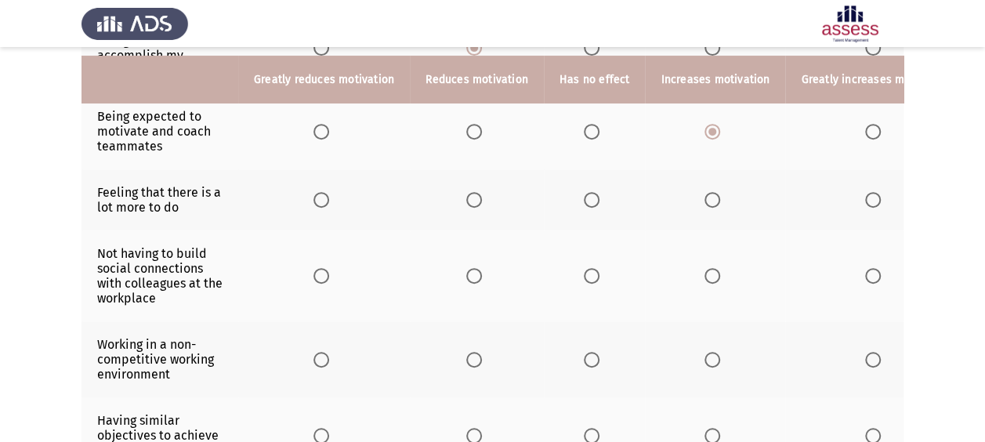
scroll to position [277, 0]
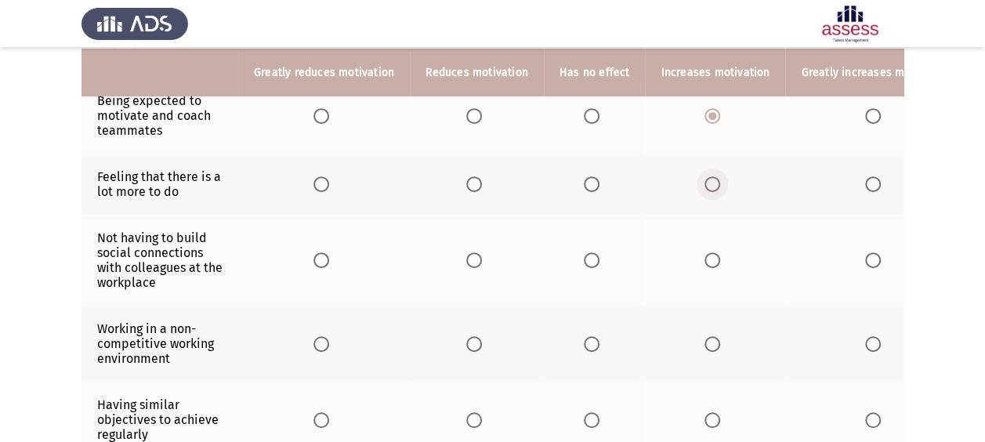
click at [714, 185] on label "Select an option" at bounding box center [715, 184] width 22 height 16
click at [714, 185] on input "Select an option" at bounding box center [712, 184] width 16 height 16
click at [476, 258] on span "Select an option" at bounding box center [474, 260] width 16 height 16
click at [476, 258] on input "Select an option" at bounding box center [474, 260] width 16 height 16
click at [326, 338] on span "Select an option" at bounding box center [321, 344] width 16 height 16
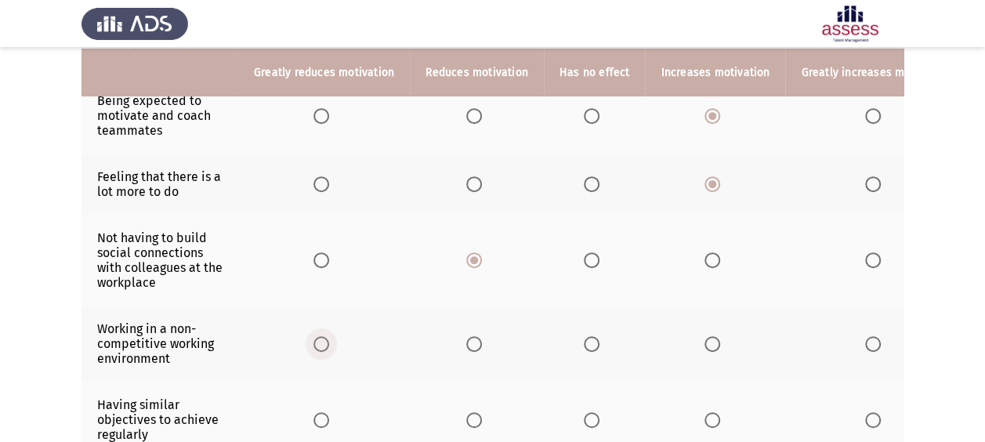
click at [326, 338] on input "Select an option" at bounding box center [321, 344] width 16 height 16
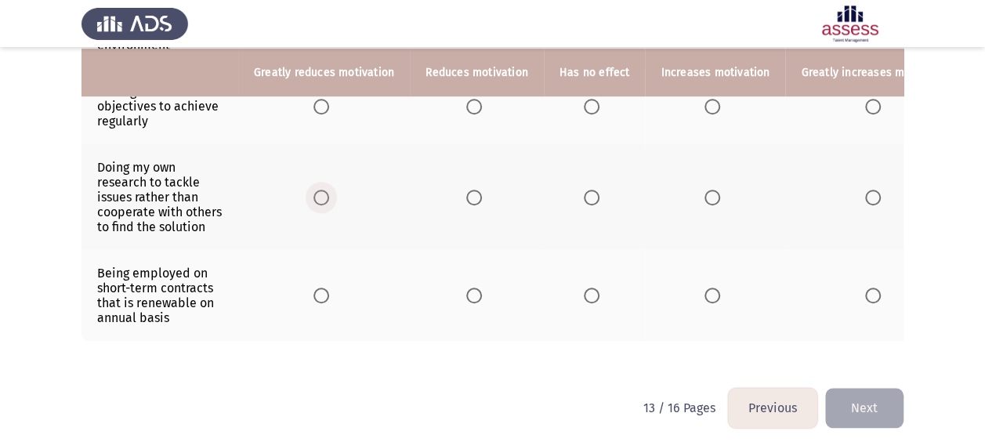
click at [321, 191] on span "Select an option" at bounding box center [321, 198] width 16 height 16
click at [321, 191] on input "Select an option" at bounding box center [321, 198] width 16 height 16
click at [324, 289] on span "Select an option" at bounding box center [321, 295] width 16 height 16
click at [324, 289] on input "Select an option" at bounding box center [321, 295] width 16 height 16
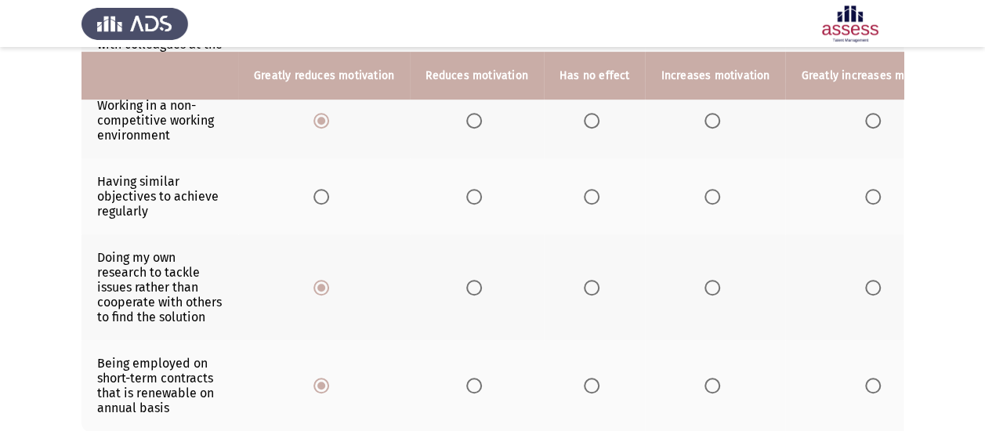
scroll to position [486, 0]
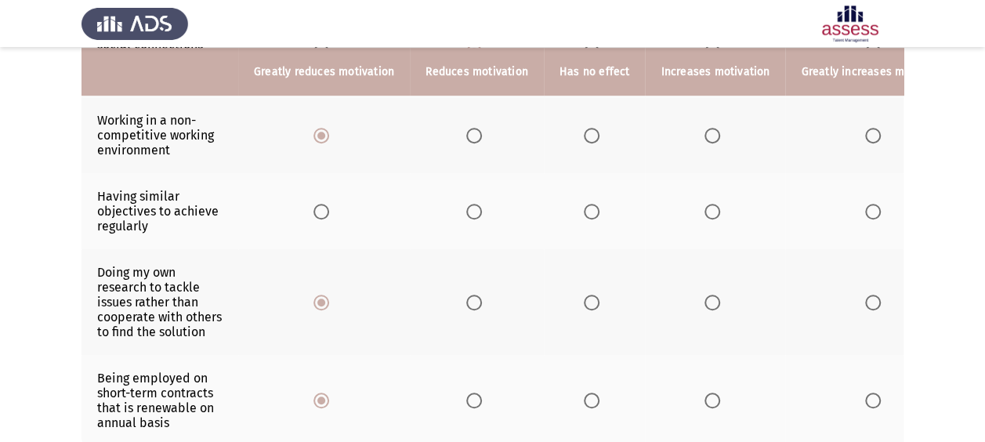
click at [584, 204] on span "Select an option" at bounding box center [592, 212] width 16 height 16
click at [584, 204] on input "Select an option" at bounding box center [592, 212] width 16 height 16
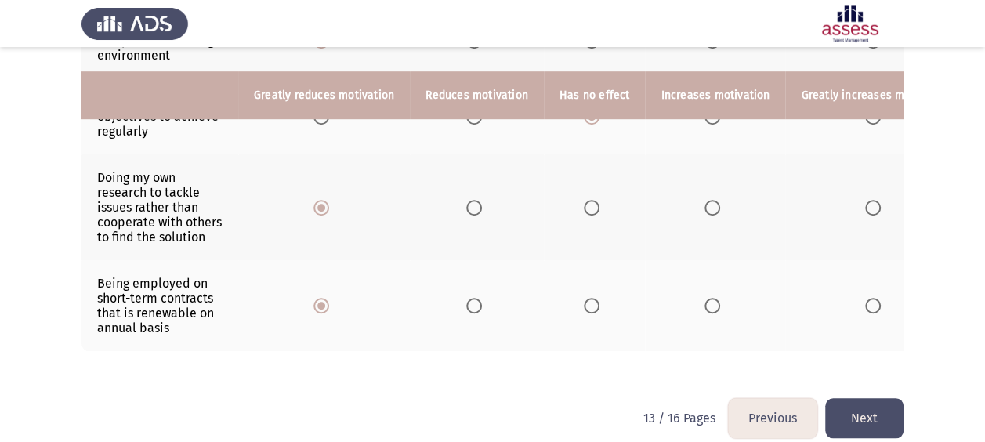
scroll to position [603, 0]
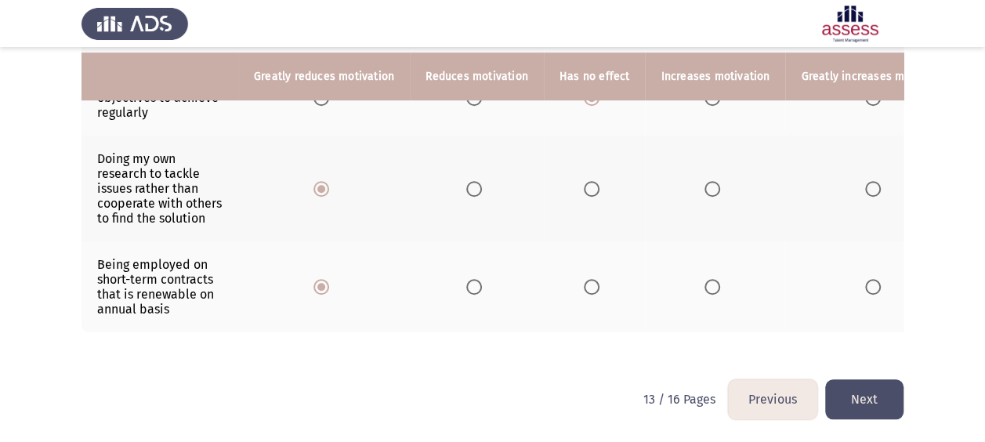
click at [877, 396] on button "Next" at bounding box center [864, 399] width 78 height 40
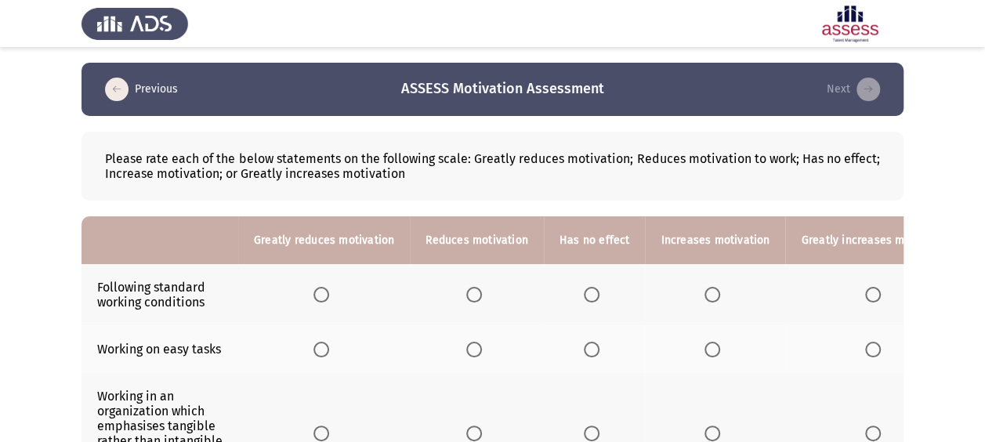
click at [472, 352] on span "Select an option" at bounding box center [474, 350] width 16 height 16
click at [472, 352] on input "Select an option" at bounding box center [474, 350] width 16 height 16
click at [708, 295] on span "Select an option" at bounding box center [712, 295] width 16 height 16
click at [708, 295] on input "Select an option" at bounding box center [712, 295] width 16 height 16
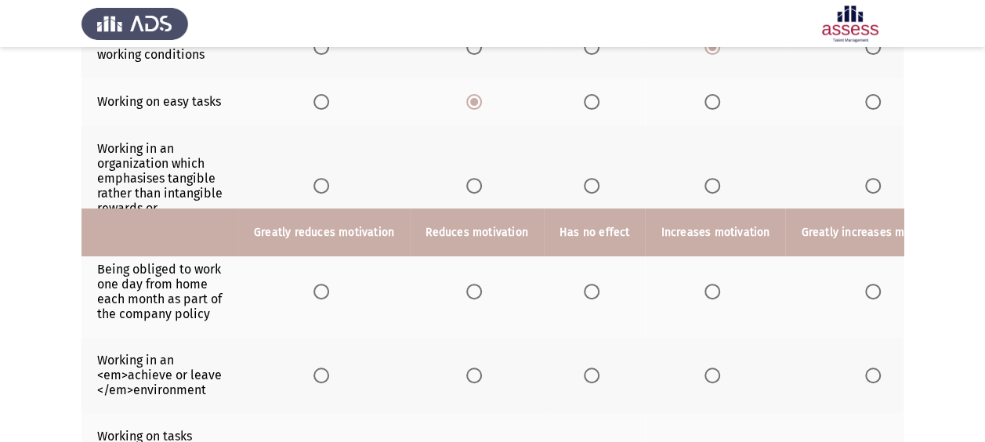
scroll to position [561, 0]
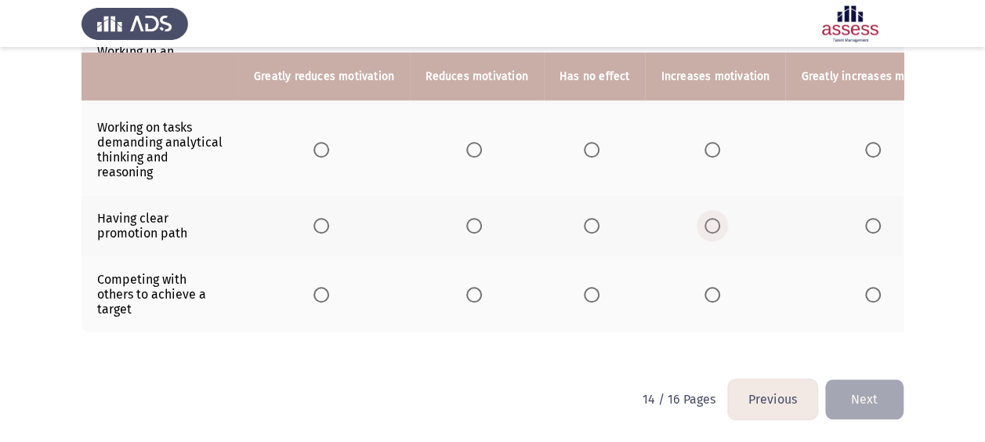
click at [704, 218] on span "Select an option" at bounding box center [712, 226] width 16 height 16
click at [704, 218] on input "Select an option" at bounding box center [712, 226] width 16 height 16
click at [865, 287] on span "Select an option" at bounding box center [873, 295] width 16 height 16
click at [865, 287] on input "Select an option" at bounding box center [873, 295] width 16 height 16
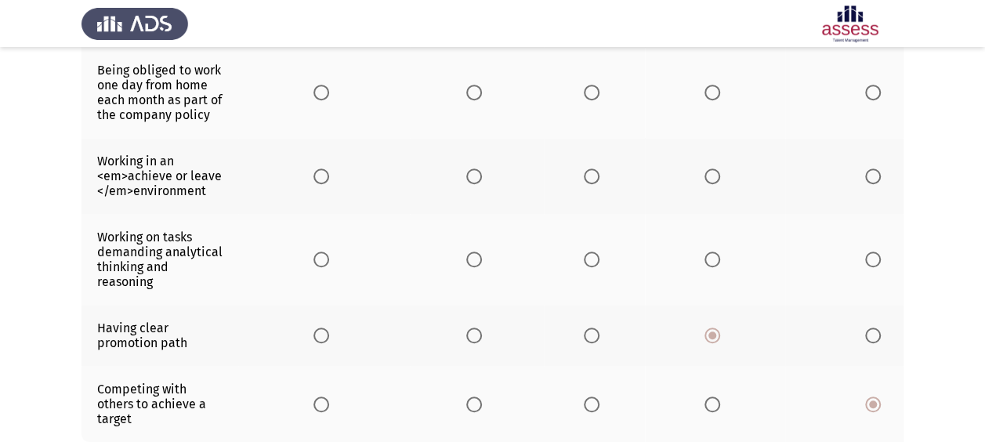
scroll to position [133, 0]
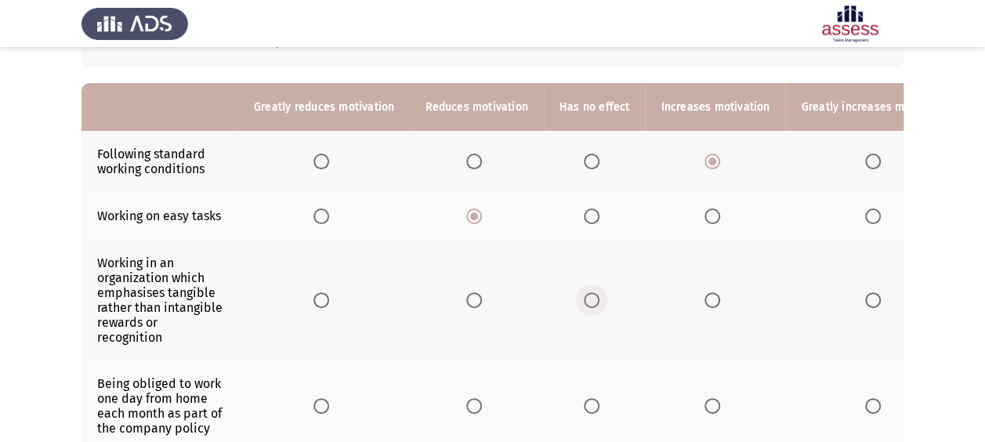
click at [591, 299] on span "Select an option" at bounding box center [592, 300] width 16 height 16
click at [591, 299] on input "Select an option" at bounding box center [592, 300] width 16 height 16
click at [471, 406] on span "Select an option" at bounding box center [474, 406] width 16 height 16
click at [471, 406] on input "Select an option" at bounding box center [474, 406] width 16 height 16
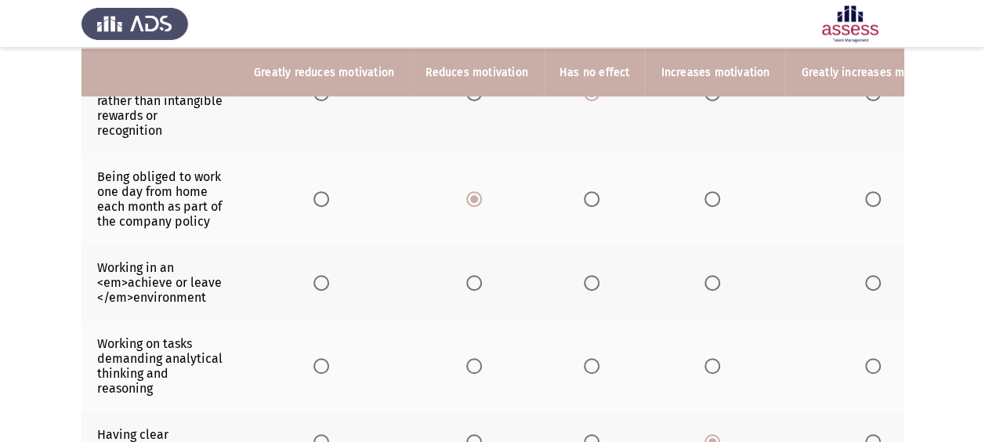
scroll to position [351, 0]
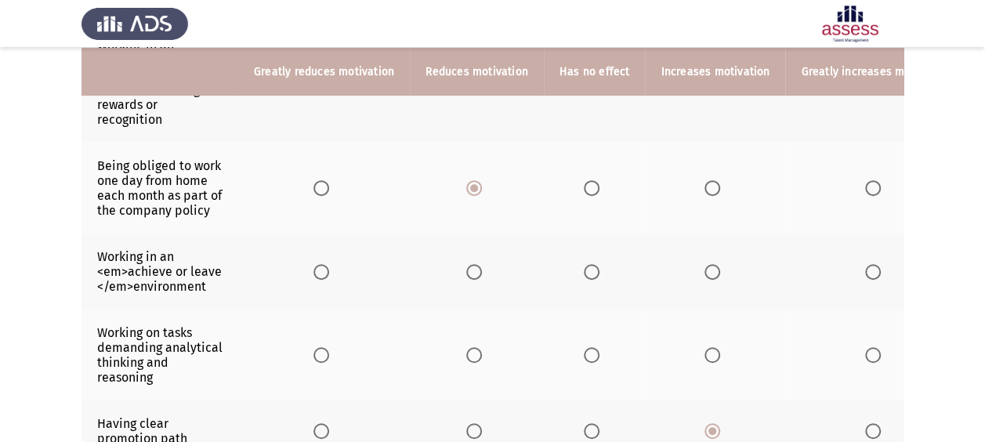
click at [323, 277] on th at bounding box center [324, 271] width 172 height 76
click at [323, 271] on span "Select an option" at bounding box center [321, 272] width 16 height 16
click at [323, 271] on input "Select an option" at bounding box center [321, 272] width 16 height 16
click at [589, 352] on span "Select an option" at bounding box center [592, 355] width 16 height 16
click at [589, 352] on input "Select an option" at bounding box center [592, 355] width 16 height 16
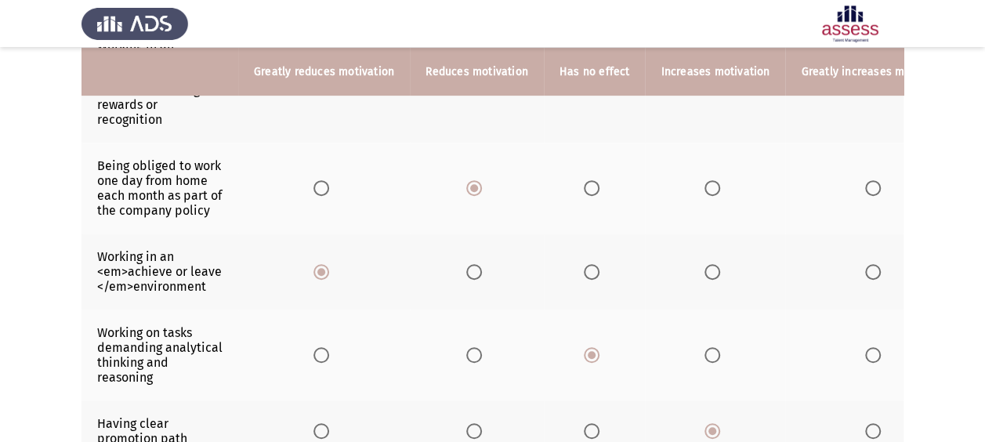
click at [694, 348] on th at bounding box center [715, 354] width 140 height 91
click at [704, 349] on span "Select an option" at bounding box center [712, 355] width 16 height 16
click at [704, 349] on input "Select an option" at bounding box center [712, 355] width 16 height 16
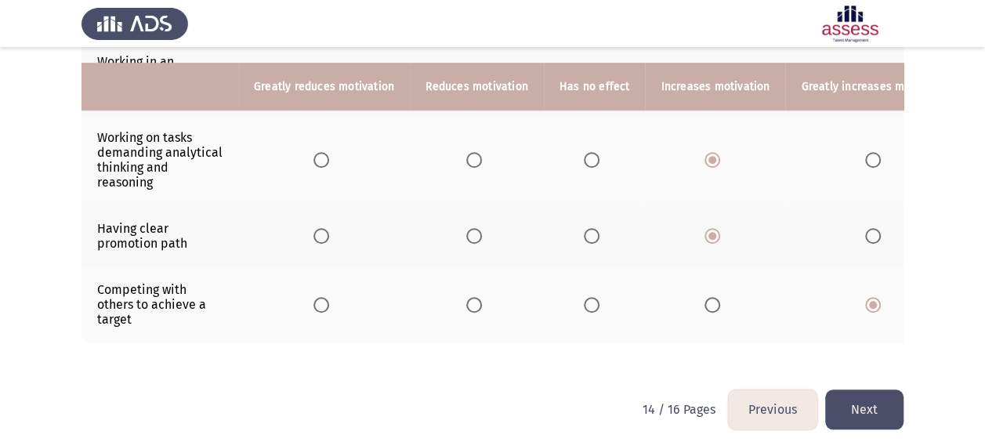
scroll to position [561, 0]
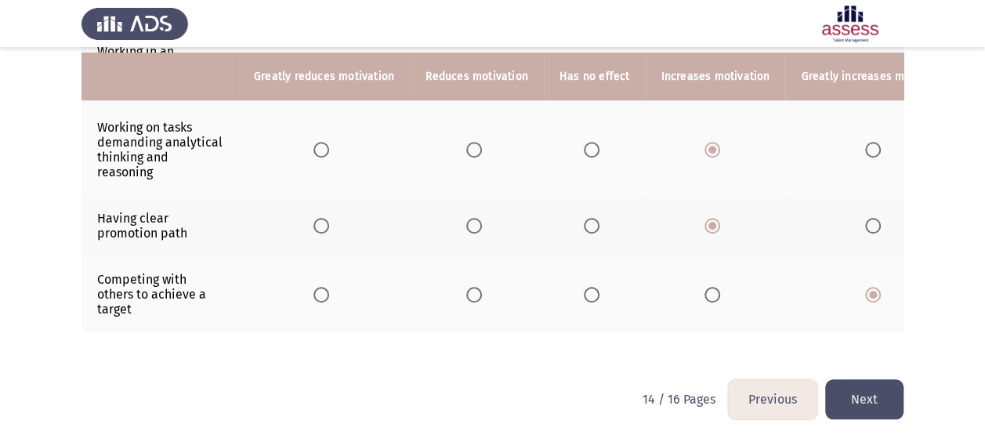
click at [866, 404] on button "Next" at bounding box center [864, 399] width 78 height 40
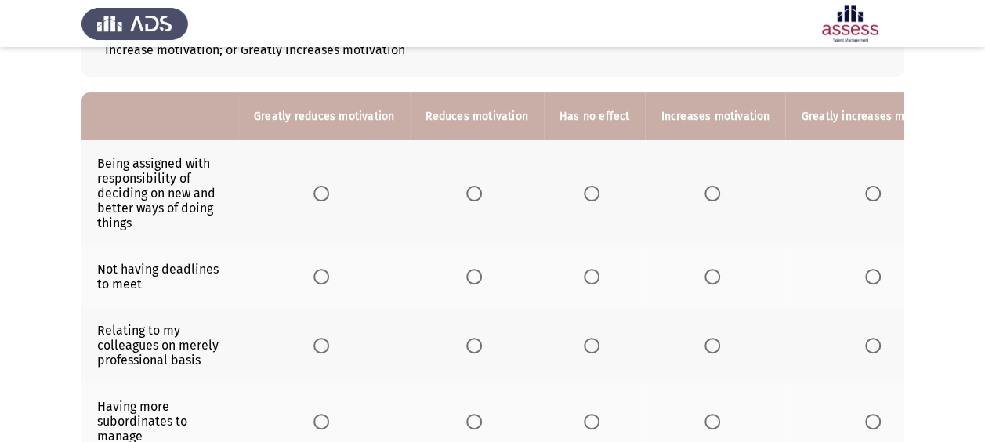
scroll to position [133, 0]
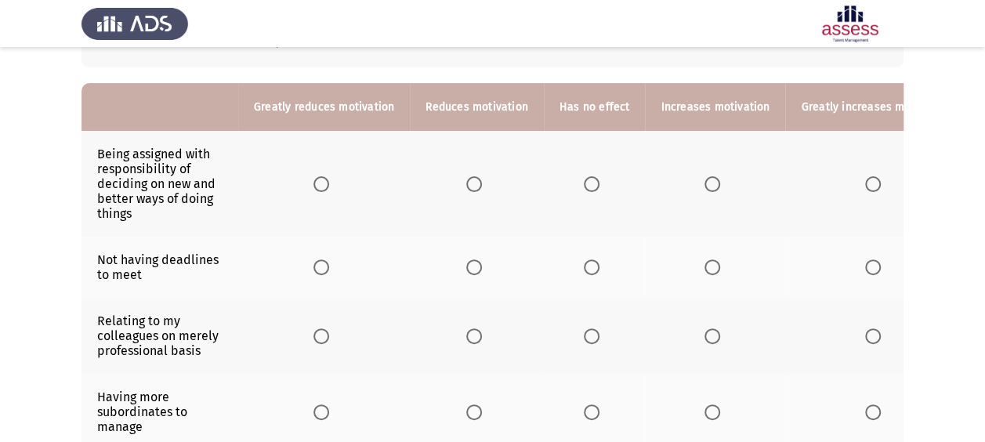
click at [868, 181] on span "Select an option" at bounding box center [873, 184] width 16 height 16
click at [868, 181] on input "Select an option" at bounding box center [873, 184] width 16 height 16
click at [475, 267] on span "Select an option" at bounding box center [474, 267] width 16 height 16
click at [475, 267] on input "Select an option" at bounding box center [474, 267] width 16 height 16
click at [584, 335] on span "Select an option" at bounding box center [592, 336] width 16 height 16
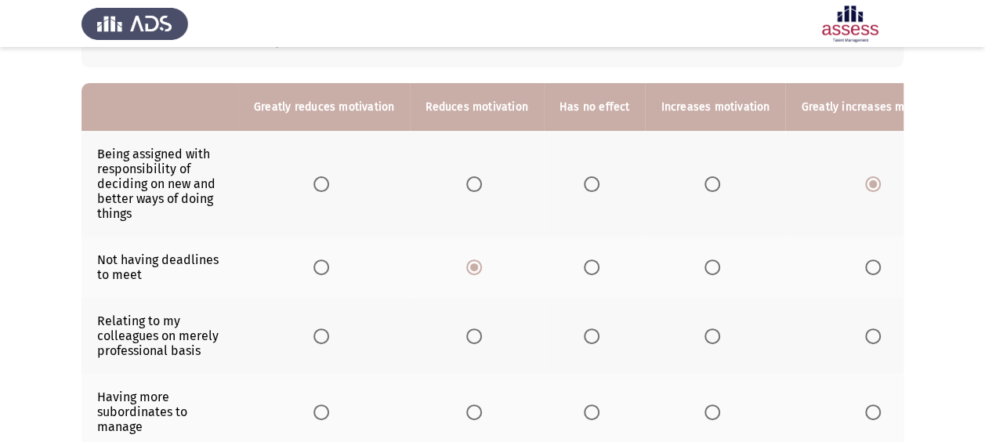
click at [584, 335] on input "Select an option" at bounding box center [592, 336] width 16 height 16
click at [586, 414] on span "Select an option" at bounding box center [592, 412] width 16 height 16
click at [586, 414] on input "Select an option" at bounding box center [592, 412] width 16 height 16
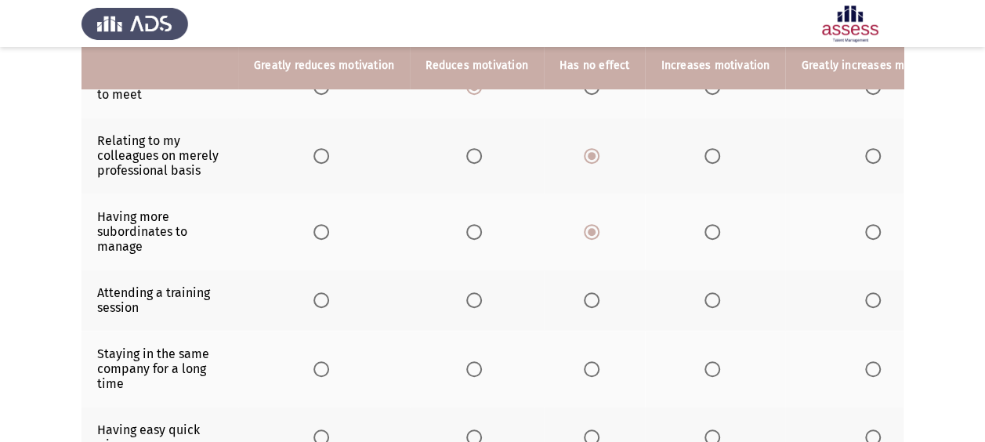
scroll to position [317, 0]
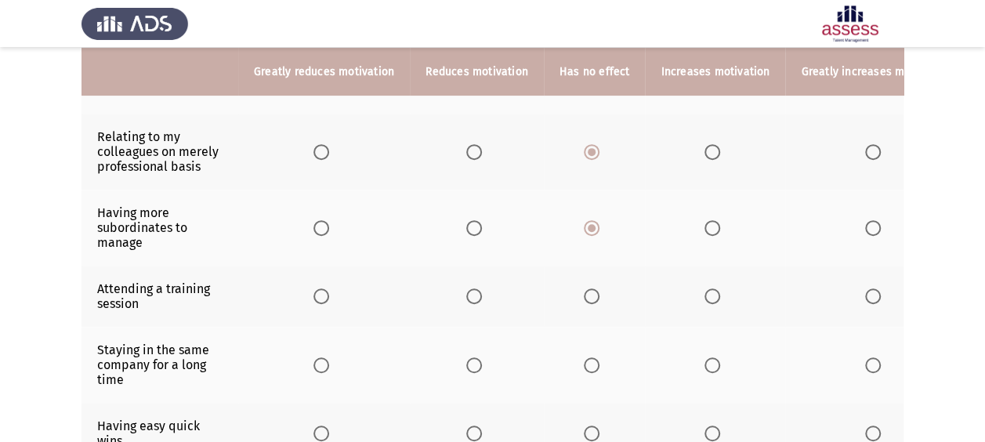
click at [704, 292] on span "Select an option" at bounding box center [712, 296] width 16 height 16
click at [704, 292] on input "Select an option" at bounding box center [712, 296] width 16 height 16
click at [865, 357] on span "Select an option" at bounding box center [873, 365] width 16 height 16
click at [865, 357] on input "Select an option" at bounding box center [873, 365] width 16 height 16
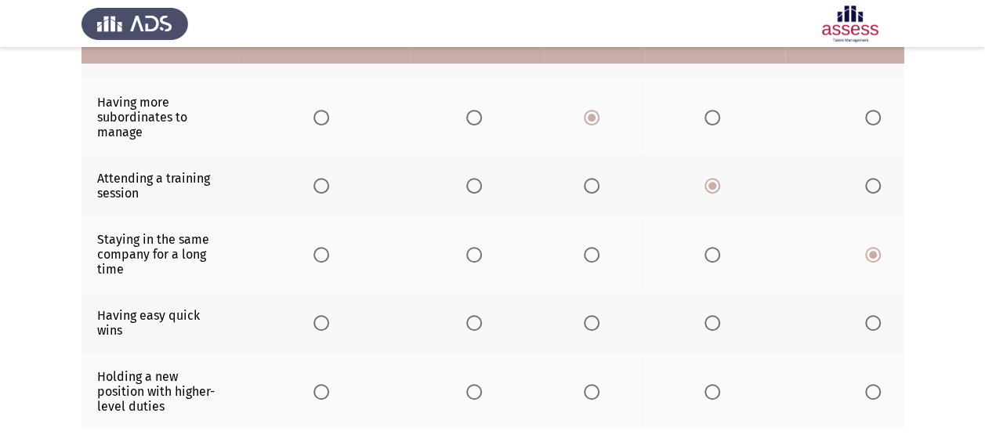
scroll to position [450, 0]
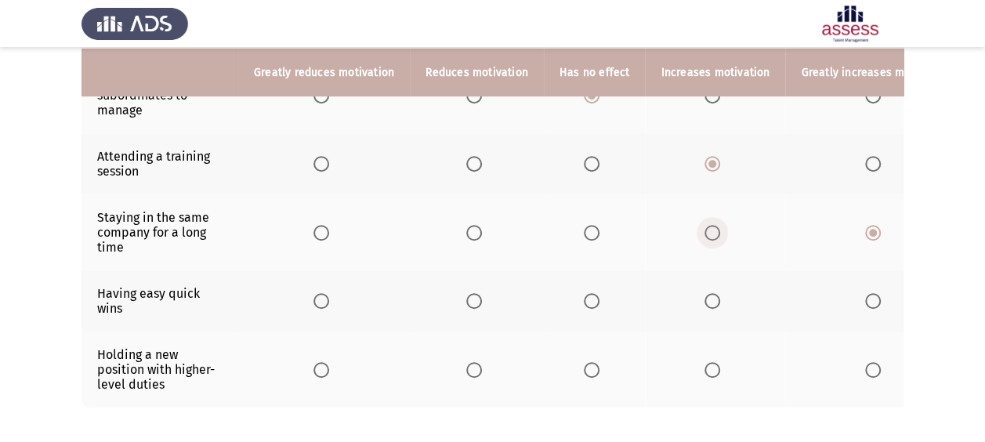
click at [710, 230] on span "Select an option" at bounding box center [712, 233] width 16 height 16
click at [710, 230] on input "Select an option" at bounding box center [712, 233] width 16 height 16
click at [466, 299] on span "Select an option" at bounding box center [474, 301] width 16 height 16
click at [466, 299] on input "Select an option" at bounding box center [474, 301] width 16 height 16
click at [713, 363] on label "Select an option" at bounding box center [715, 370] width 22 height 16
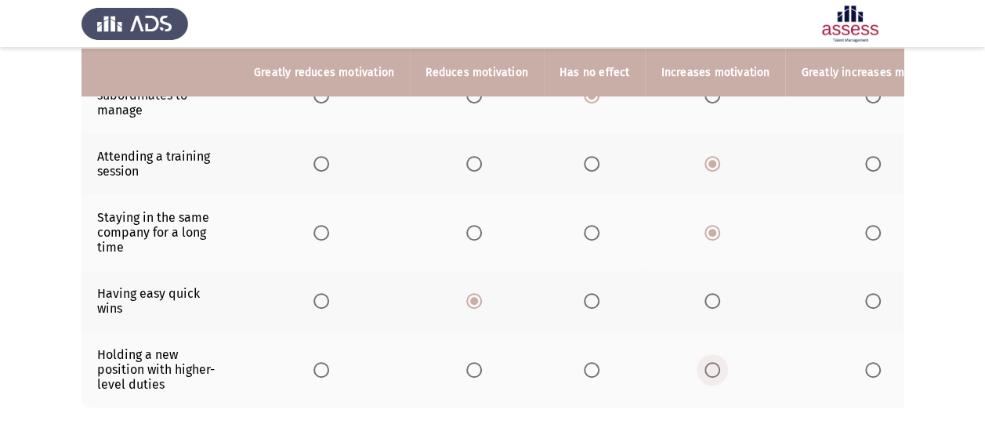
click at [713, 363] on input "Select an option" at bounding box center [712, 370] width 16 height 16
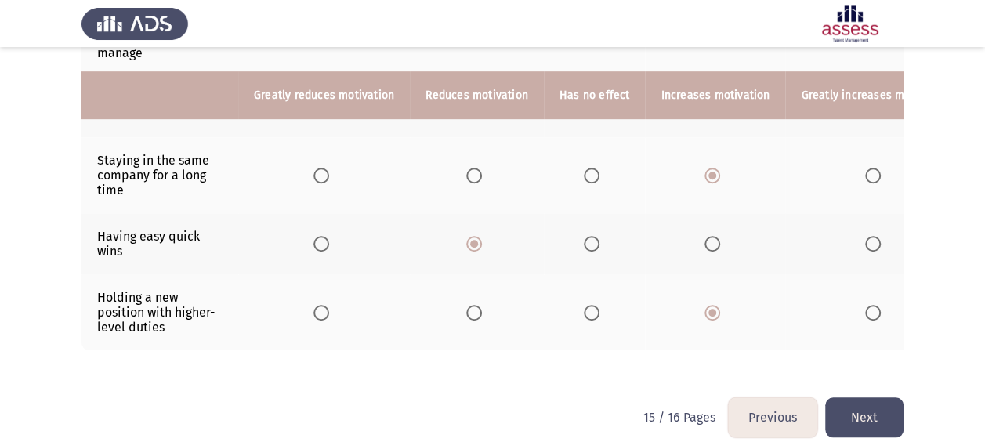
scroll to position [530, 0]
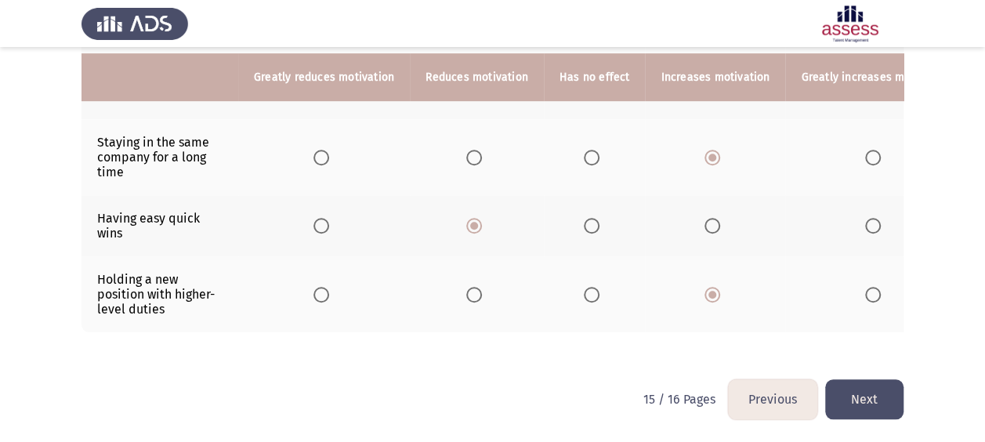
click at [887, 393] on button "Next" at bounding box center [864, 399] width 78 height 40
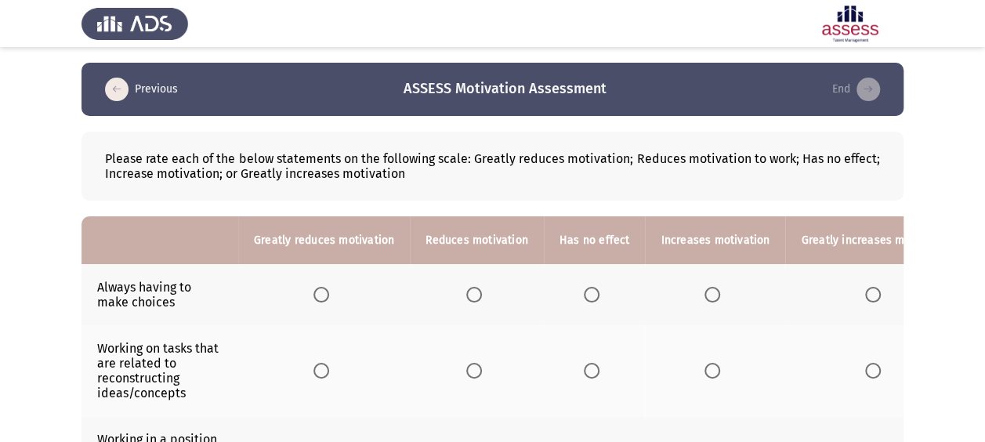
click at [586, 294] on span "Select an option" at bounding box center [592, 295] width 16 height 16
click at [586, 294] on input "Select an option" at bounding box center [592, 295] width 16 height 16
click at [707, 370] on span "Select an option" at bounding box center [712, 371] width 16 height 16
click at [707, 370] on input "Select an option" at bounding box center [712, 371] width 16 height 16
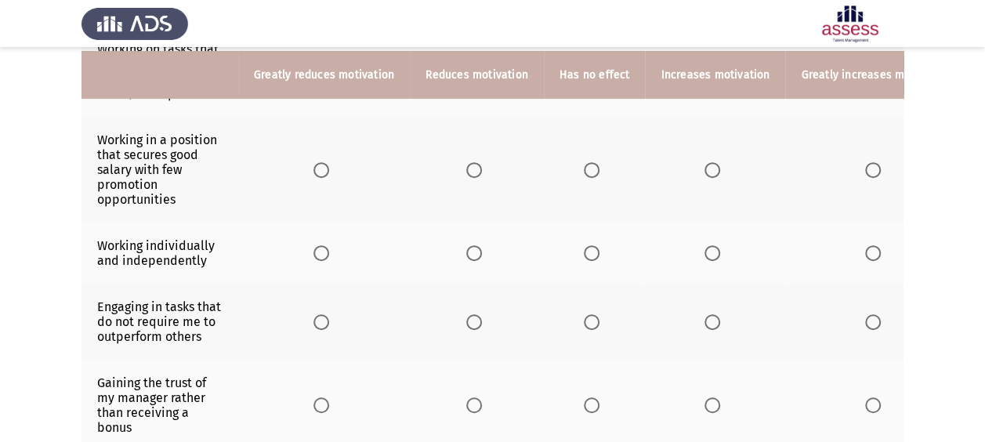
scroll to position [309, 0]
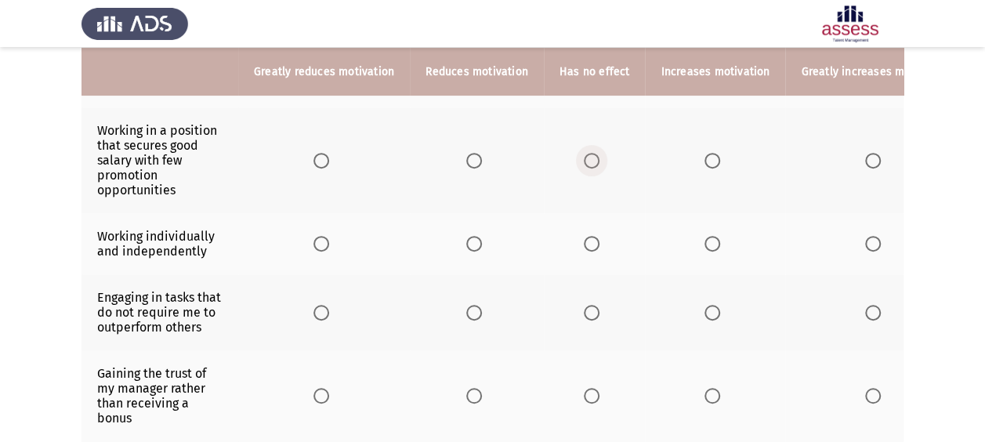
click at [585, 159] on span "Select an option" at bounding box center [592, 161] width 16 height 16
click at [585, 159] on input "Select an option" at bounding box center [592, 161] width 16 height 16
click at [479, 240] on label "Select an option" at bounding box center [477, 244] width 22 height 16
click at [479, 240] on input "Select an option" at bounding box center [474, 244] width 16 height 16
click at [586, 238] on span "Select an option" at bounding box center [592, 244] width 16 height 16
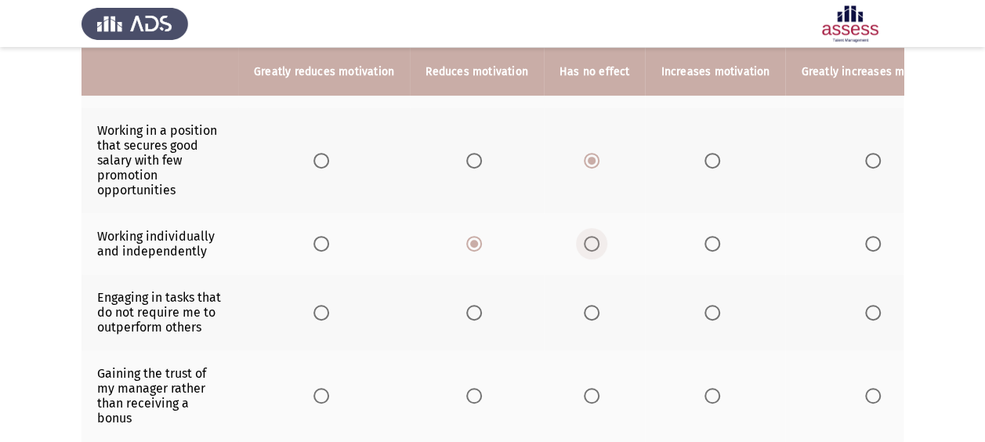
click at [586, 238] on input "Select an option" at bounding box center [592, 244] width 16 height 16
click at [710, 239] on span "Select an option" at bounding box center [712, 244] width 16 height 16
click at [710, 239] on input "Select an option" at bounding box center [712, 244] width 16 height 16
click at [584, 305] on span "Select an option" at bounding box center [592, 313] width 16 height 16
click at [584, 305] on input "Select an option" at bounding box center [592, 313] width 16 height 16
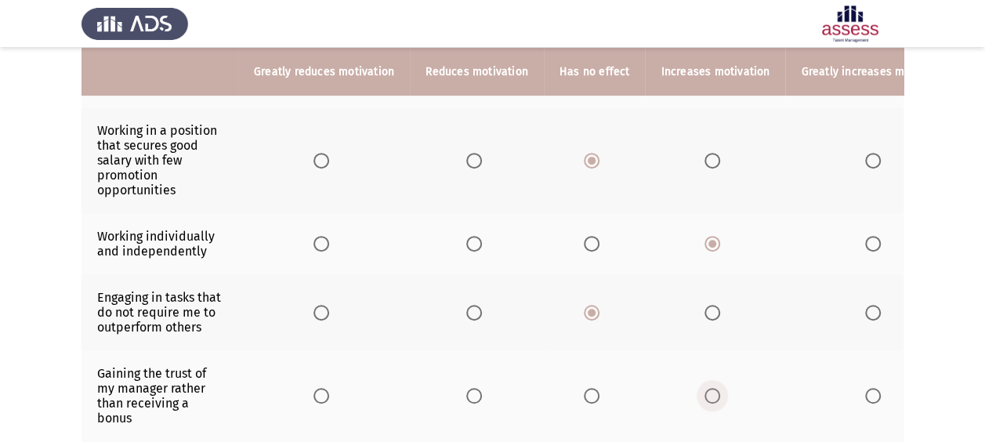
click at [704, 392] on span "Select an option" at bounding box center [712, 396] width 16 height 16
click at [704, 392] on input "Select an option" at bounding box center [712, 396] width 16 height 16
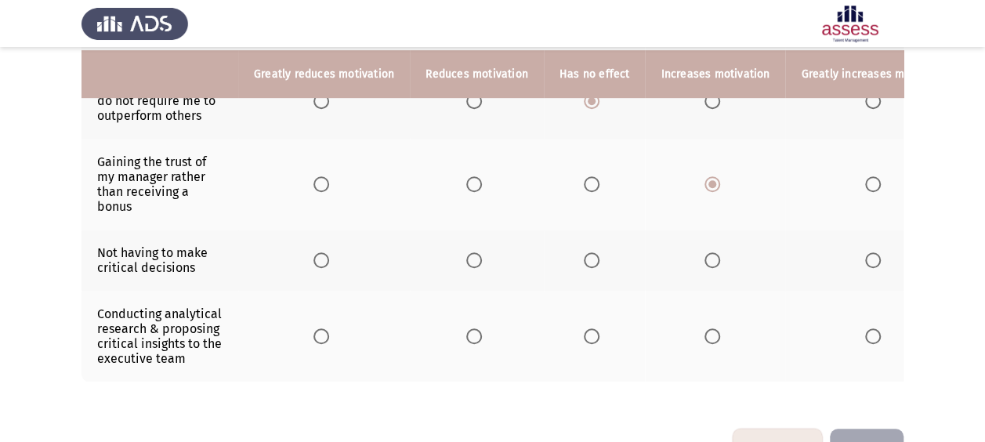
scroll to position [523, 0]
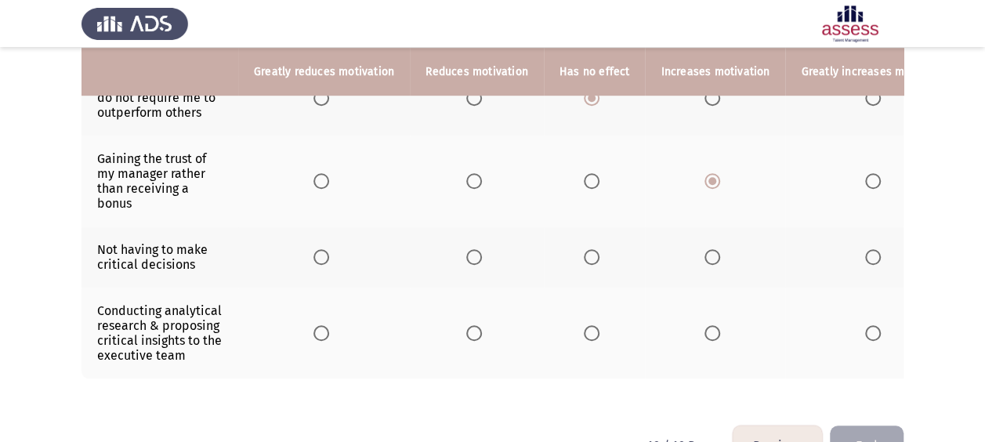
click at [472, 250] on span "Select an option" at bounding box center [474, 257] width 16 height 16
click at [472, 250] on input "Select an option" at bounding box center [474, 257] width 16 height 16
click at [592, 327] on span "Select an option" at bounding box center [592, 333] width 16 height 16
click at [592, 327] on input "Select an option" at bounding box center [592, 333] width 16 height 16
drag, startPoint x: 686, startPoint y: 348, endPoint x: 698, endPoint y: 331, distance: 20.9
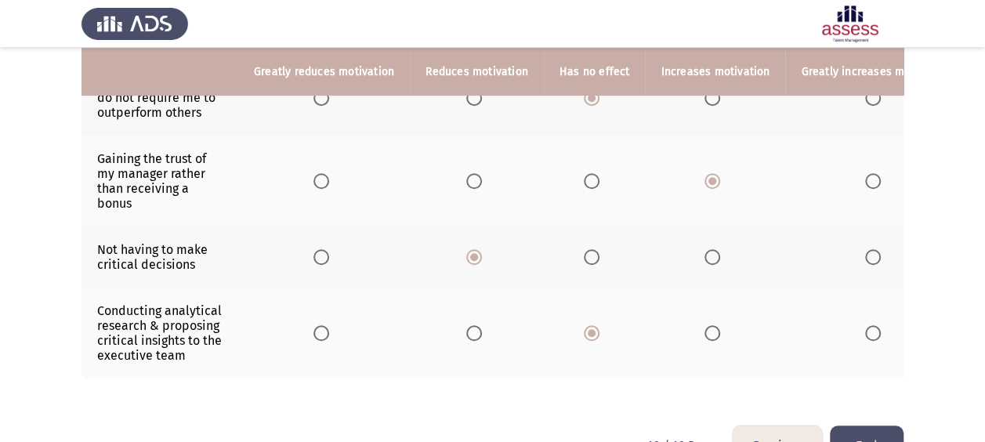
click at [696, 331] on th at bounding box center [715, 332] width 140 height 91
click at [704, 331] on span "Select an option" at bounding box center [712, 333] width 16 height 16
click at [704, 331] on input "Select an option" at bounding box center [712, 333] width 16 height 16
click at [862, 431] on button "End" at bounding box center [867, 445] width 74 height 40
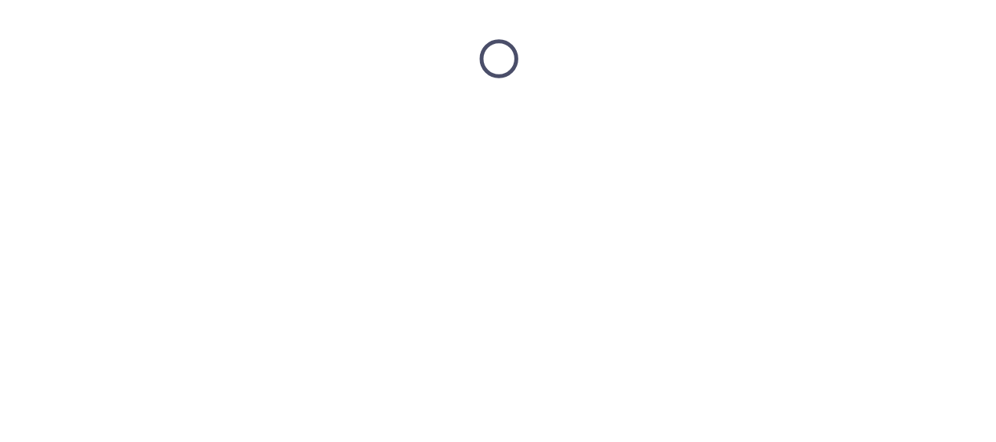
scroll to position [0, 0]
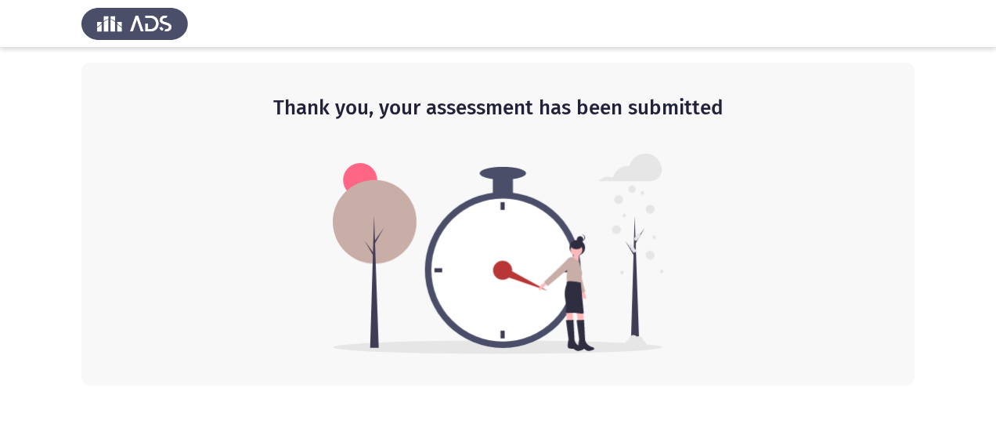
click at [117, 19] on img at bounding box center [134, 24] width 107 height 44
